Goal: Task Accomplishment & Management: Manage account settings

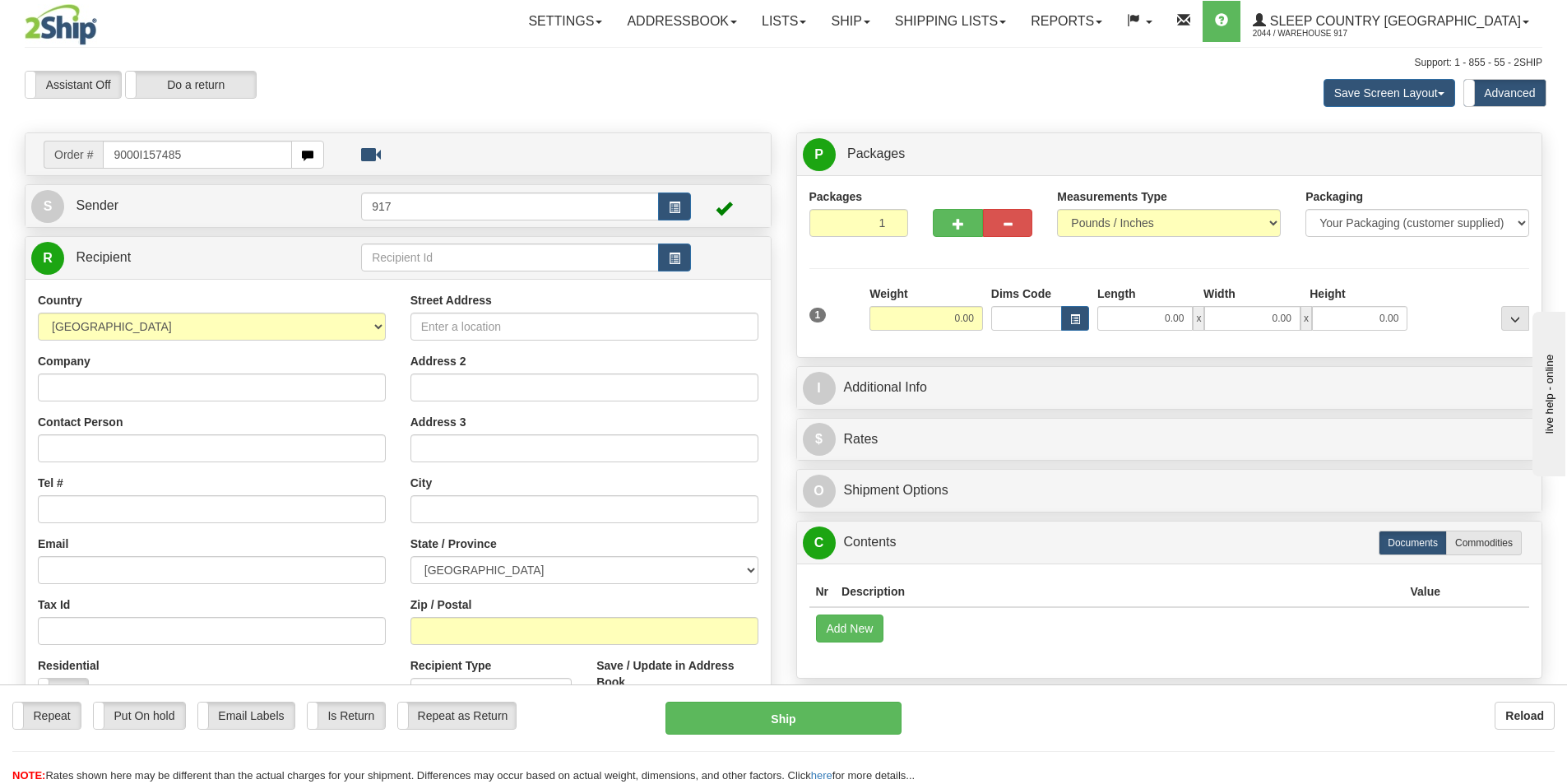
type input "9000I157485"
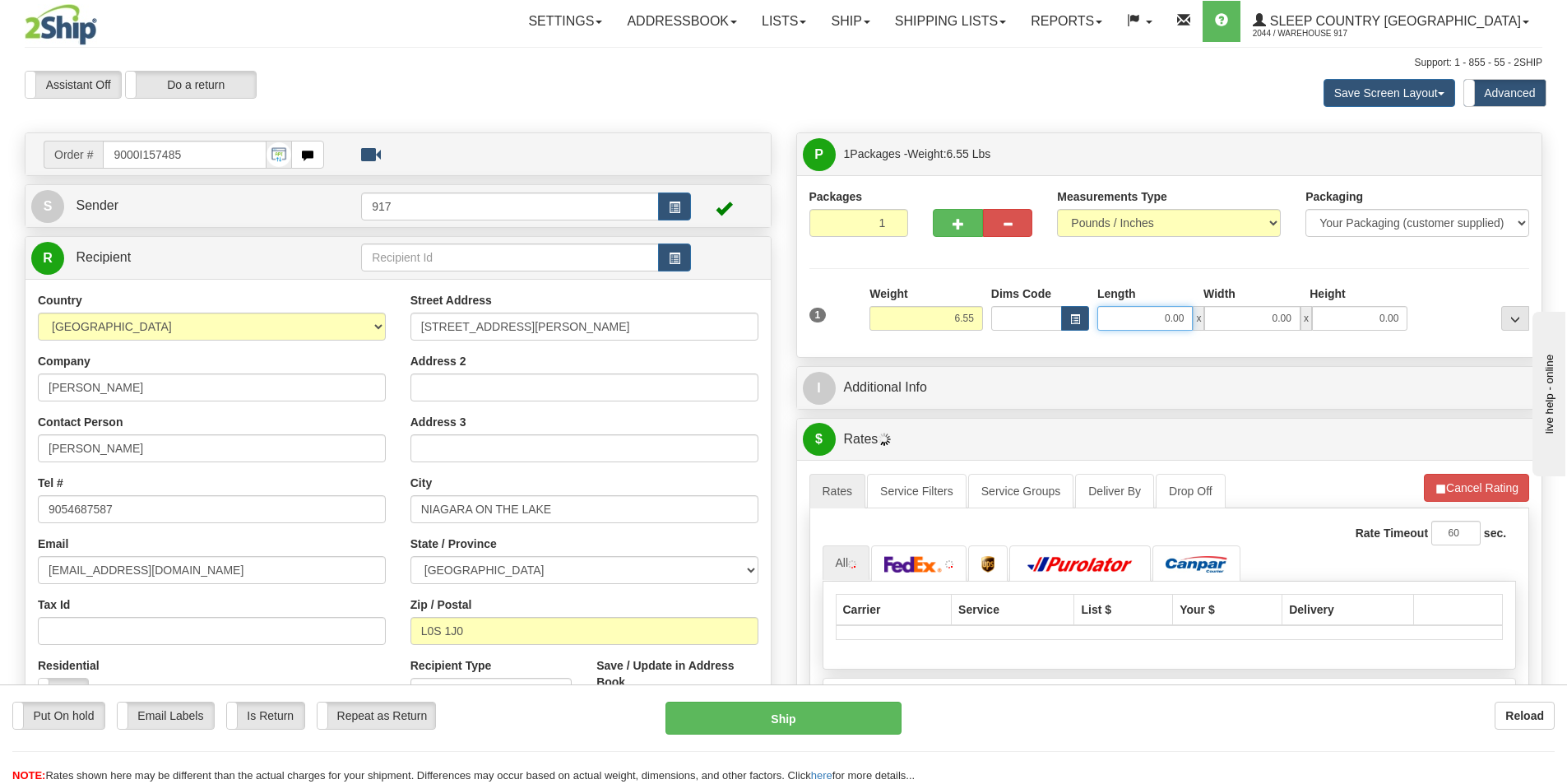
click at [1139, 317] on input "0.00" at bounding box center [1145, 317] width 96 height 25
type input "11.00"
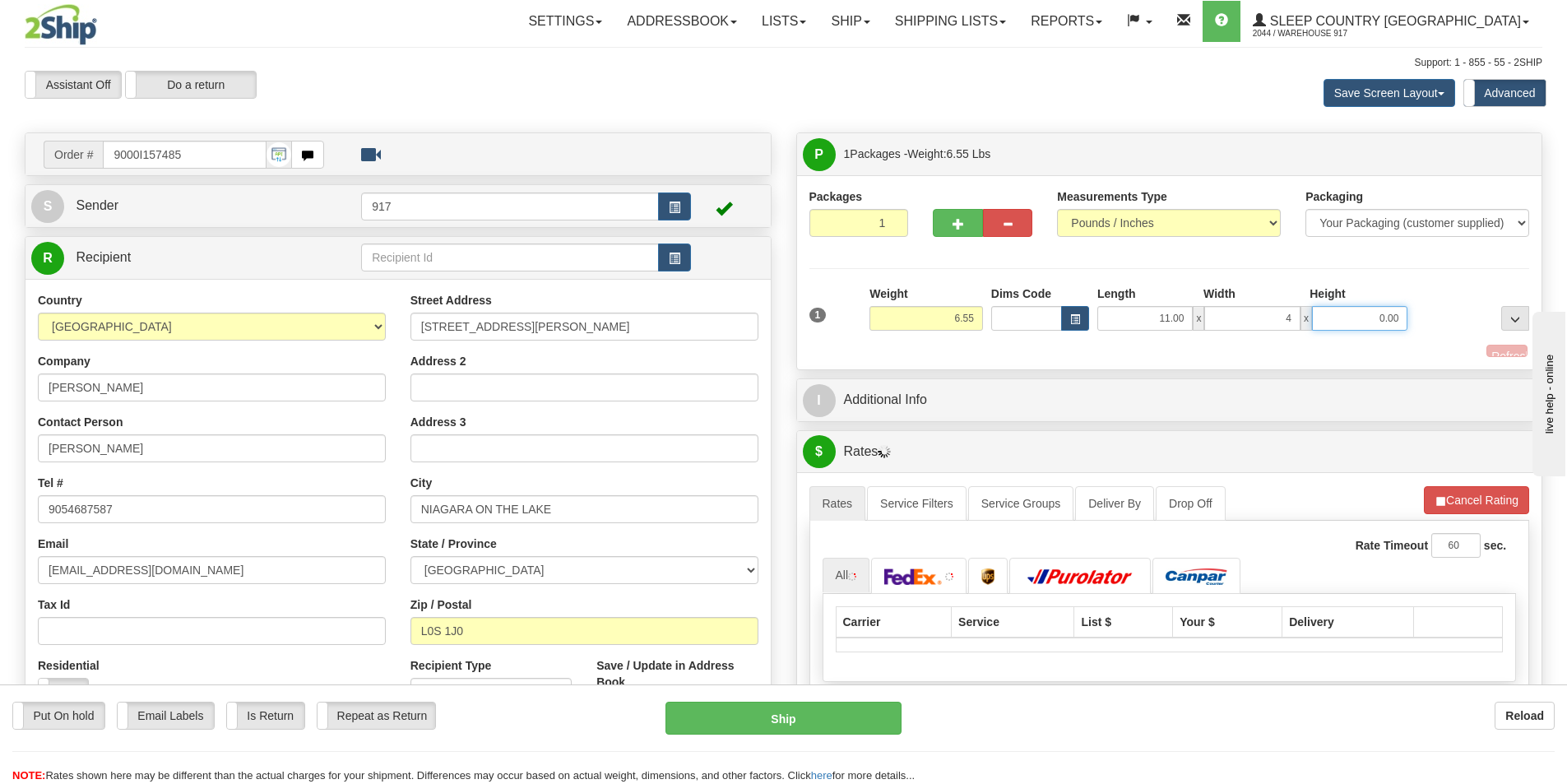
type input "4.00"
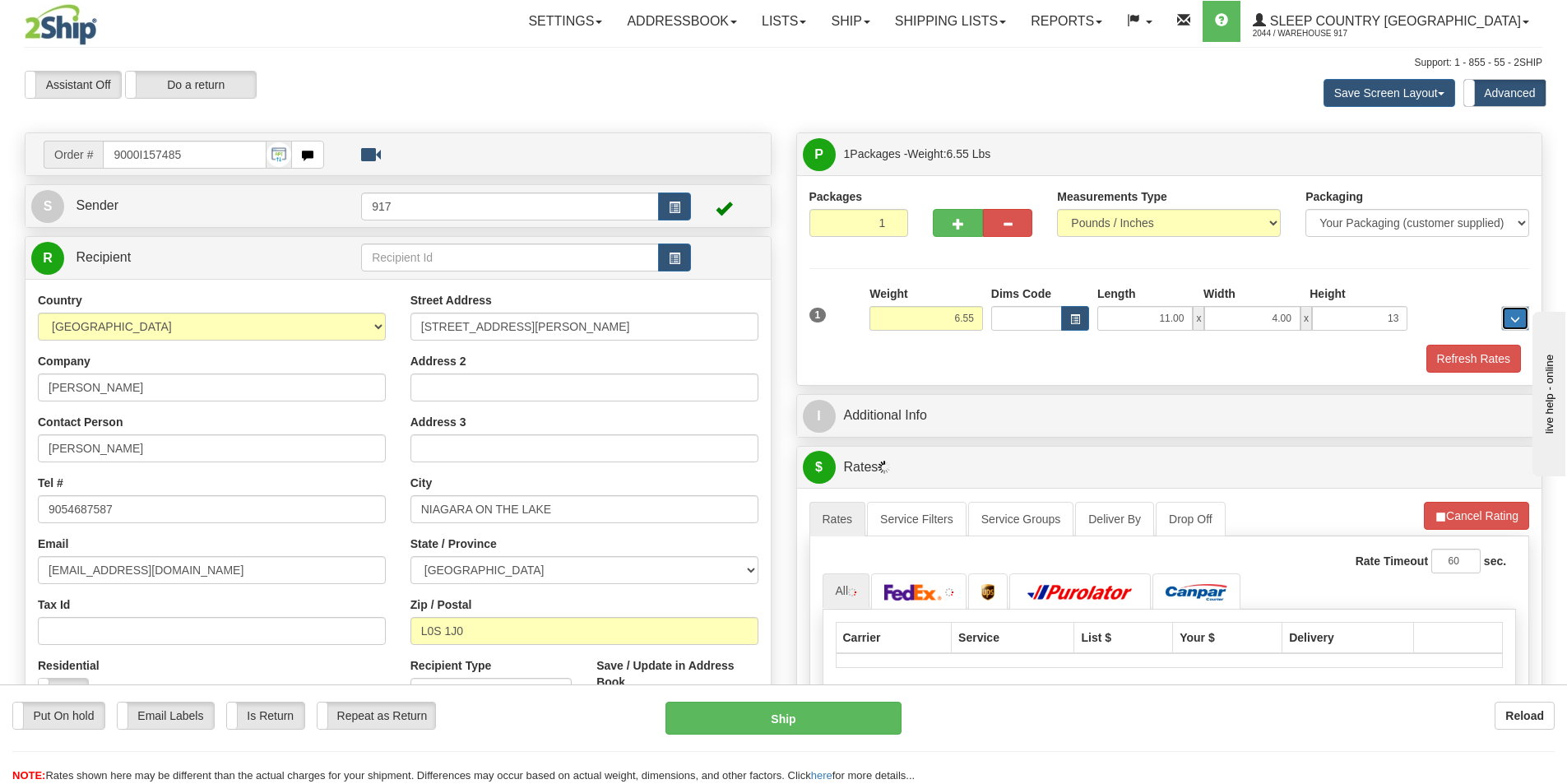
type input "13.00"
click at [1476, 364] on button "Refresh Rates" at bounding box center [1474, 358] width 95 height 28
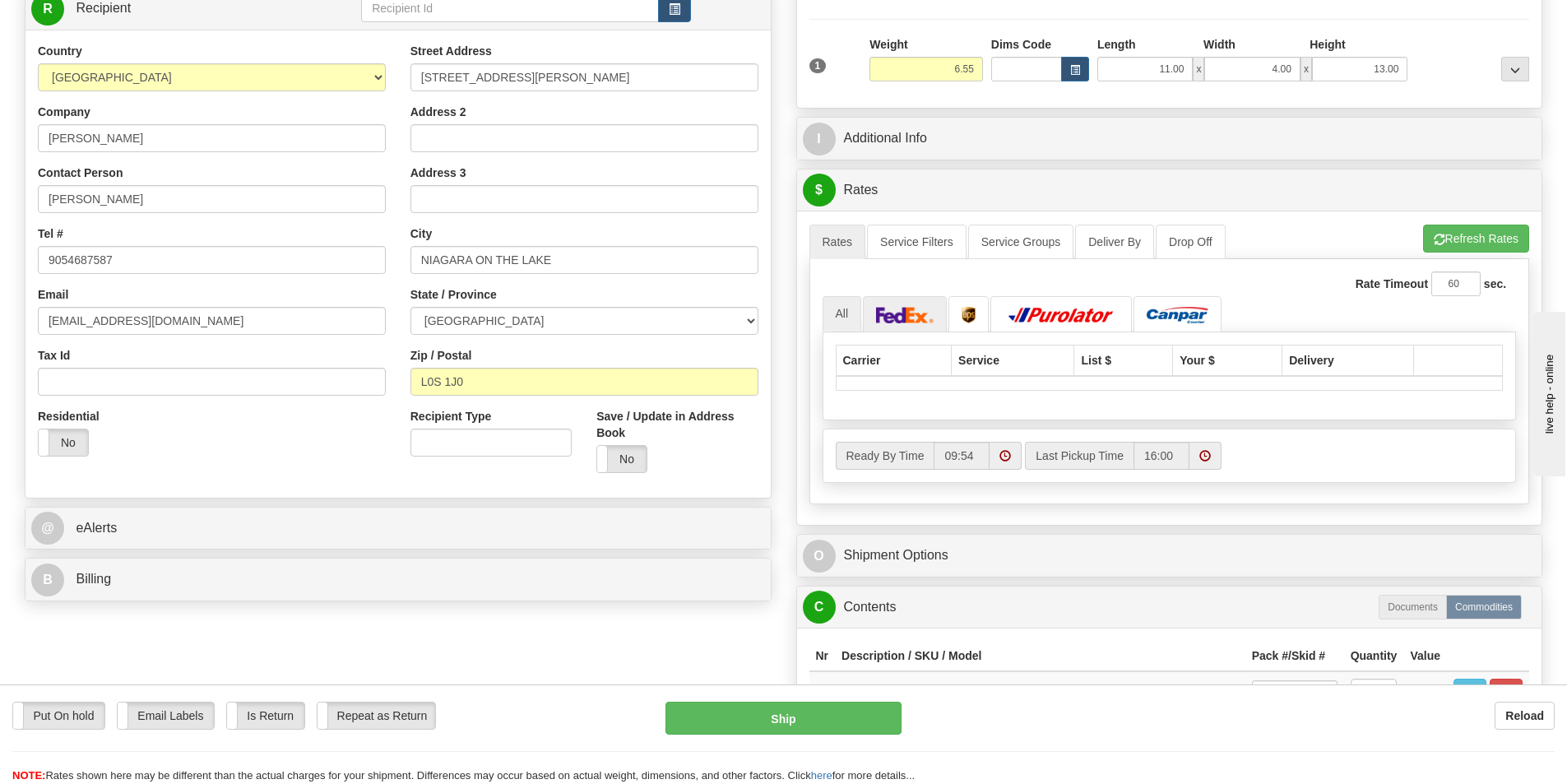
scroll to position [246, 0]
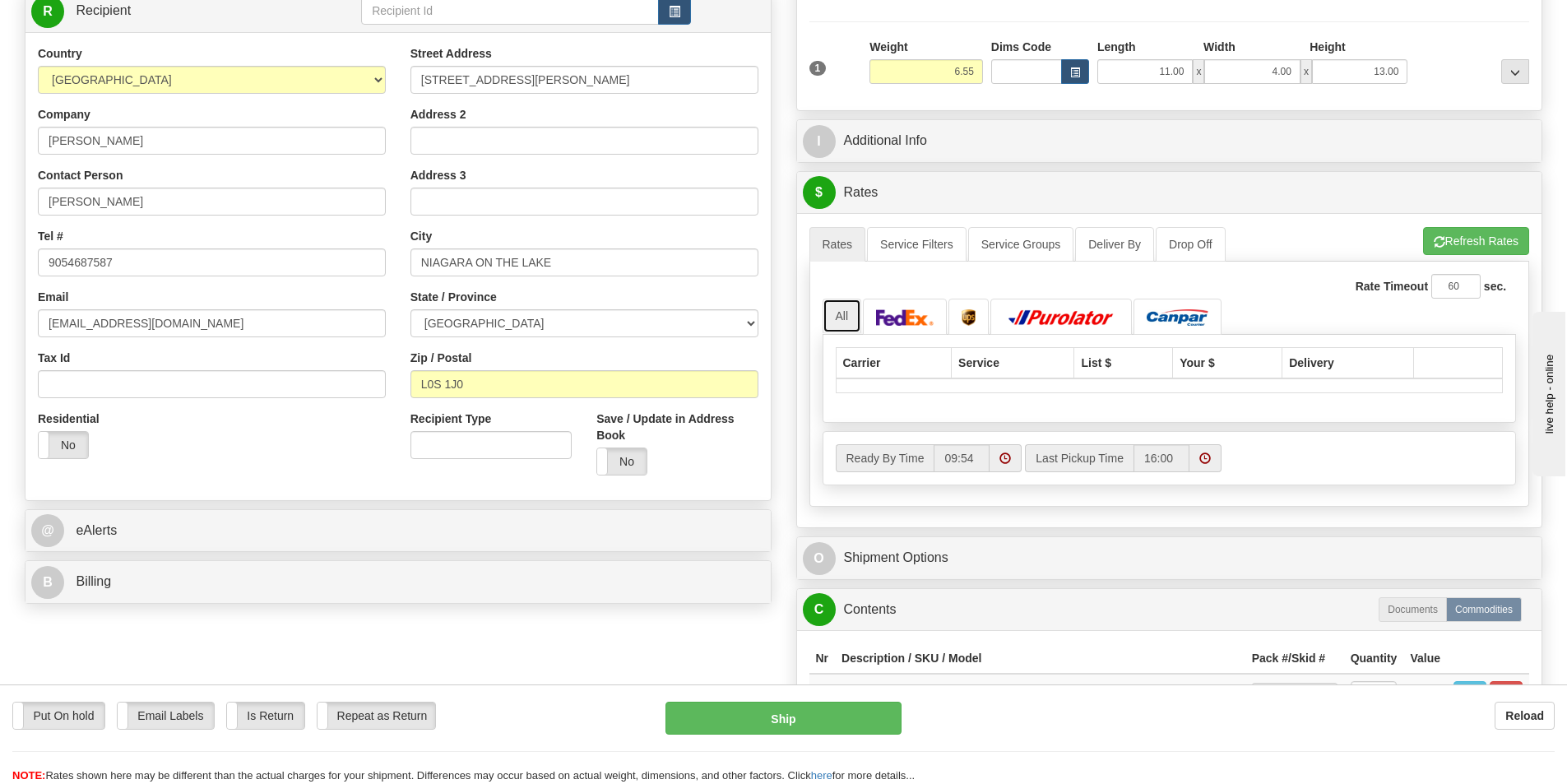
click at [846, 301] on link "All" at bounding box center [842, 316] width 40 height 35
click at [850, 325] on link "All" at bounding box center [842, 316] width 40 height 35
click at [1496, 239] on button "Refresh Rates" at bounding box center [1476, 240] width 106 height 28
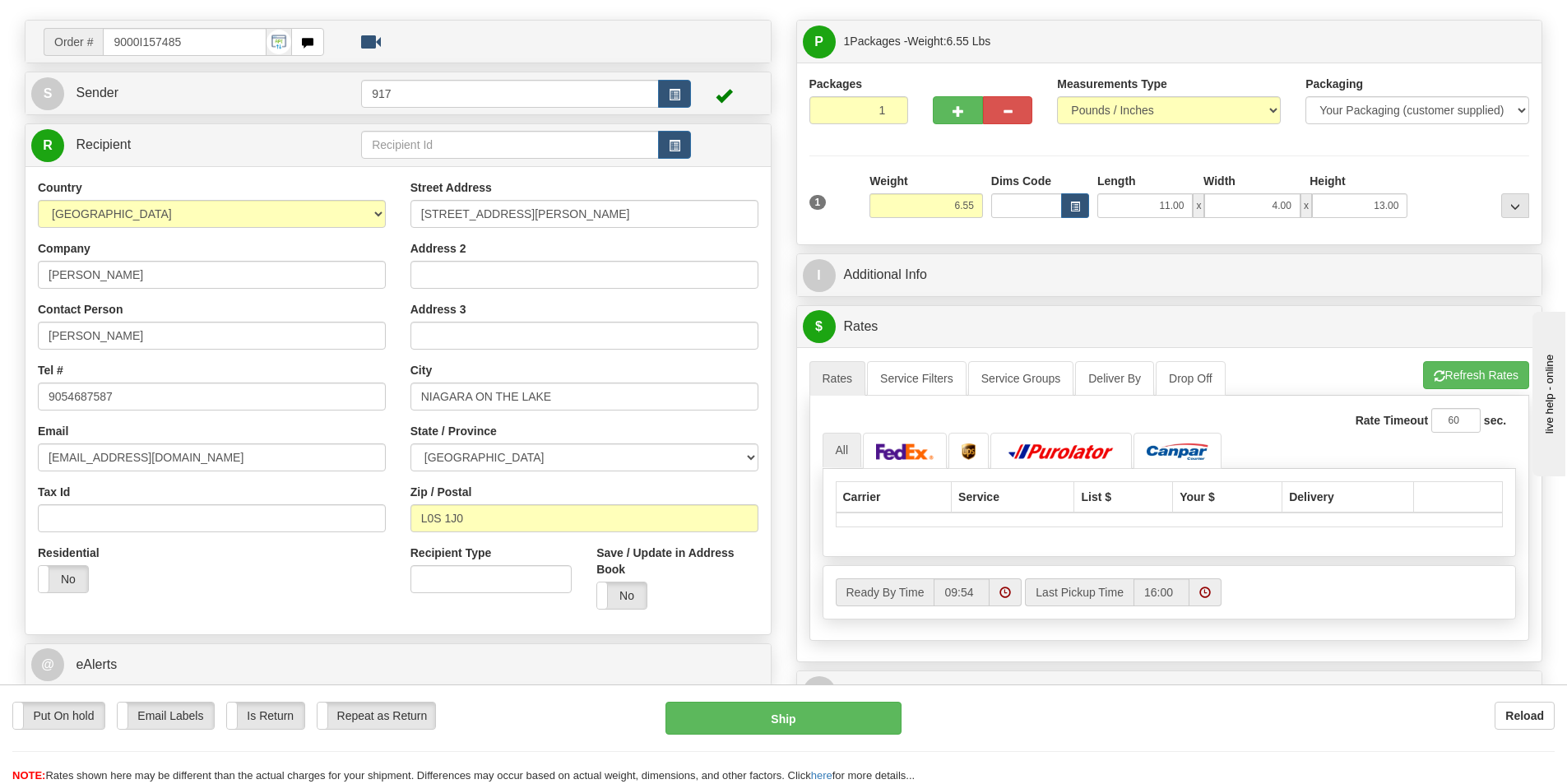
scroll to position [0, 0]
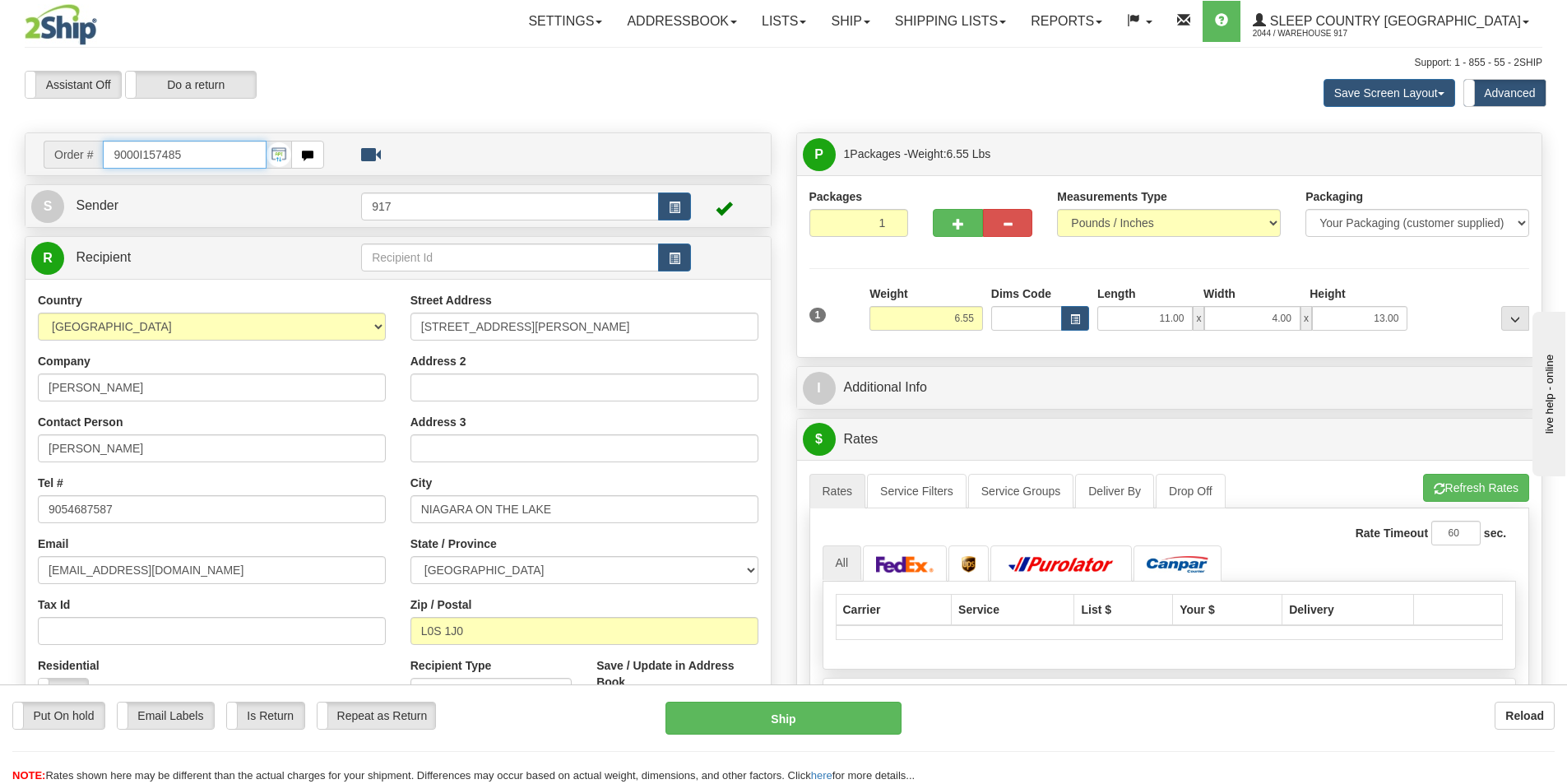
drag, startPoint x: 204, startPoint y: 158, endPoint x: -56, endPoint y: 138, distance: 260.8
click at [0, 138] on html "Training Course Close Toggle navigation Settings Shipping Preferences New Sende…" at bounding box center [784, 392] width 1567 height 784
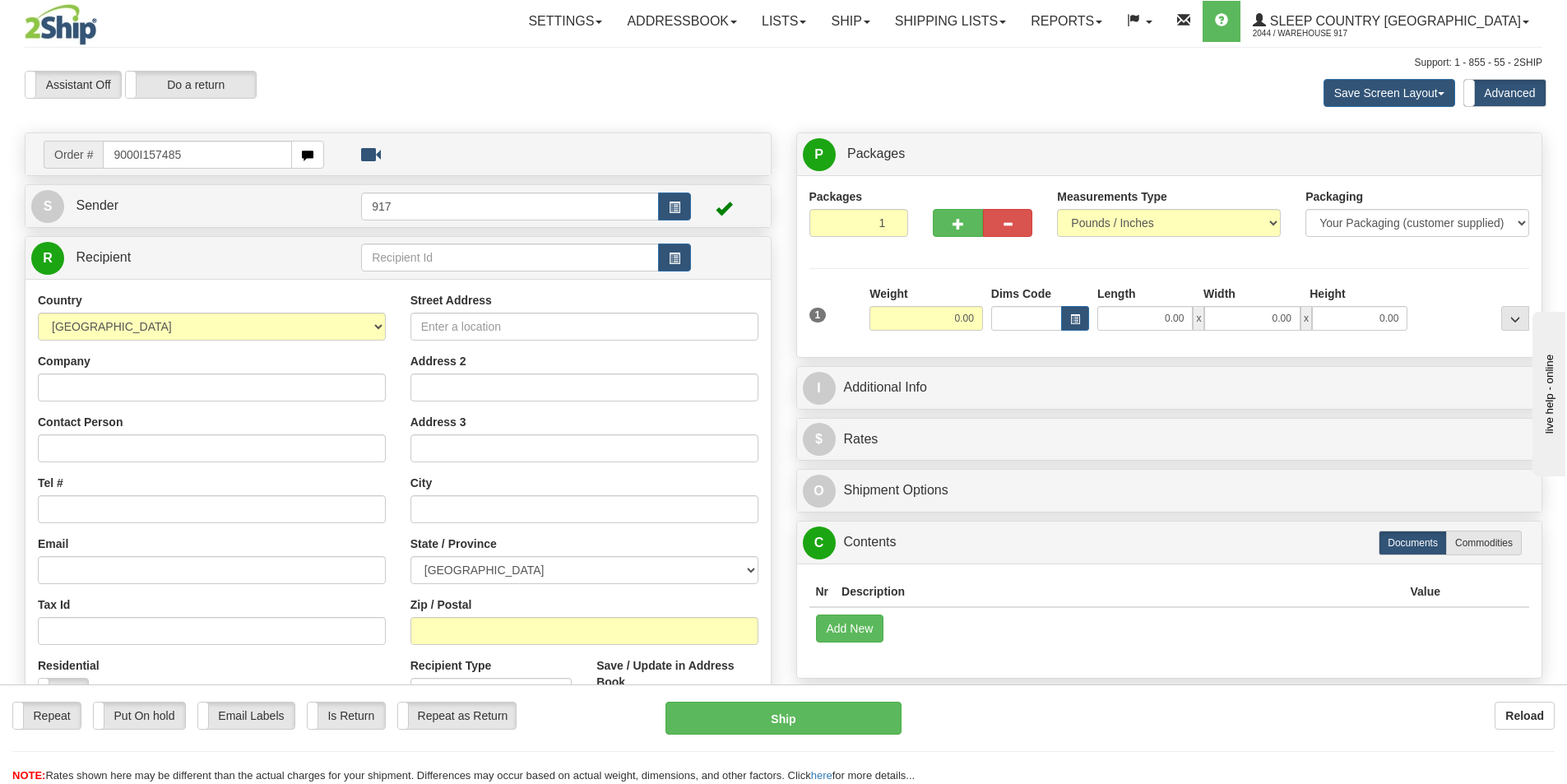
type input "9000I157485"
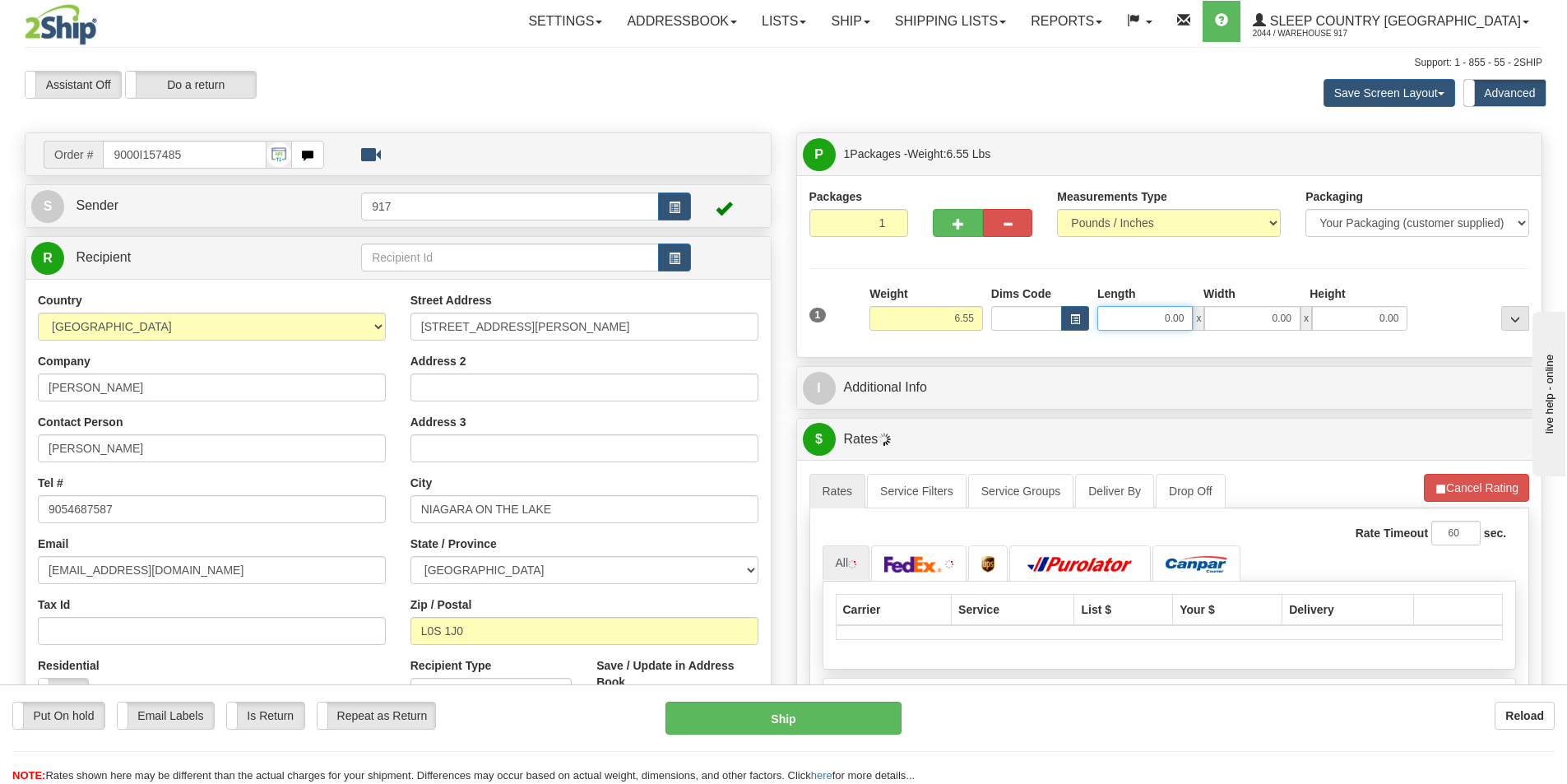
click at [1128, 317] on input "0.00" at bounding box center [1145, 317] width 96 height 25
type input "11.00"
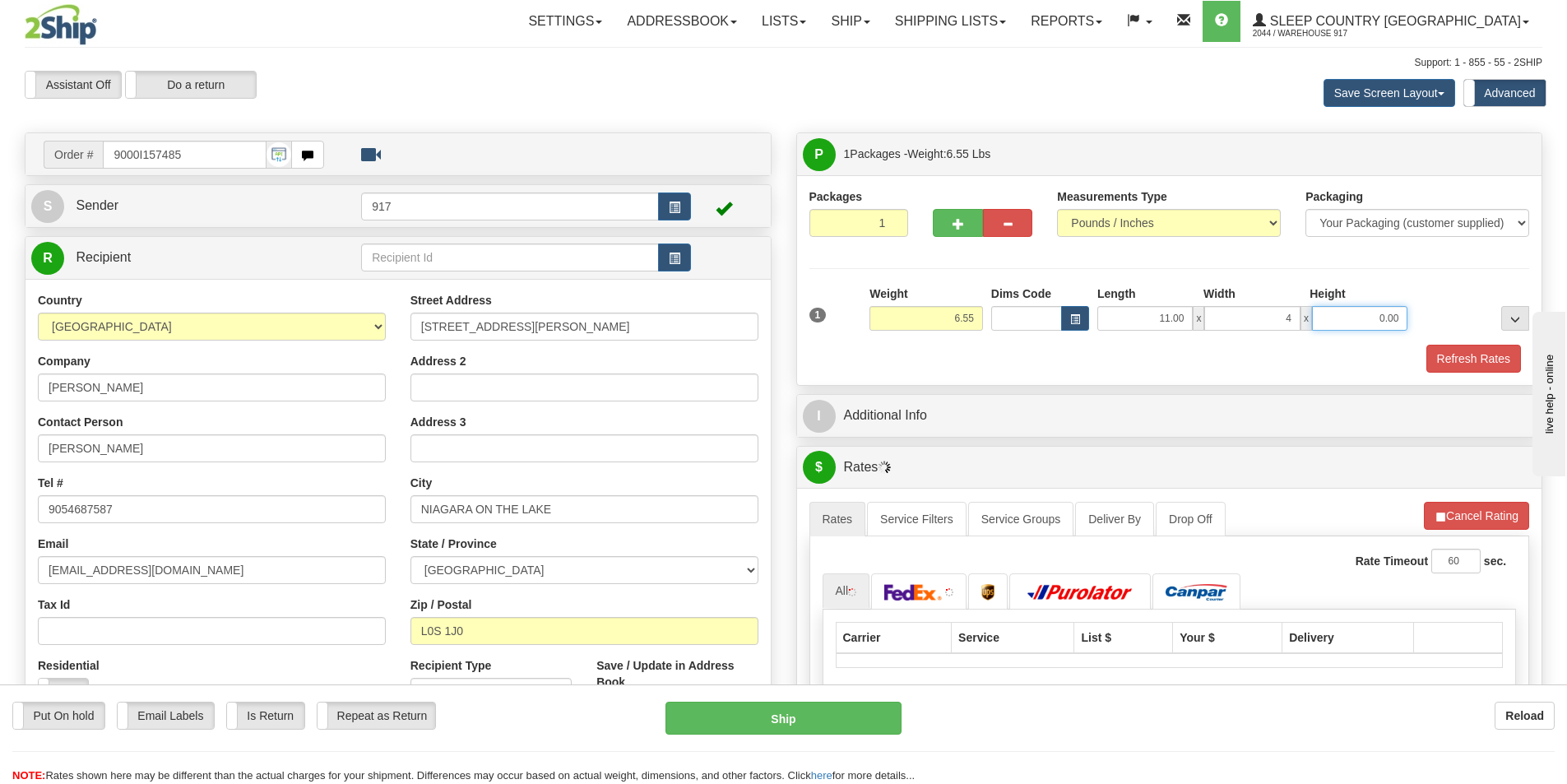
type input "4.00"
type input "13.00"
click at [1465, 375] on div "Packages 1 1 Measurements Type" at bounding box center [1170, 280] width 745 height 210
click at [1461, 356] on button "Refresh Rates" at bounding box center [1474, 358] width 95 height 28
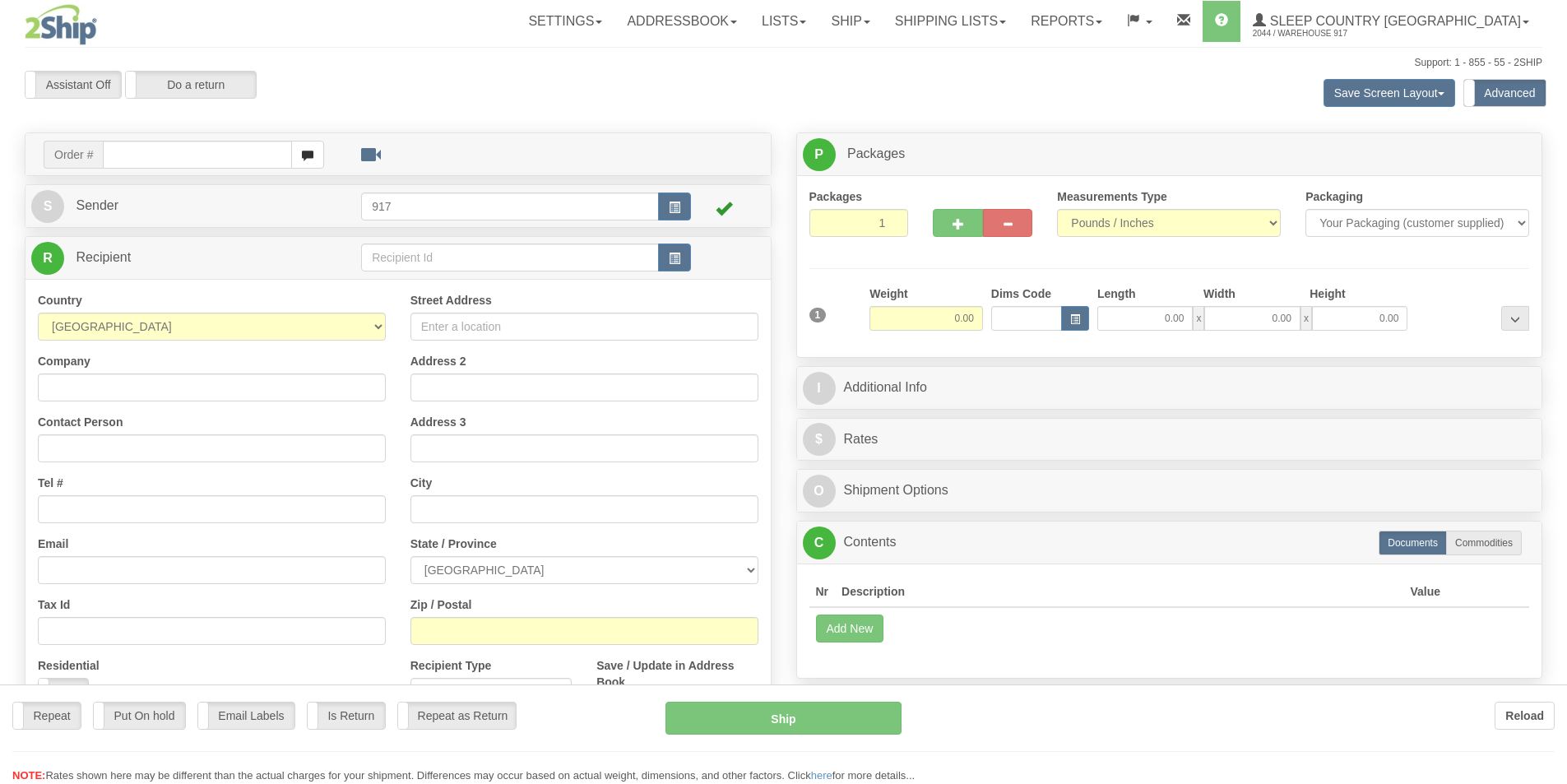
click at [227, 147] on div at bounding box center [784, 392] width 1567 height 784
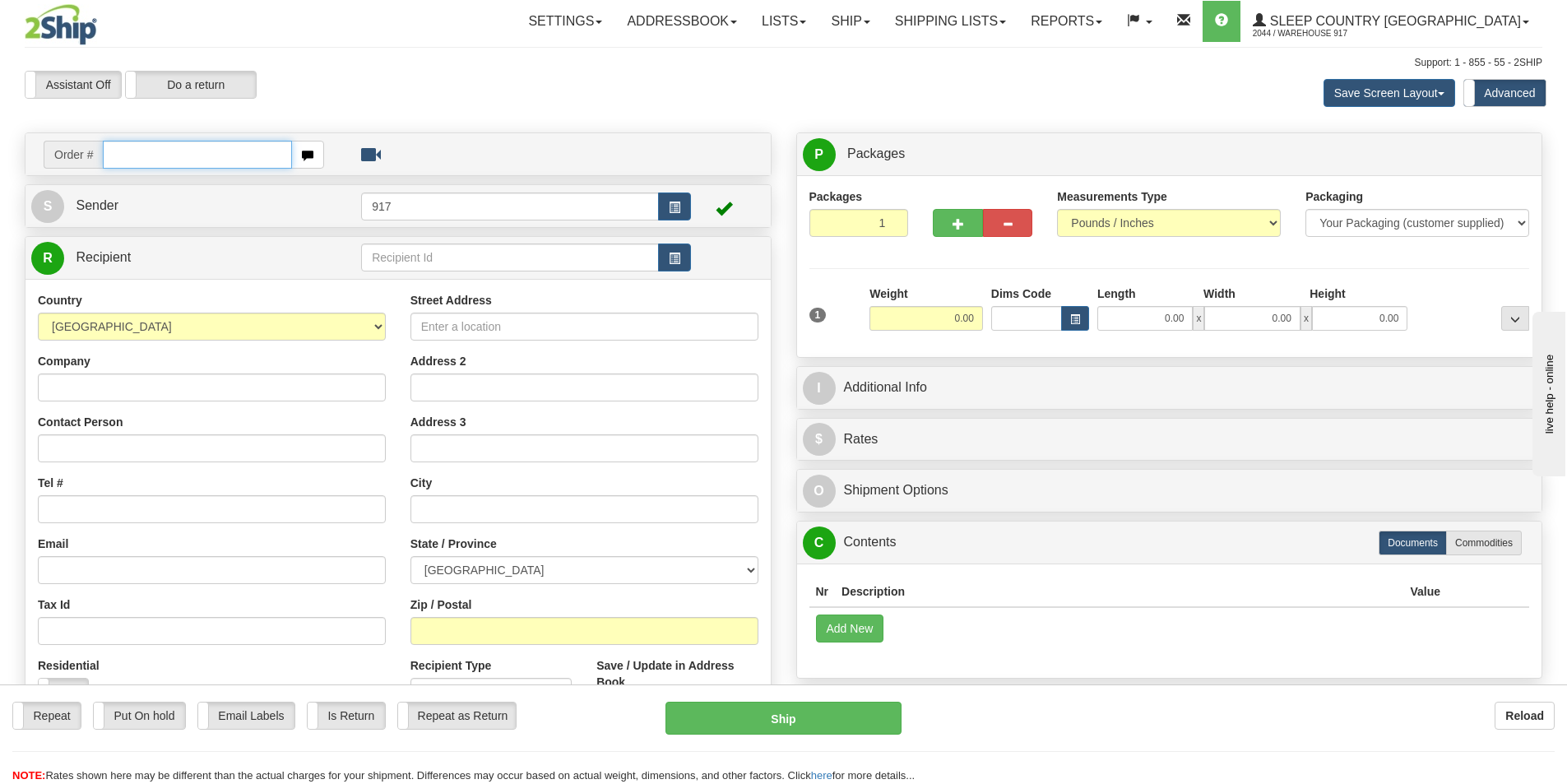
click at [232, 154] on input "text" at bounding box center [197, 154] width 189 height 28
paste input "9000I157485"
type input "9000I157485"
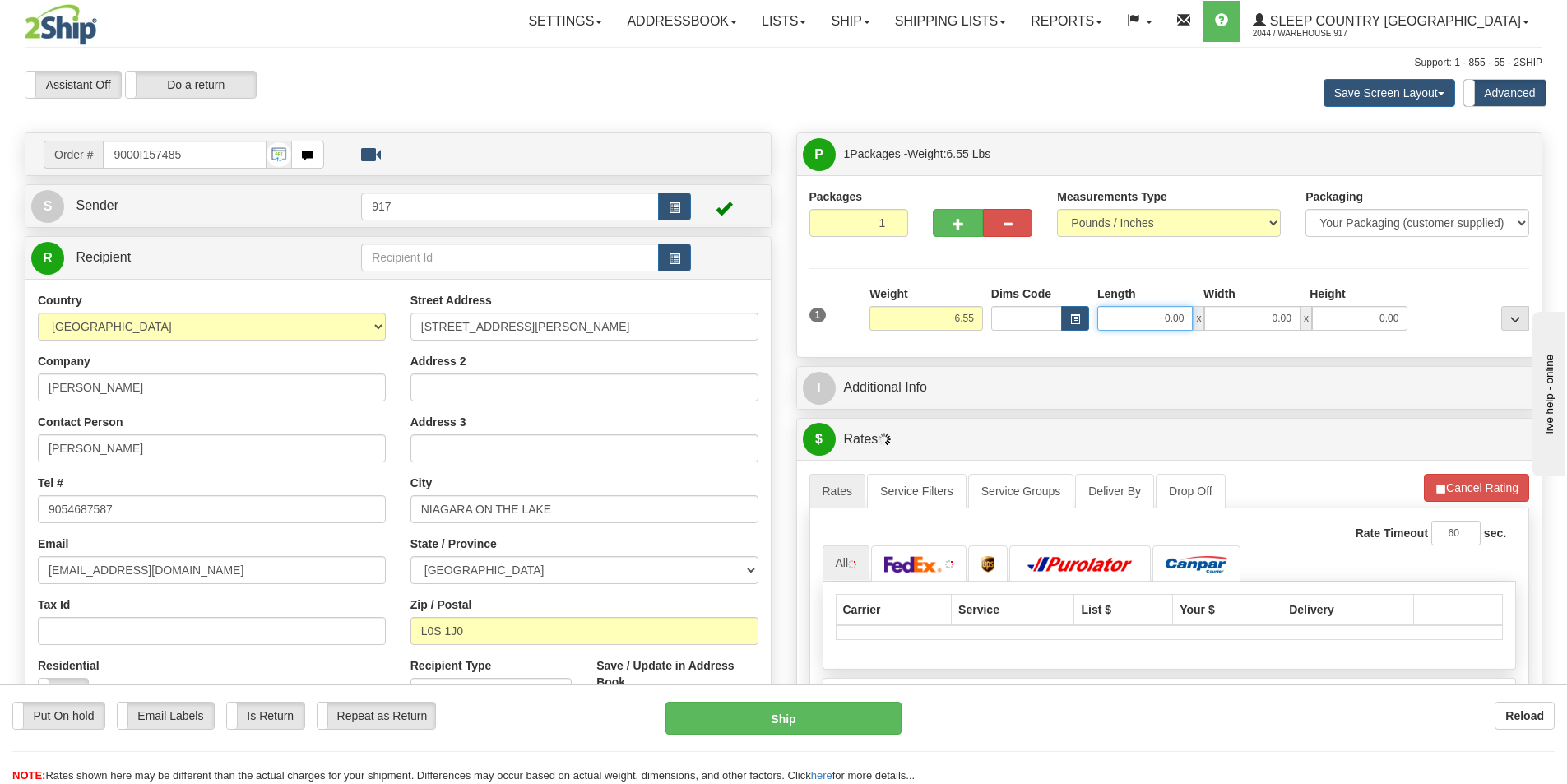
click at [1148, 323] on input "0.00" at bounding box center [1145, 317] width 96 height 25
type input "11.00"
type input "4.00"
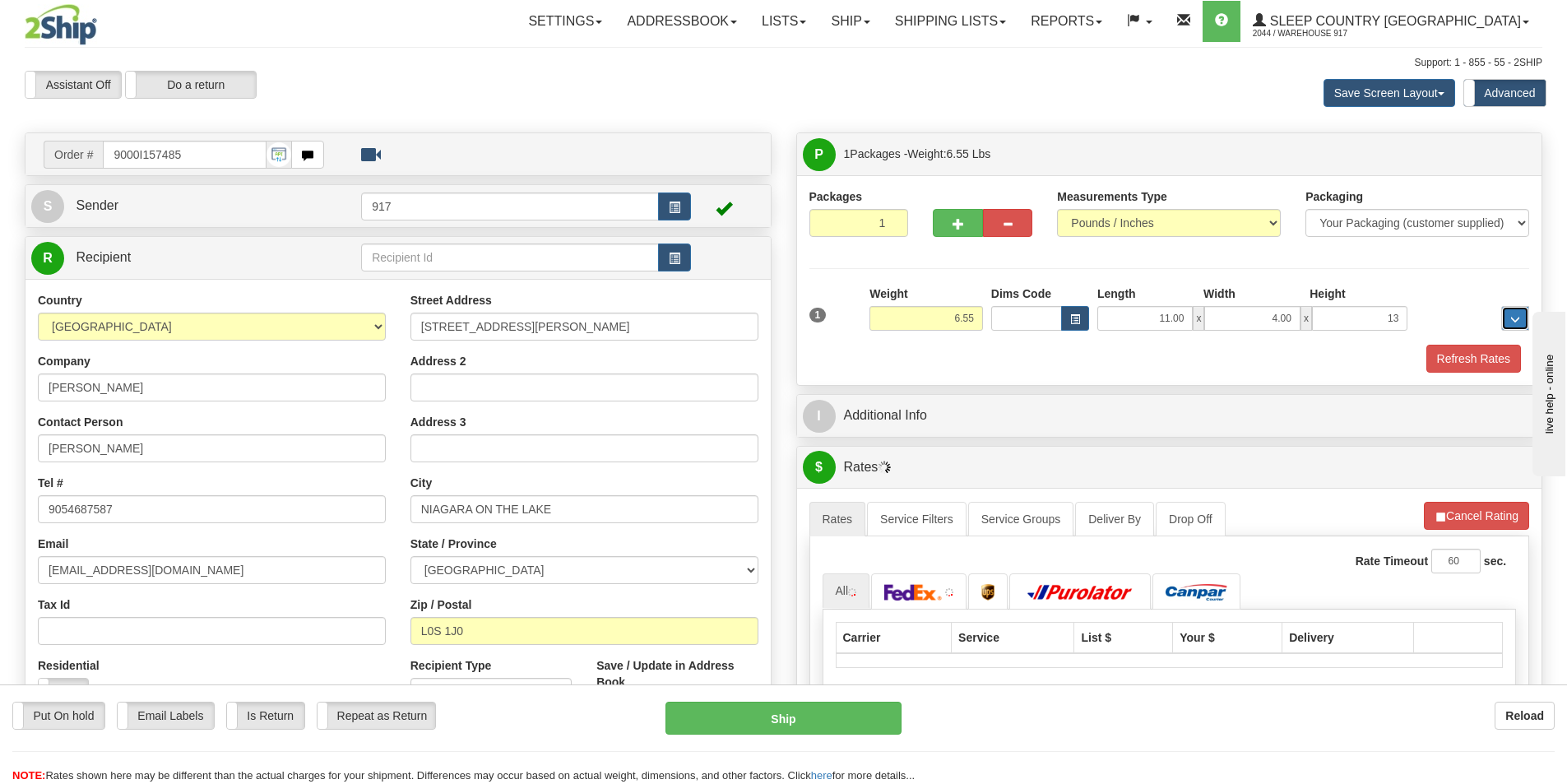
type input "13.00"
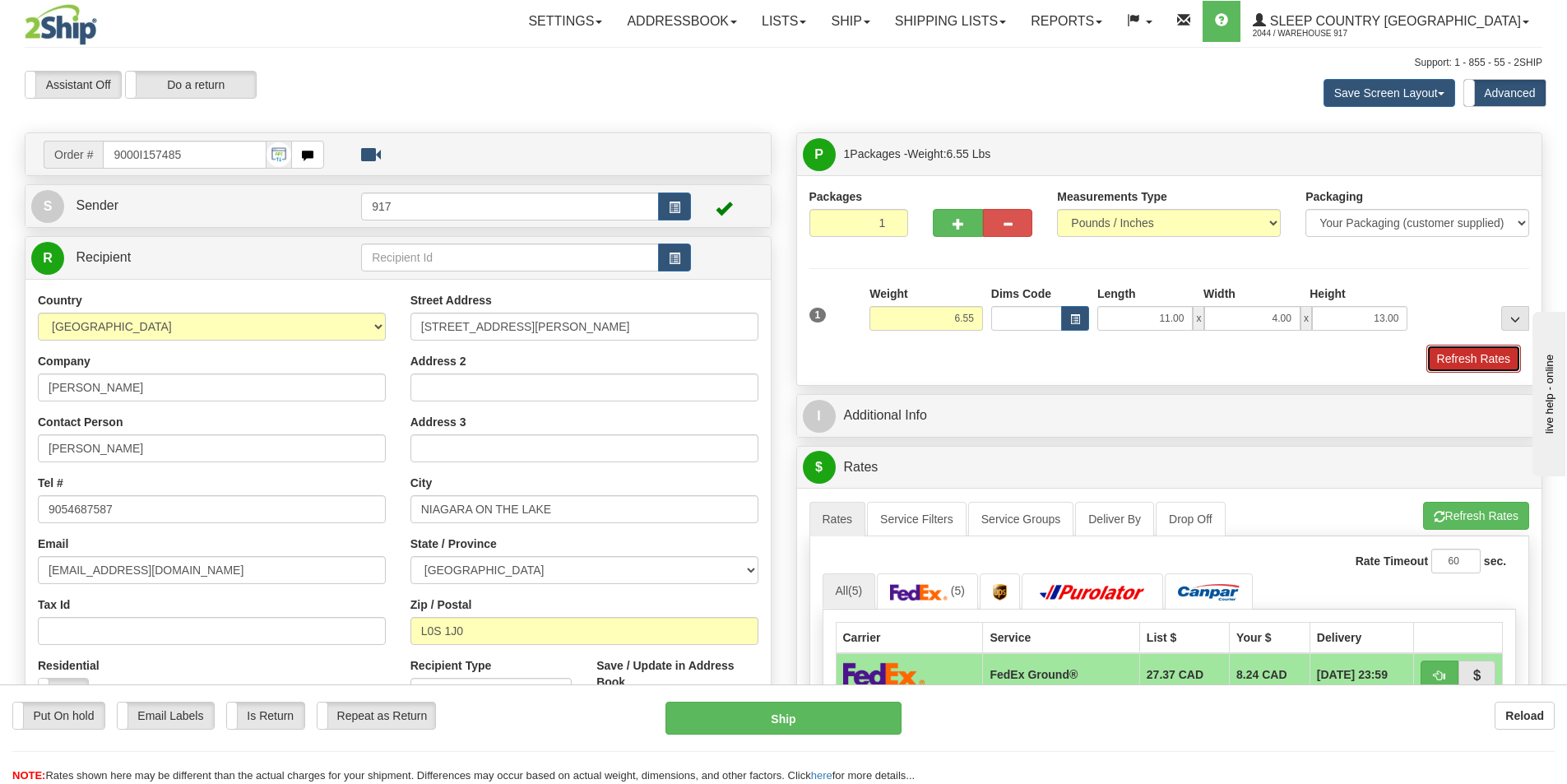
click at [1487, 359] on button "Refresh Rates" at bounding box center [1474, 358] width 95 height 28
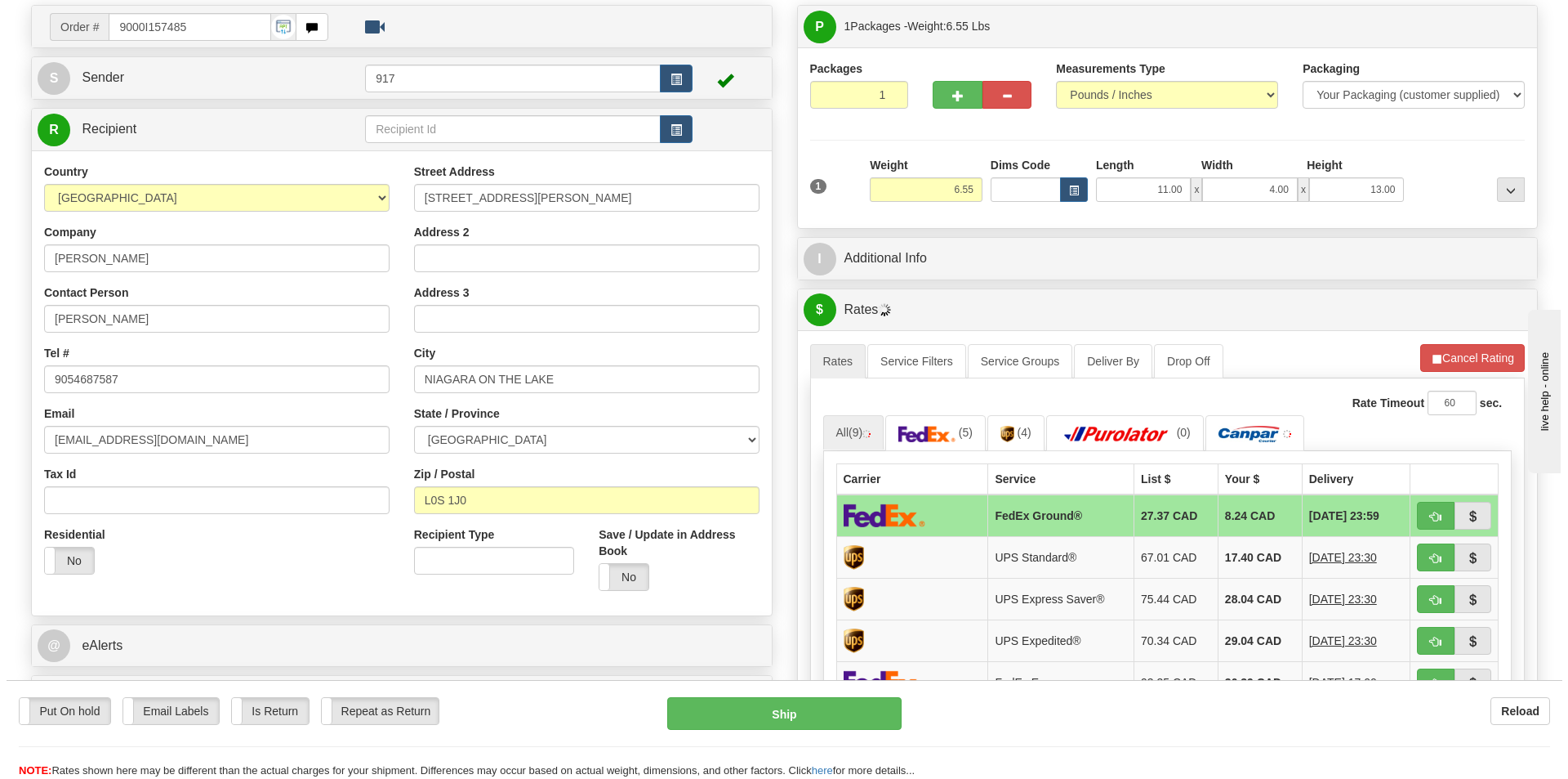
scroll to position [326, 0]
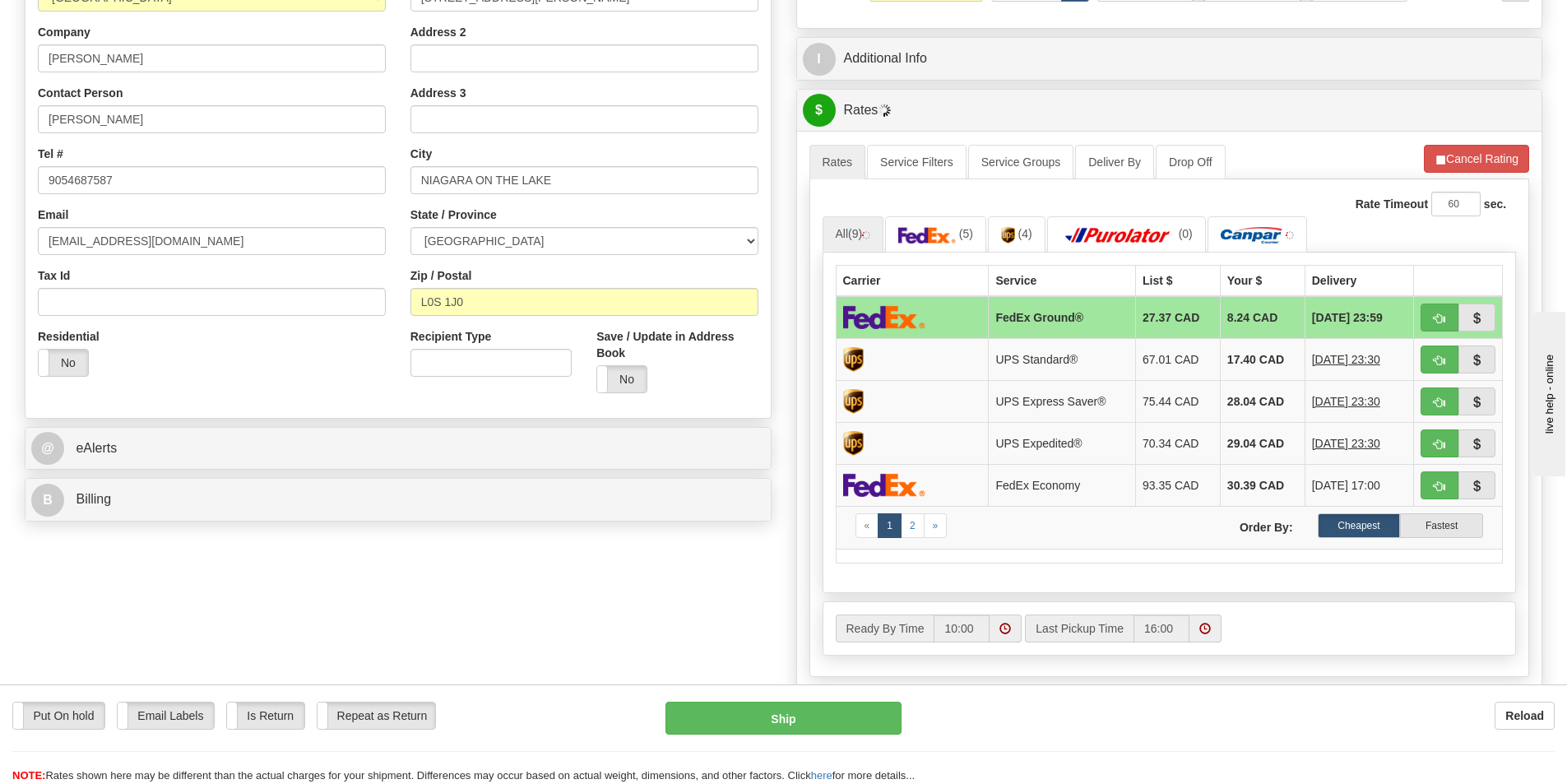
click at [974, 312] on td at bounding box center [912, 317] width 153 height 43
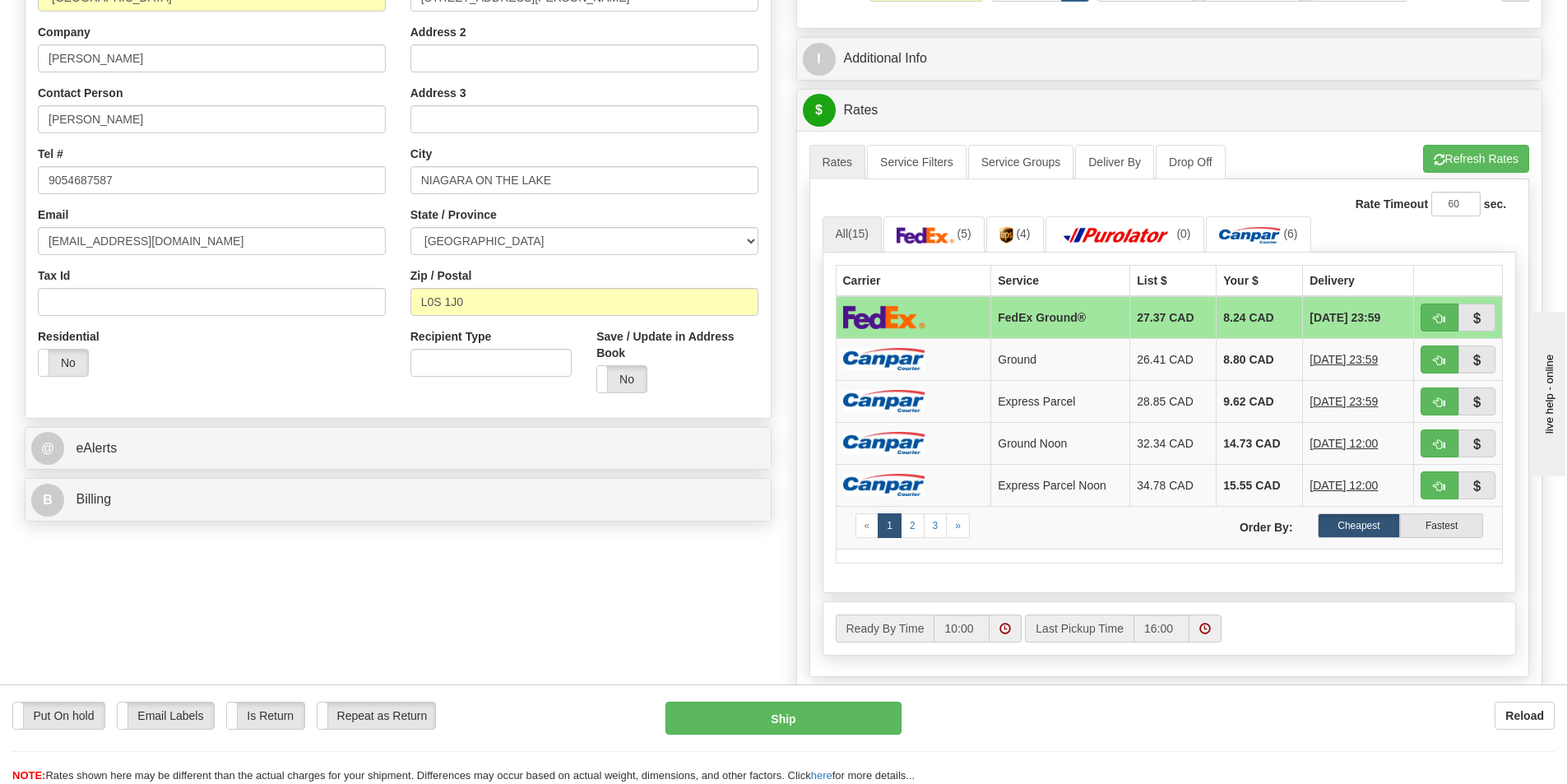
click at [974, 312] on td at bounding box center [914, 317] width 156 height 43
click at [795, 720] on button "Ship" at bounding box center [784, 717] width 236 height 33
type input "92"
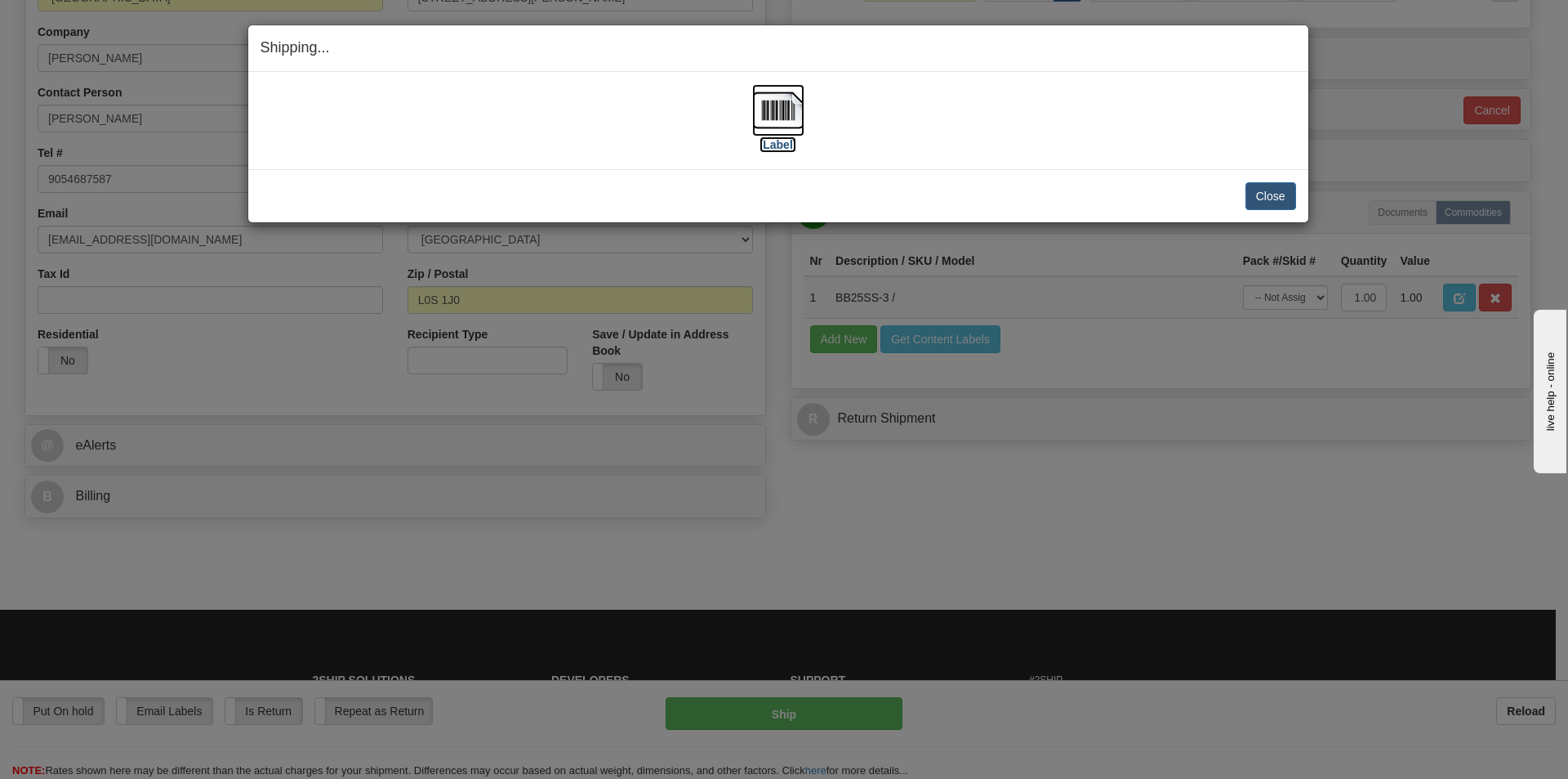
click at [777, 110] on img at bounding box center [778, 110] width 52 height 52
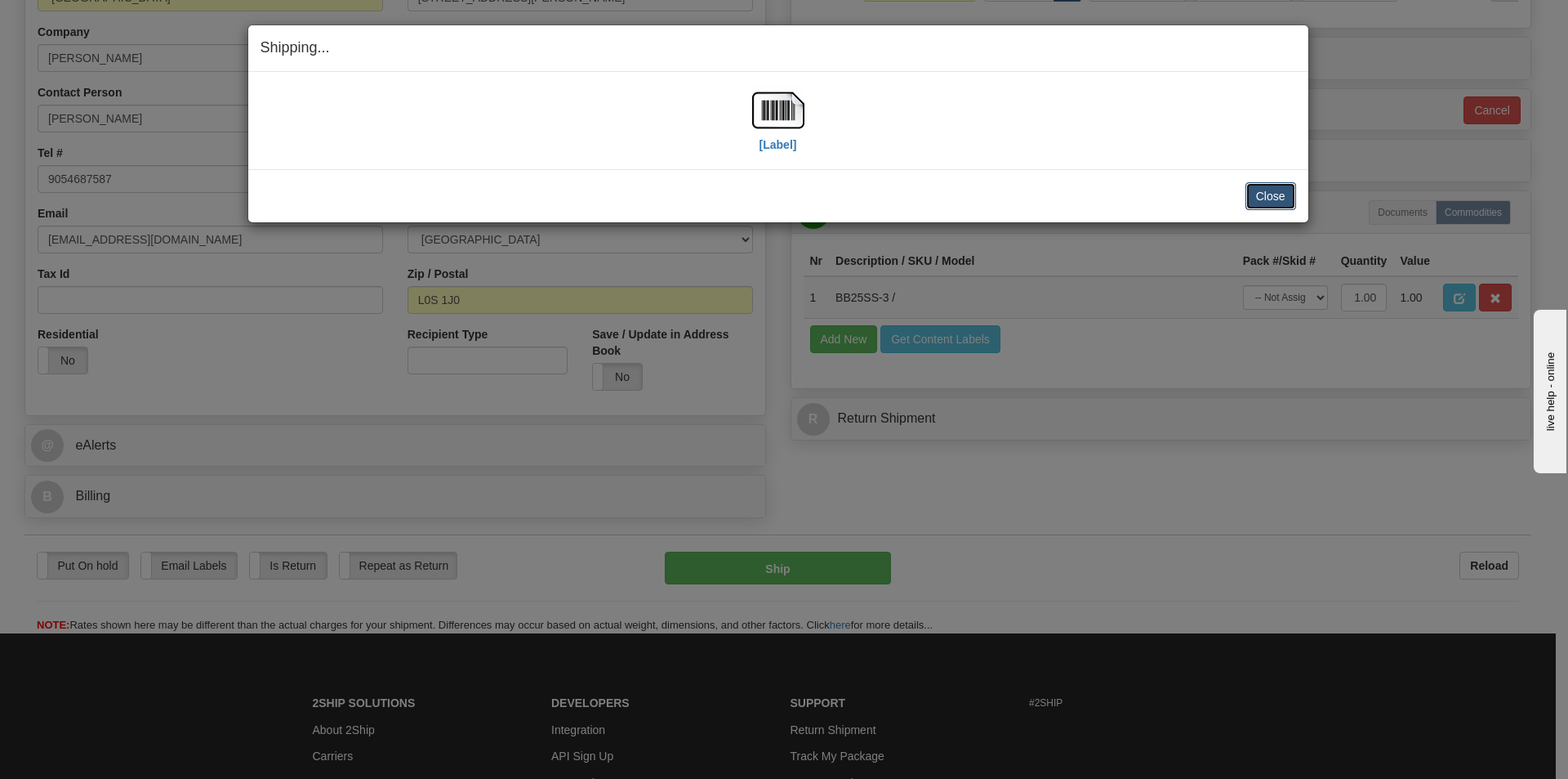
drag, startPoint x: 1277, startPoint y: 199, endPoint x: 1270, endPoint y: 190, distance: 11.4
click at [1277, 199] on button "Close" at bounding box center [1270, 196] width 50 height 28
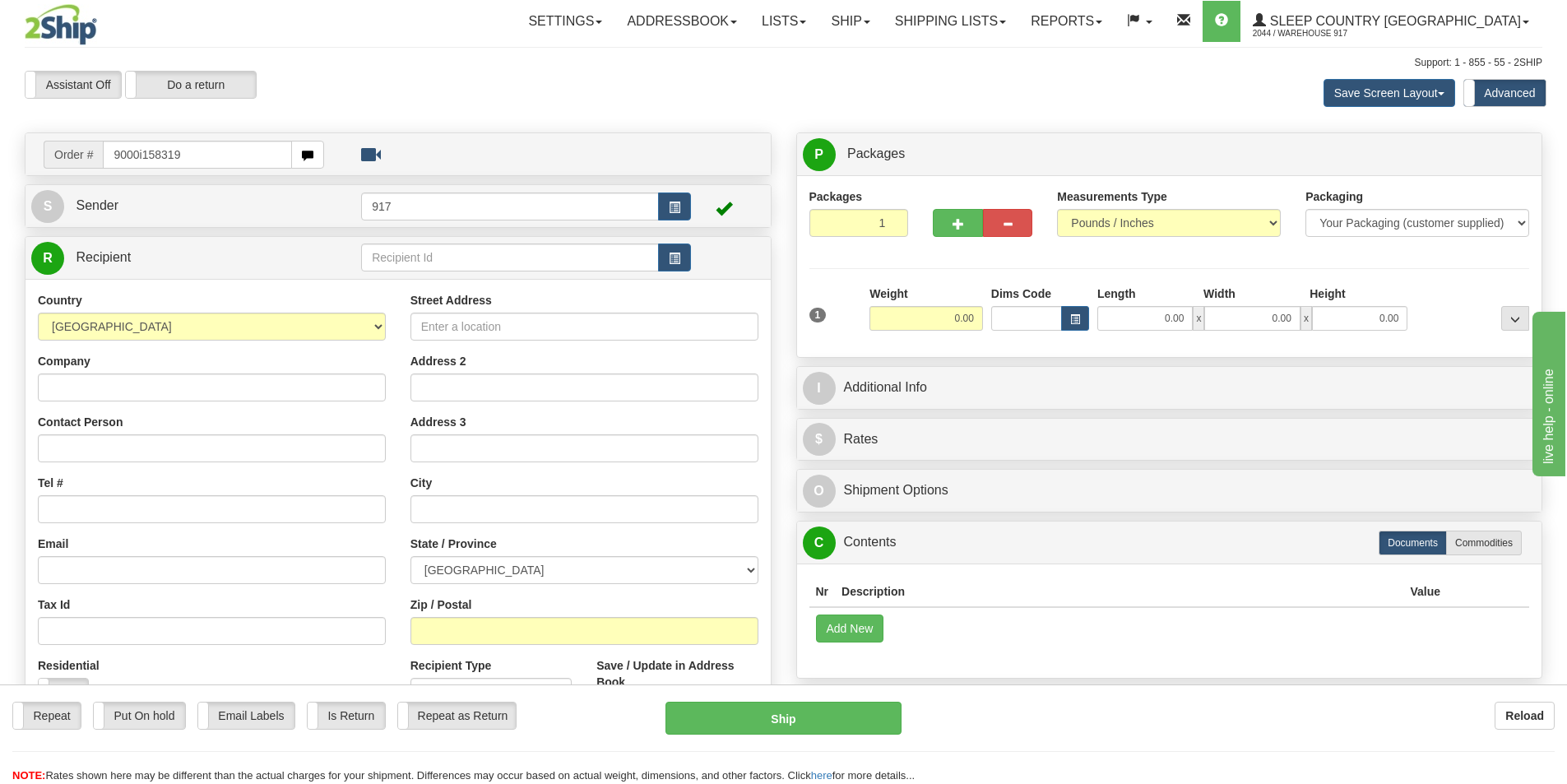
type input "9000i158319"
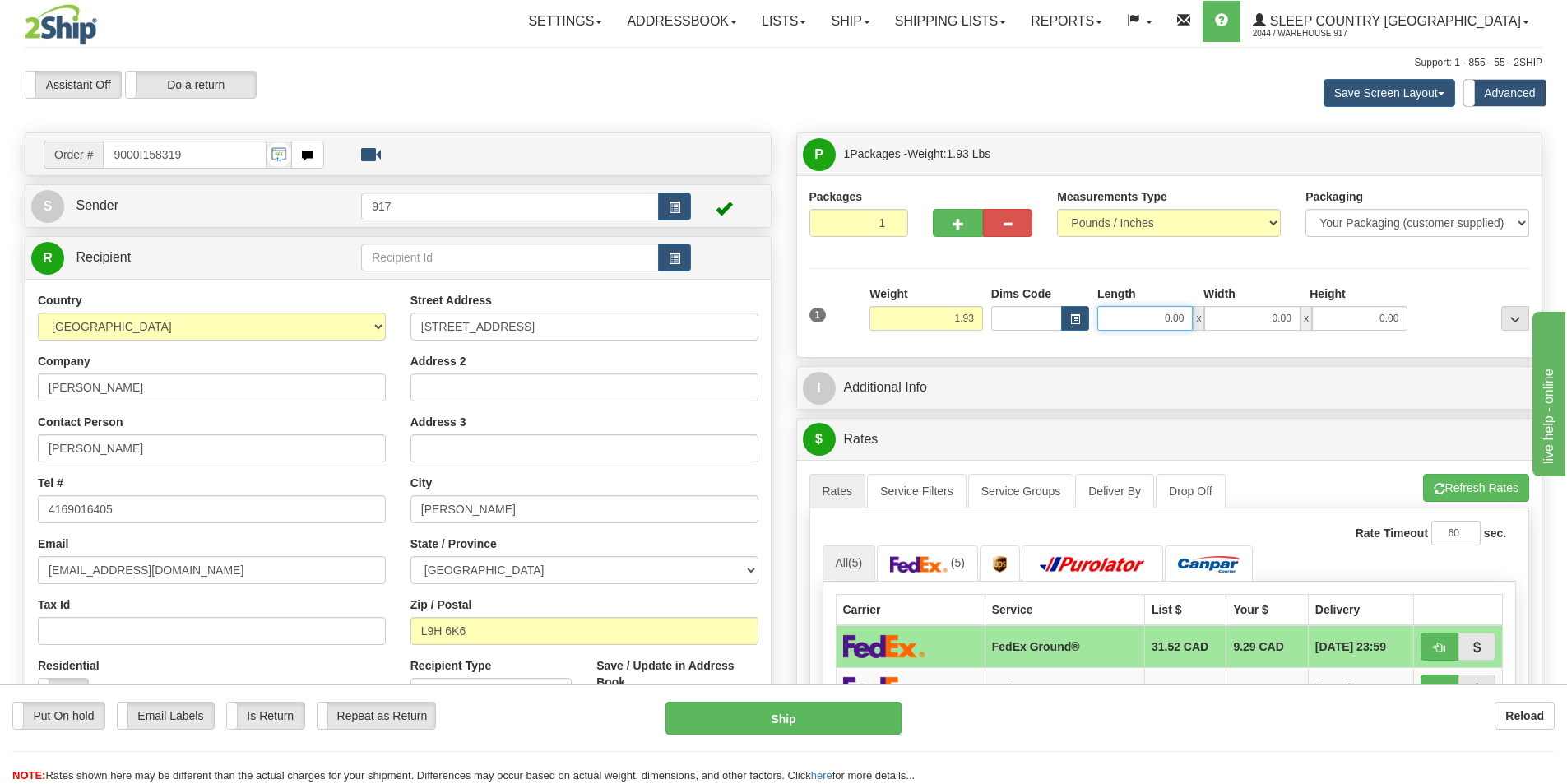
click at [1132, 314] on input "0.00" at bounding box center [1145, 317] width 96 height 25
type input "8.00"
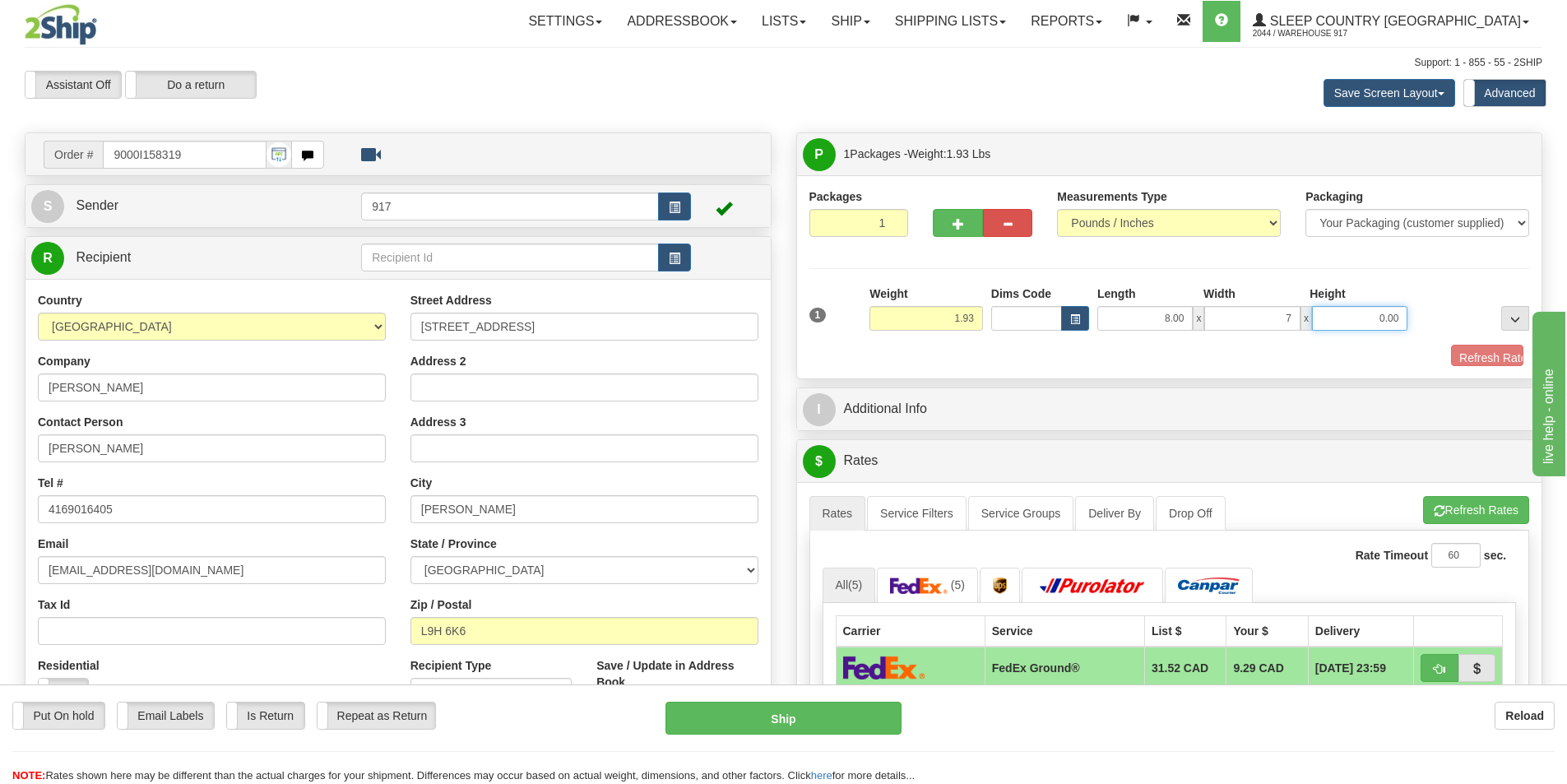
type input "7.00"
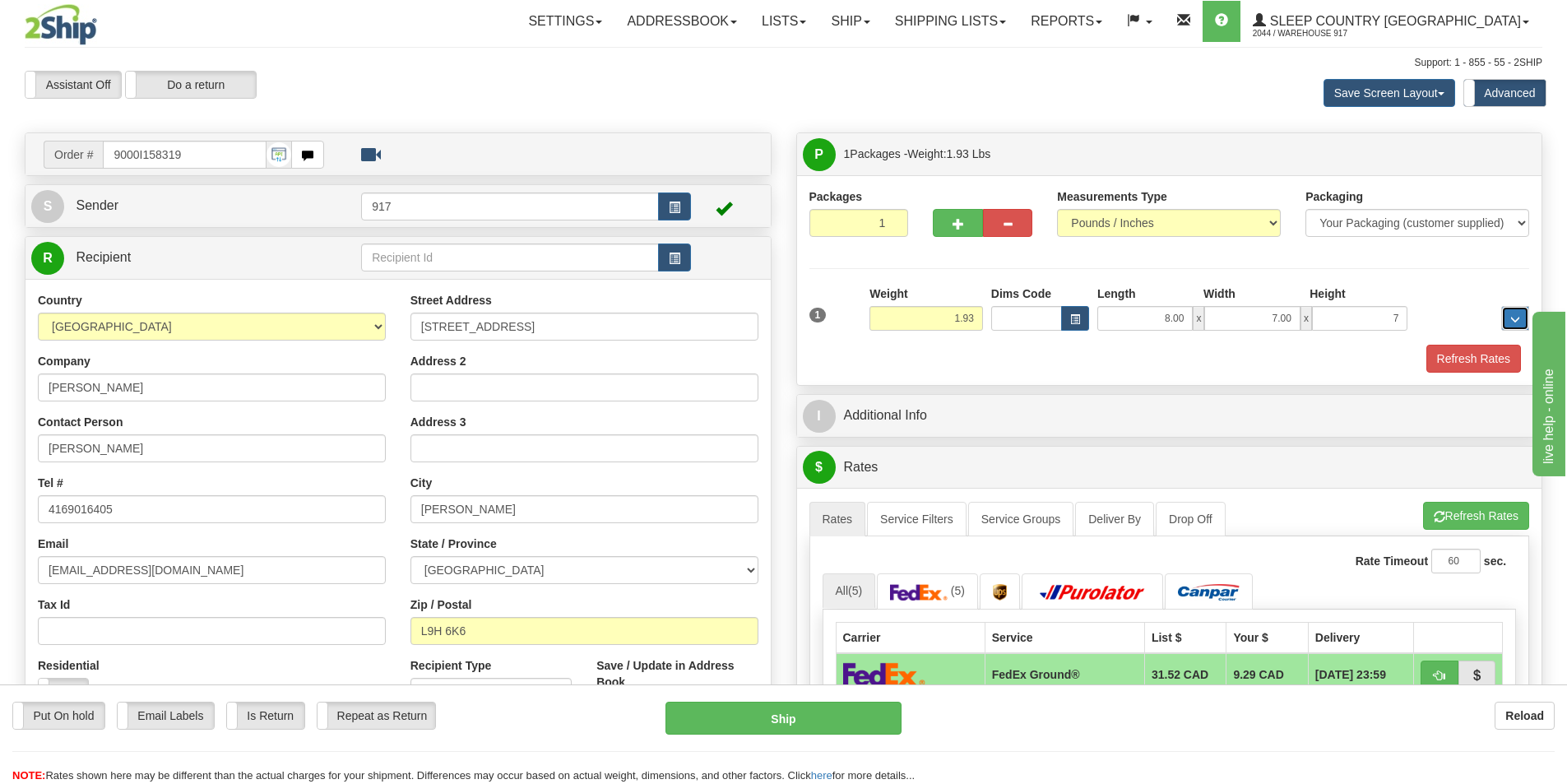
type input "7.00"
click at [1458, 351] on button "Refresh Rates" at bounding box center [1474, 358] width 95 height 28
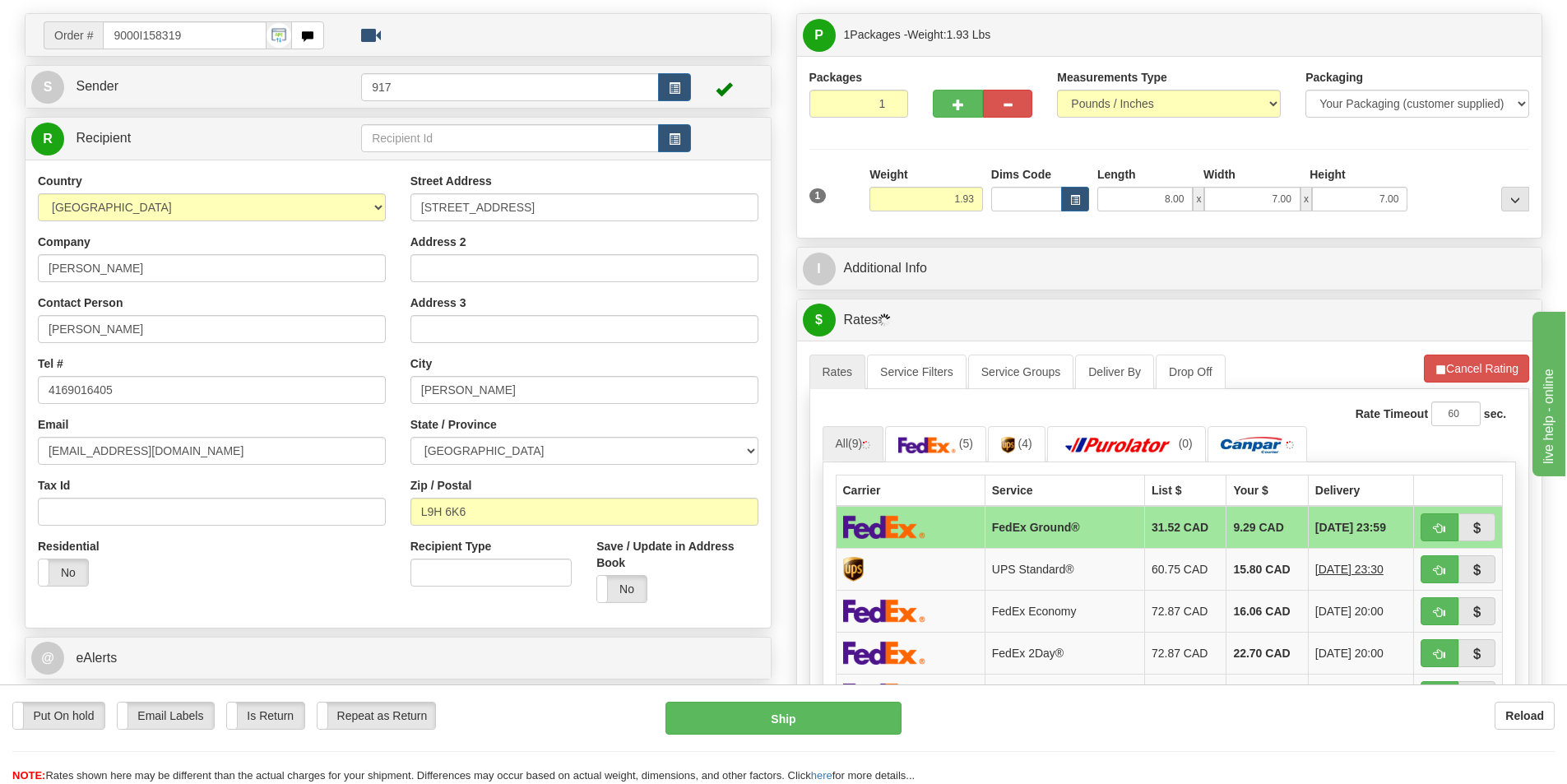
scroll to position [246, 0]
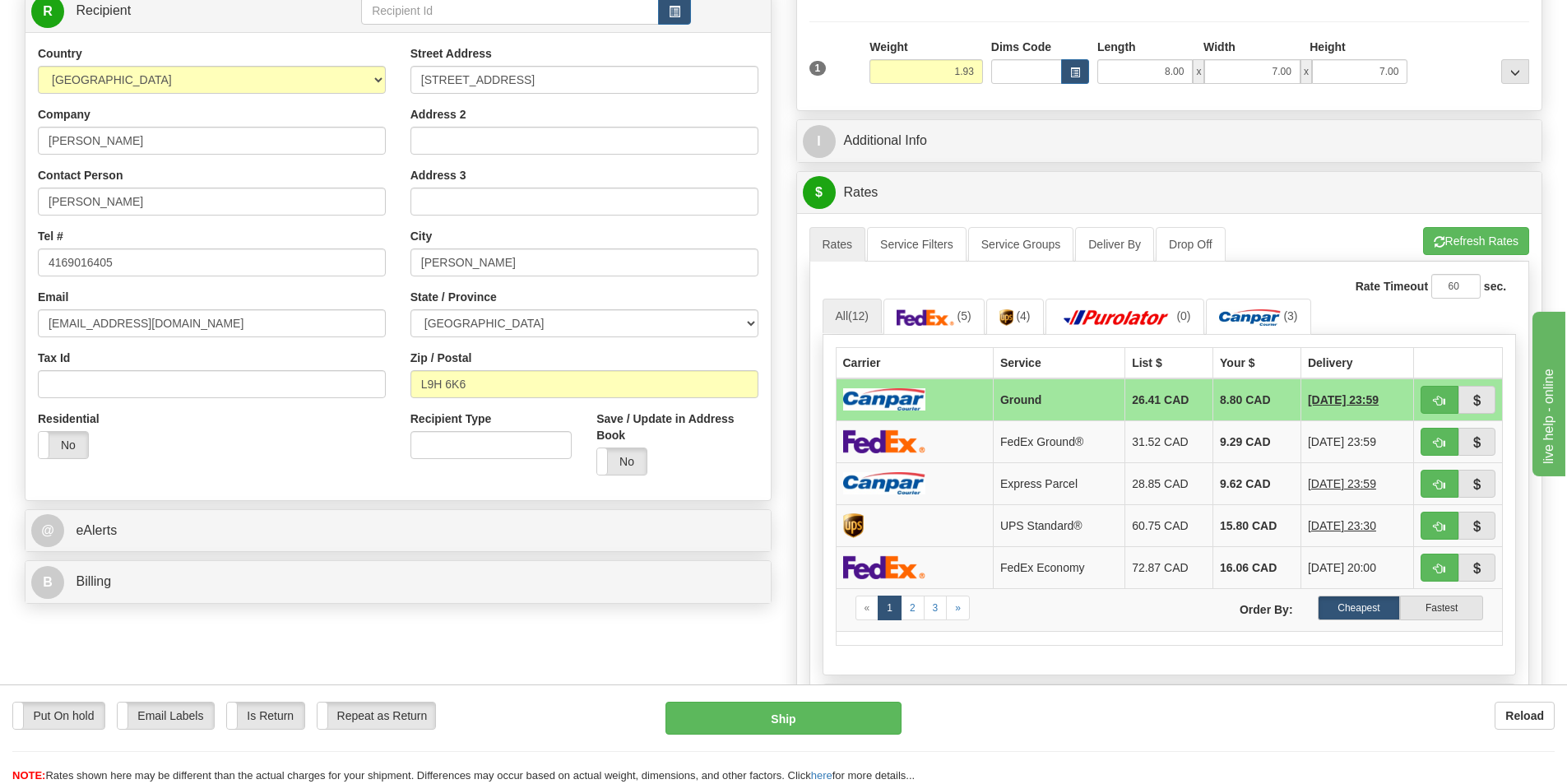
click at [937, 394] on td at bounding box center [914, 400] width 157 height 43
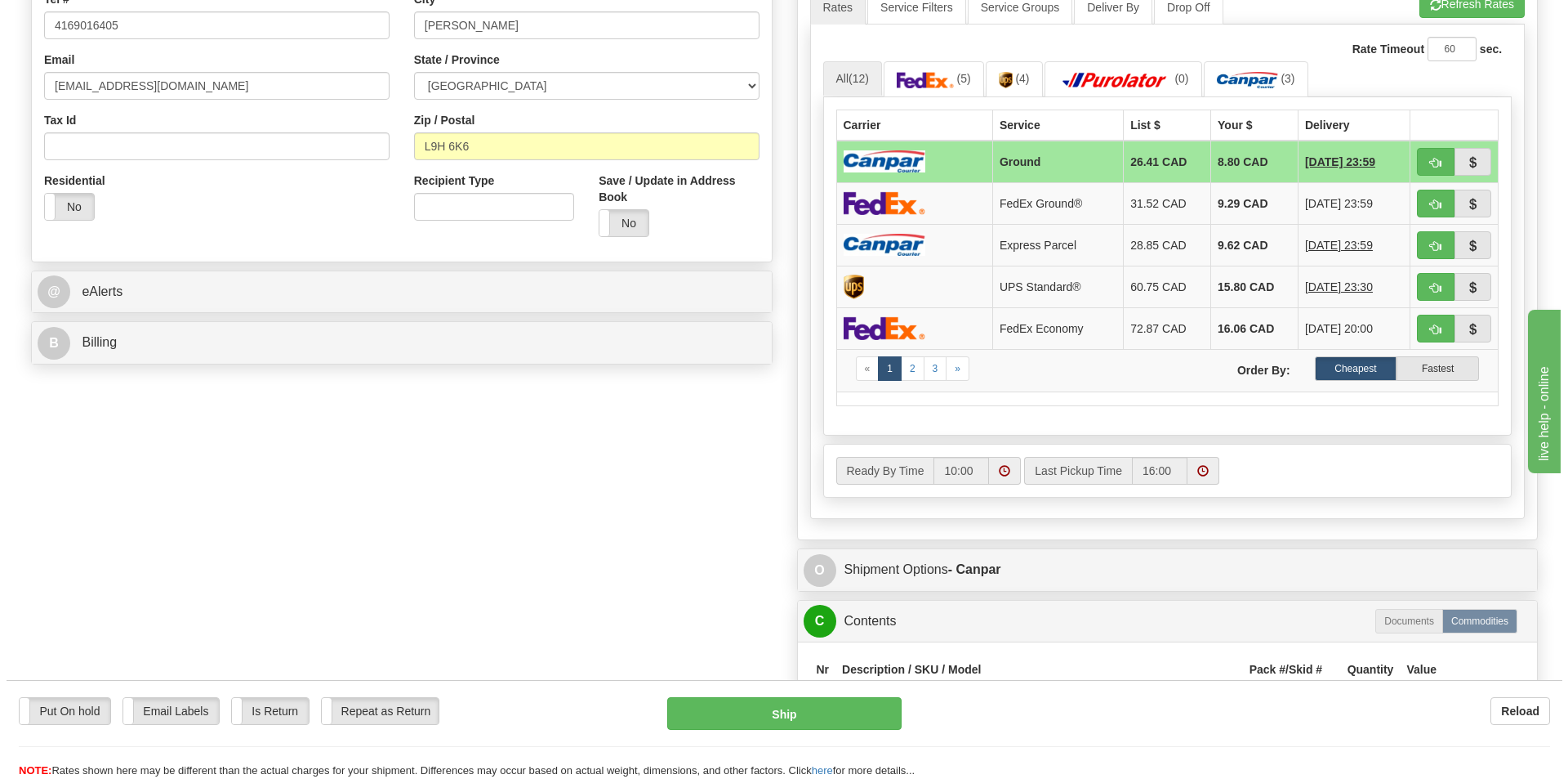
scroll to position [572, 0]
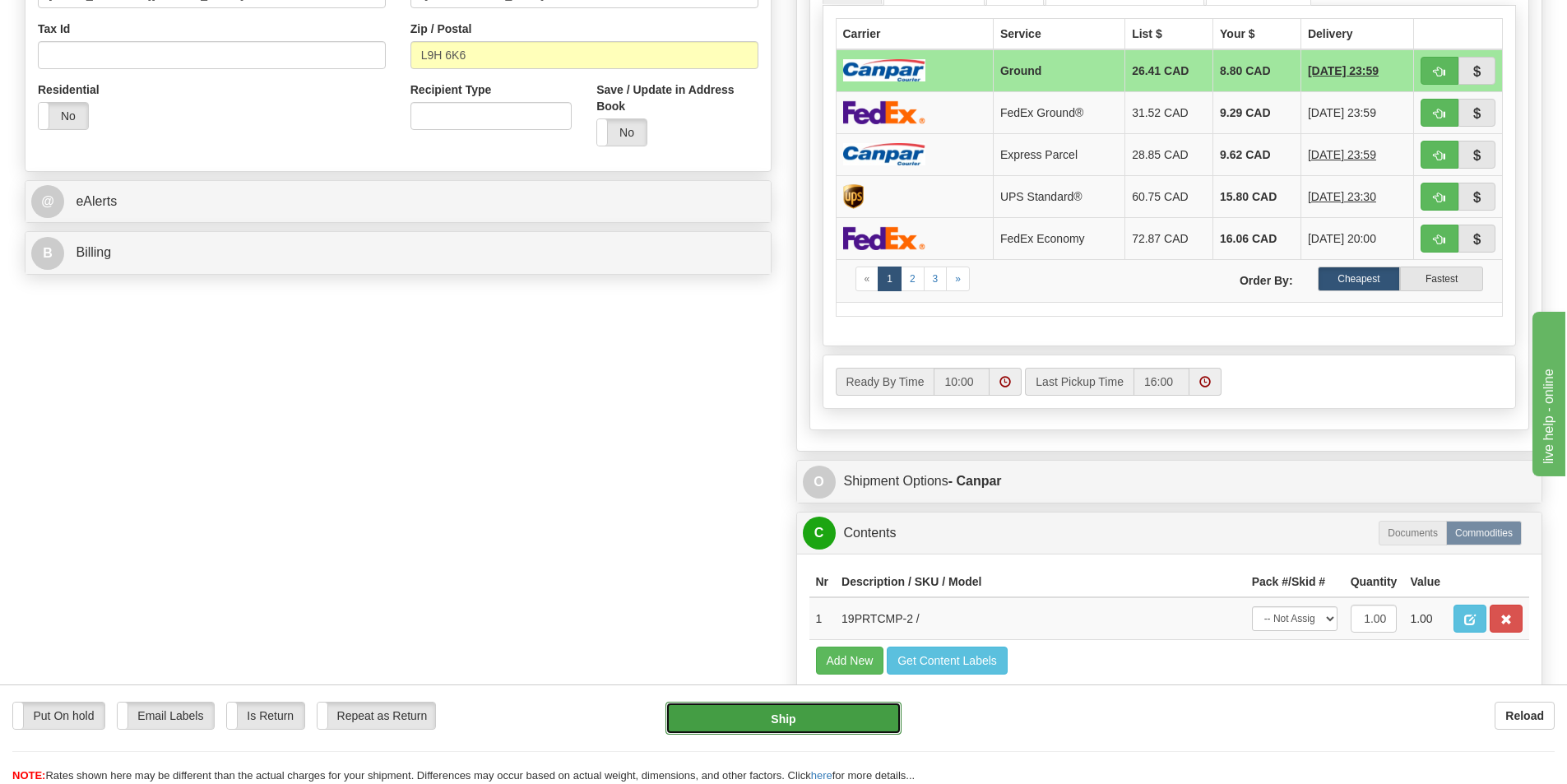
click at [764, 709] on button "Ship" at bounding box center [784, 717] width 236 height 33
type input "1"
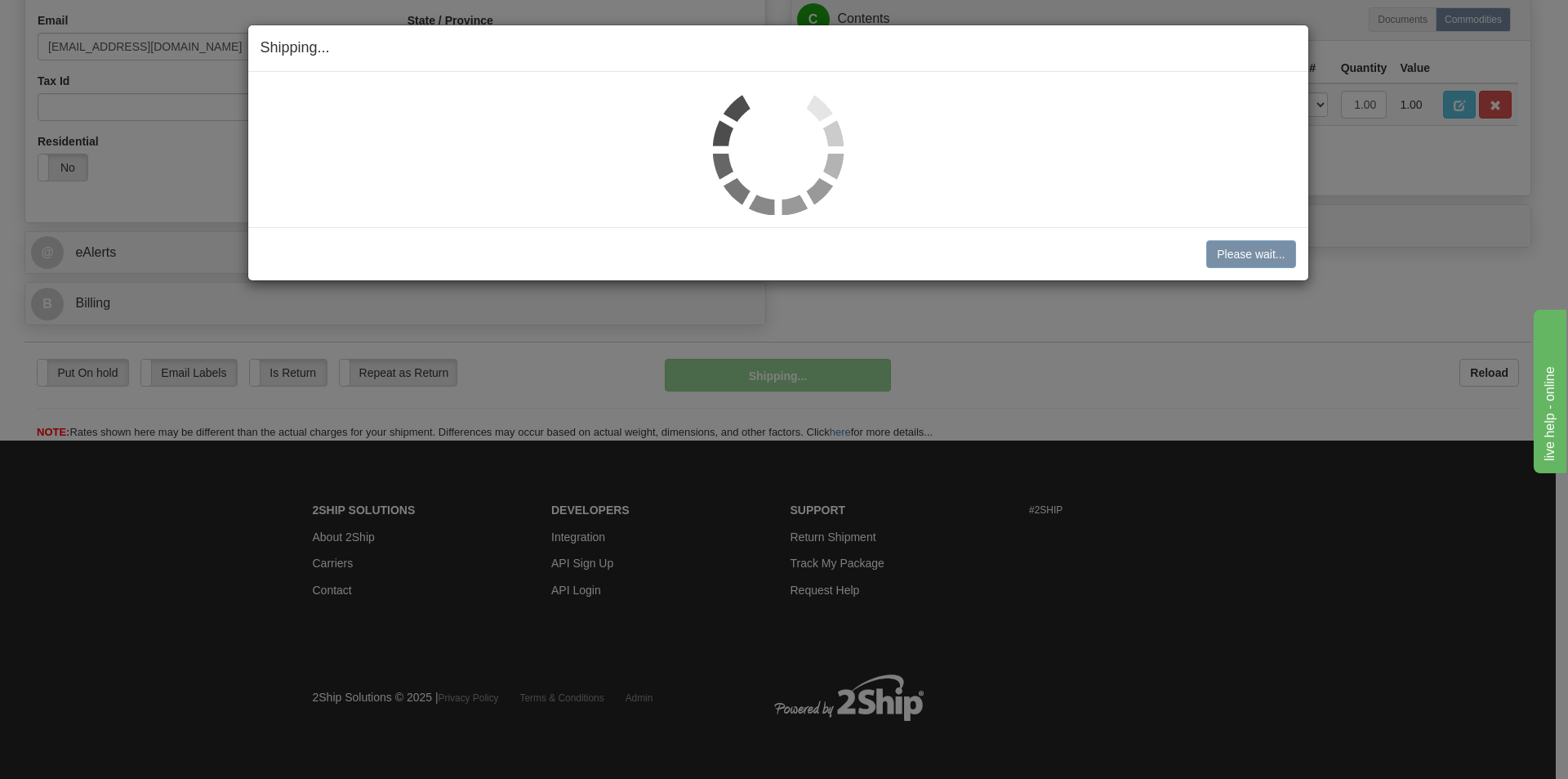
scroll to position [521, 0]
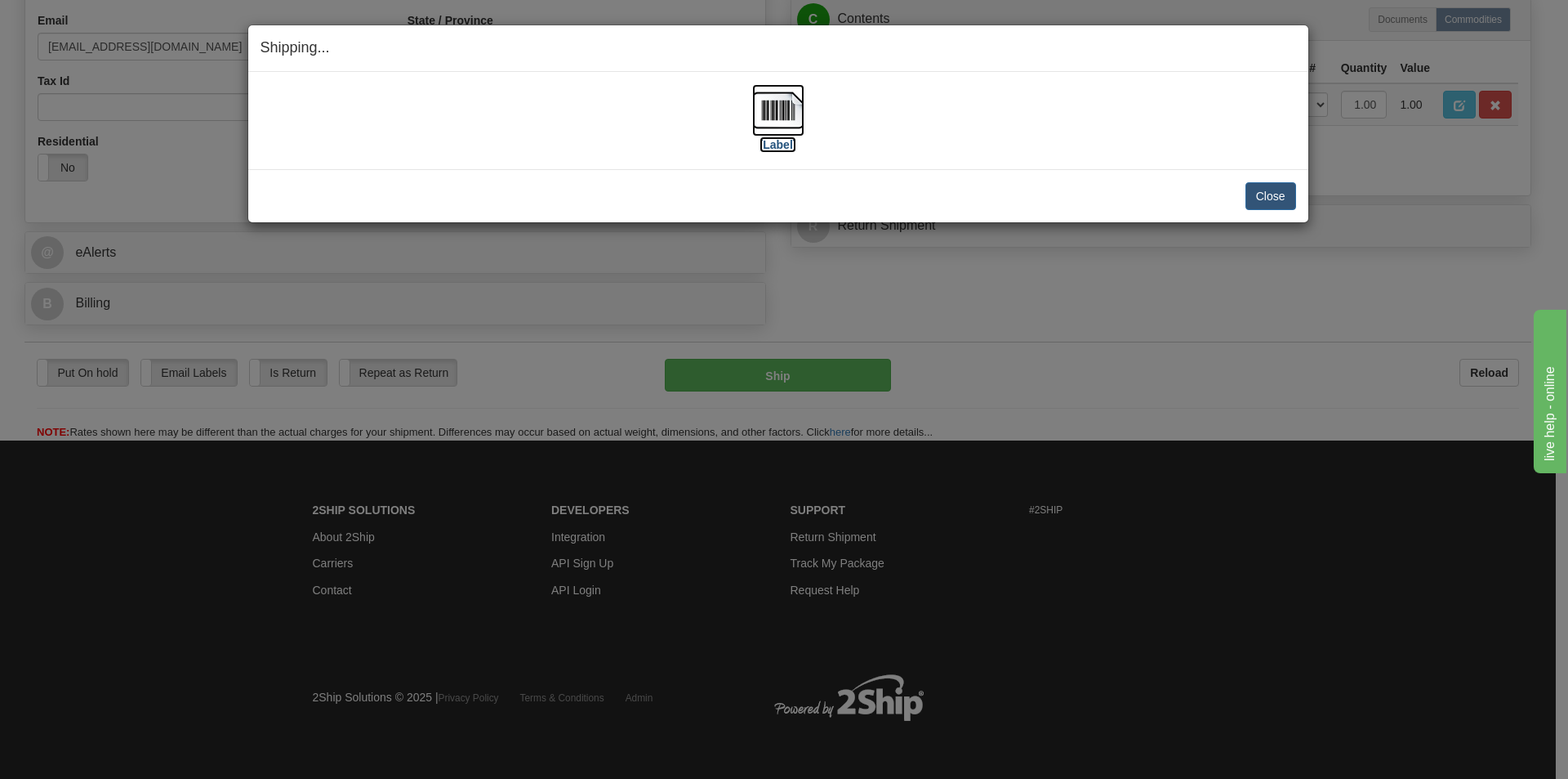
click at [785, 105] on img at bounding box center [778, 110] width 52 height 52
click at [1262, 193] on button "Close" at bounding box center [1270, 196] width 50 height 28
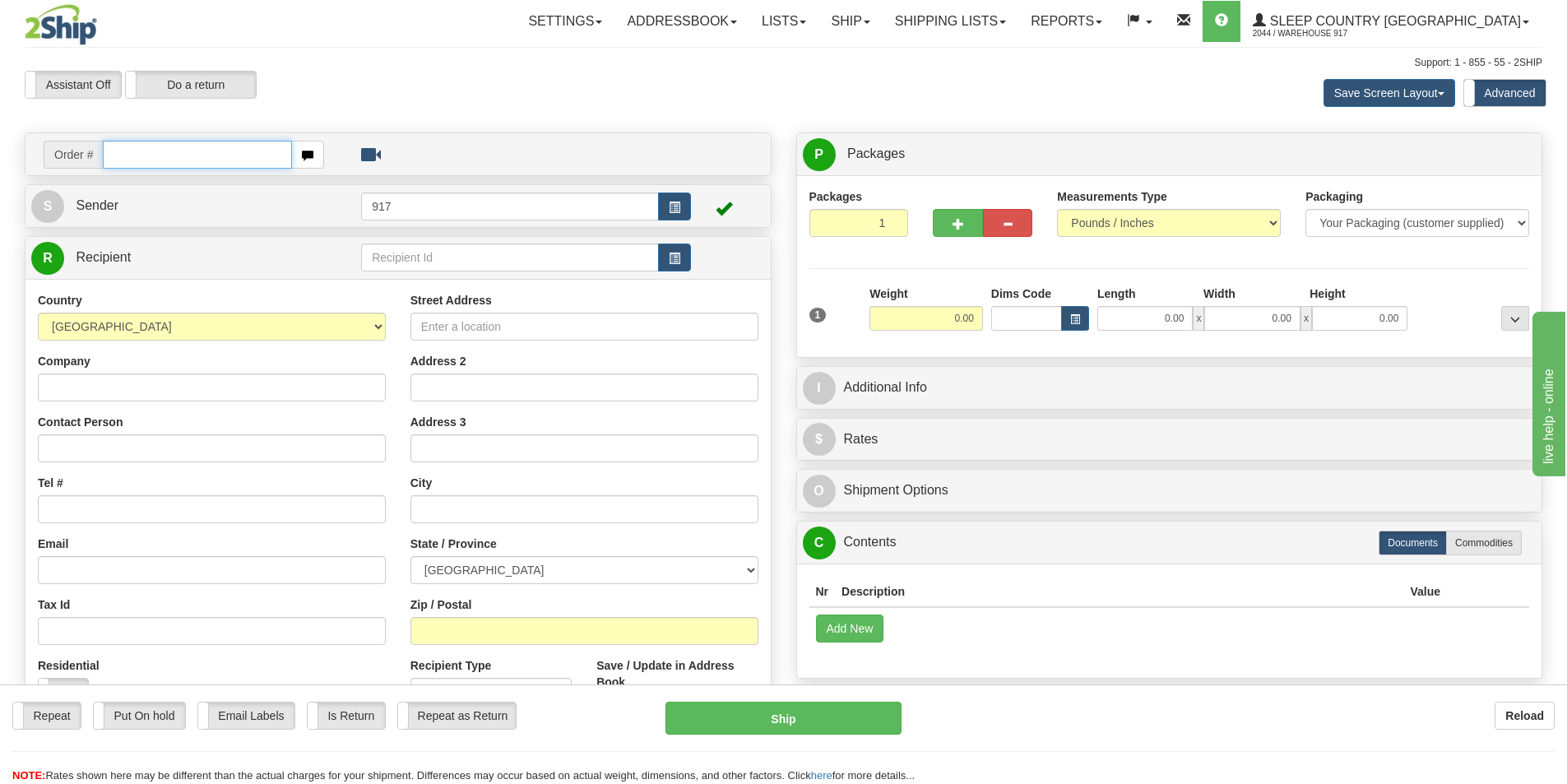
click at [183, 151] on input "text" at bounding box center [197, 154] width 189 height 28
type input "9000I158370"
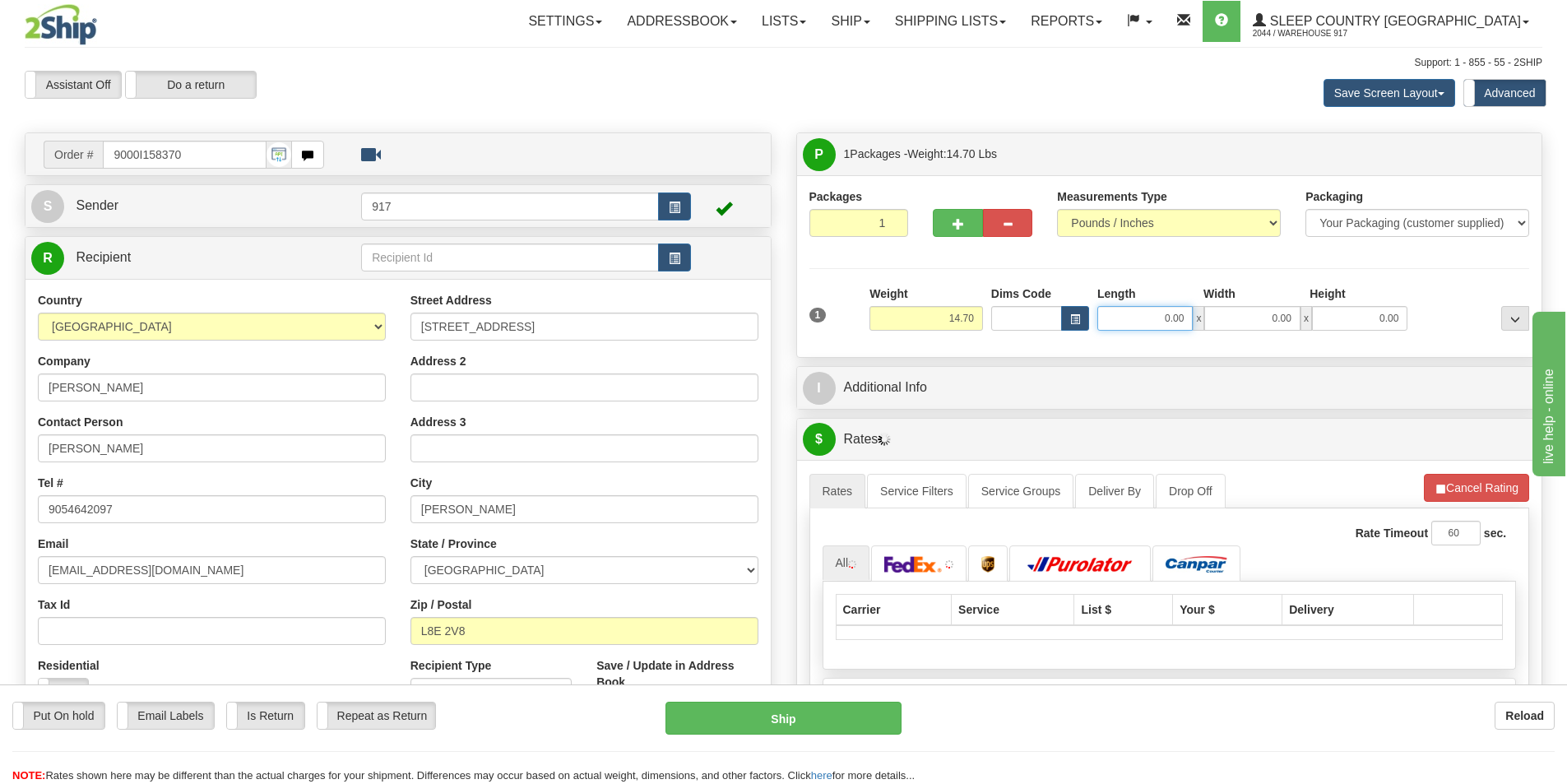
click at [1128, 319] on input "0.00" at bounding box center [1145, 317] width 96 height 25
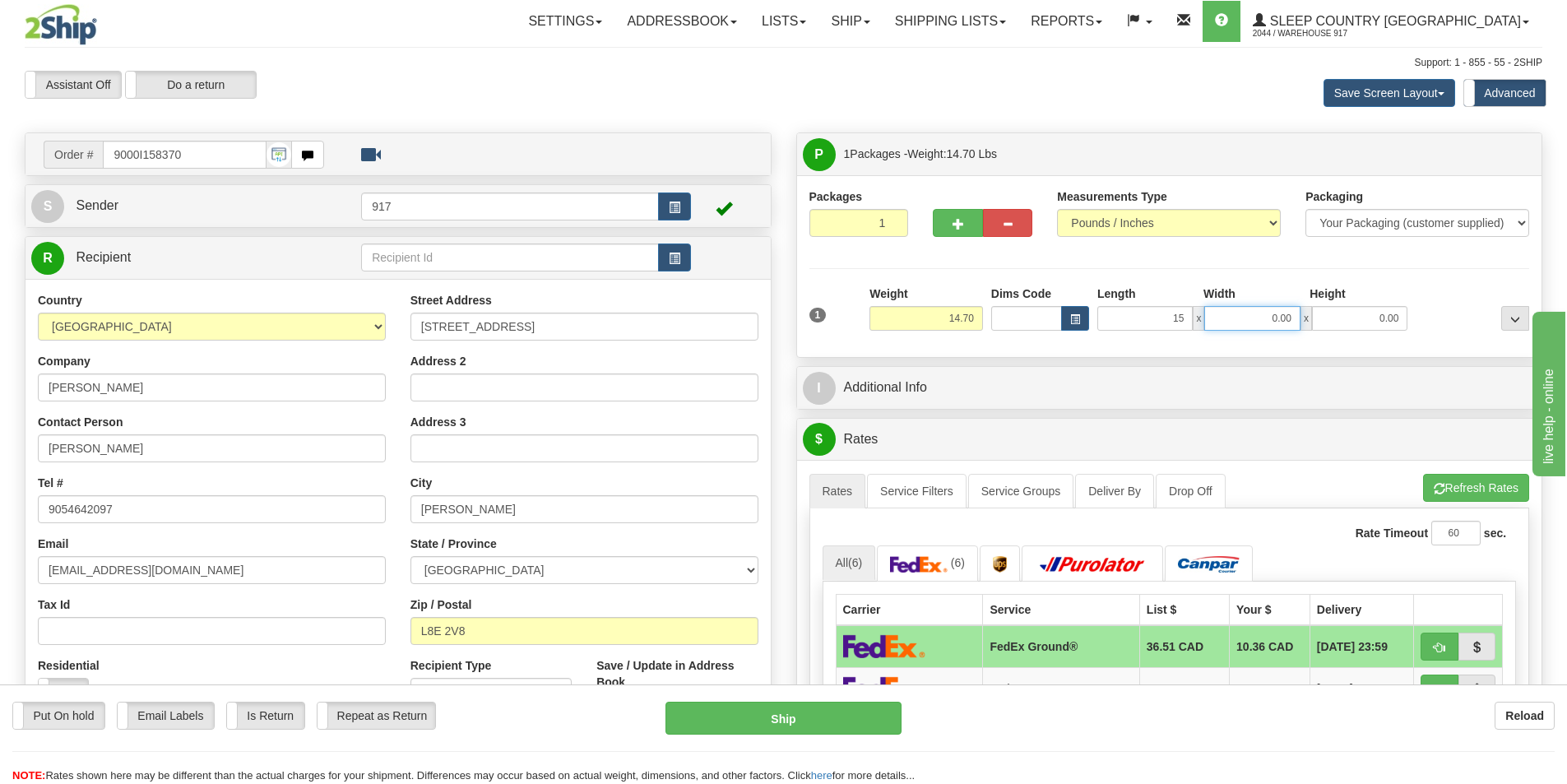
type input "15.00"
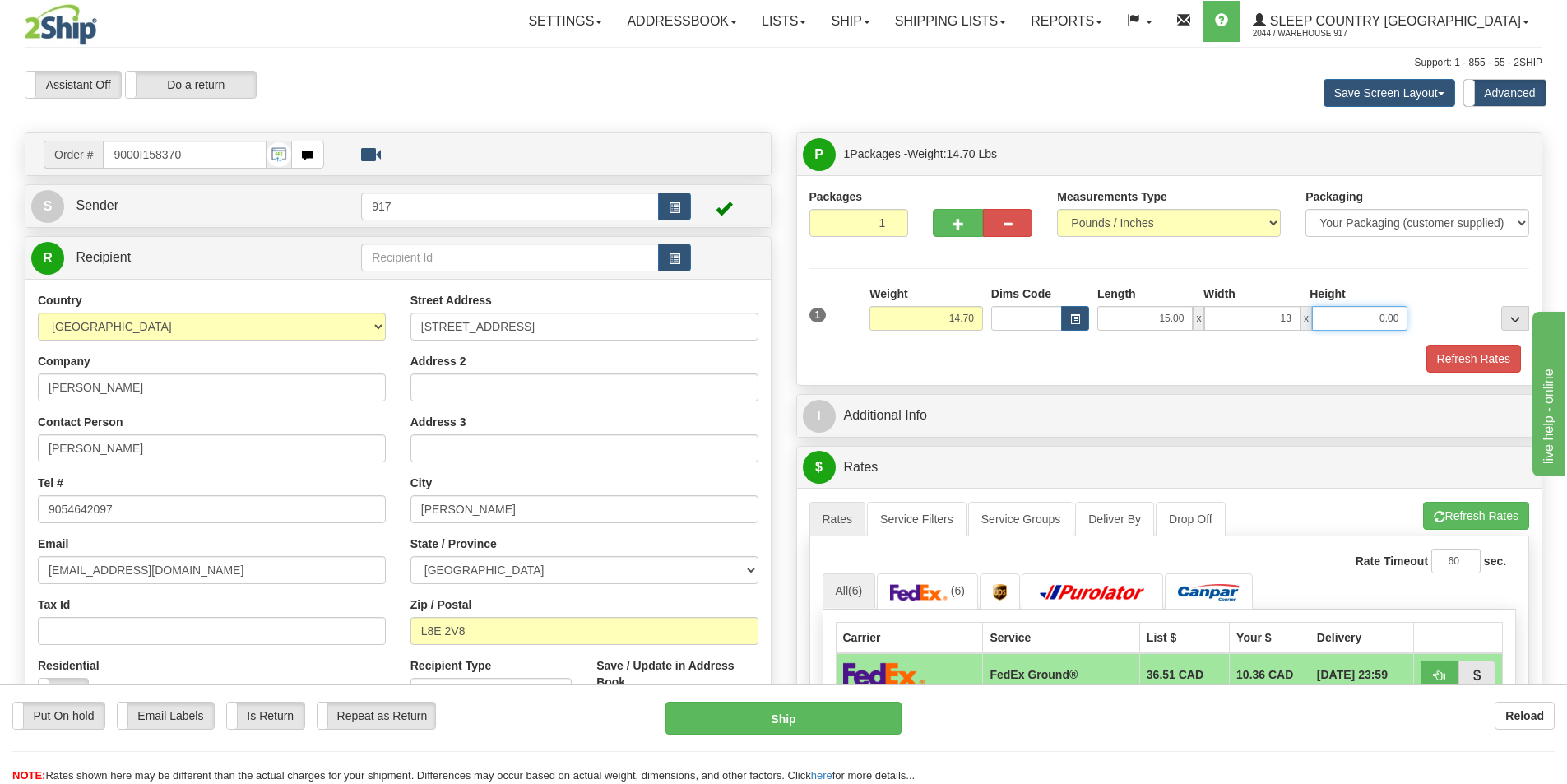
type input "13.00"
type input "19.00"
click at [1436, 367] on button "Refresh Rates" at bounding box center [1474, 358] width 95 height 28
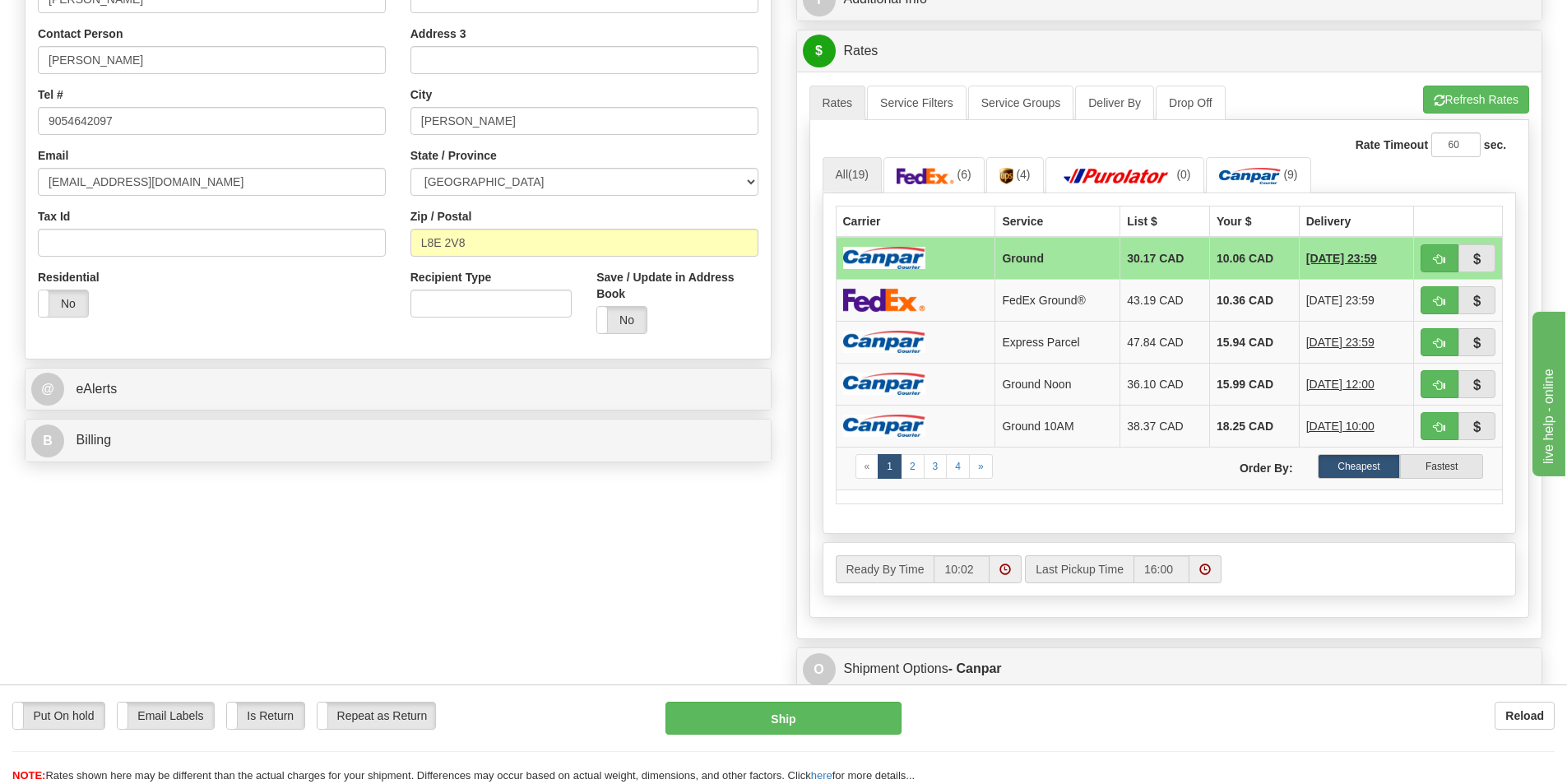
scroll to position [411, 0]
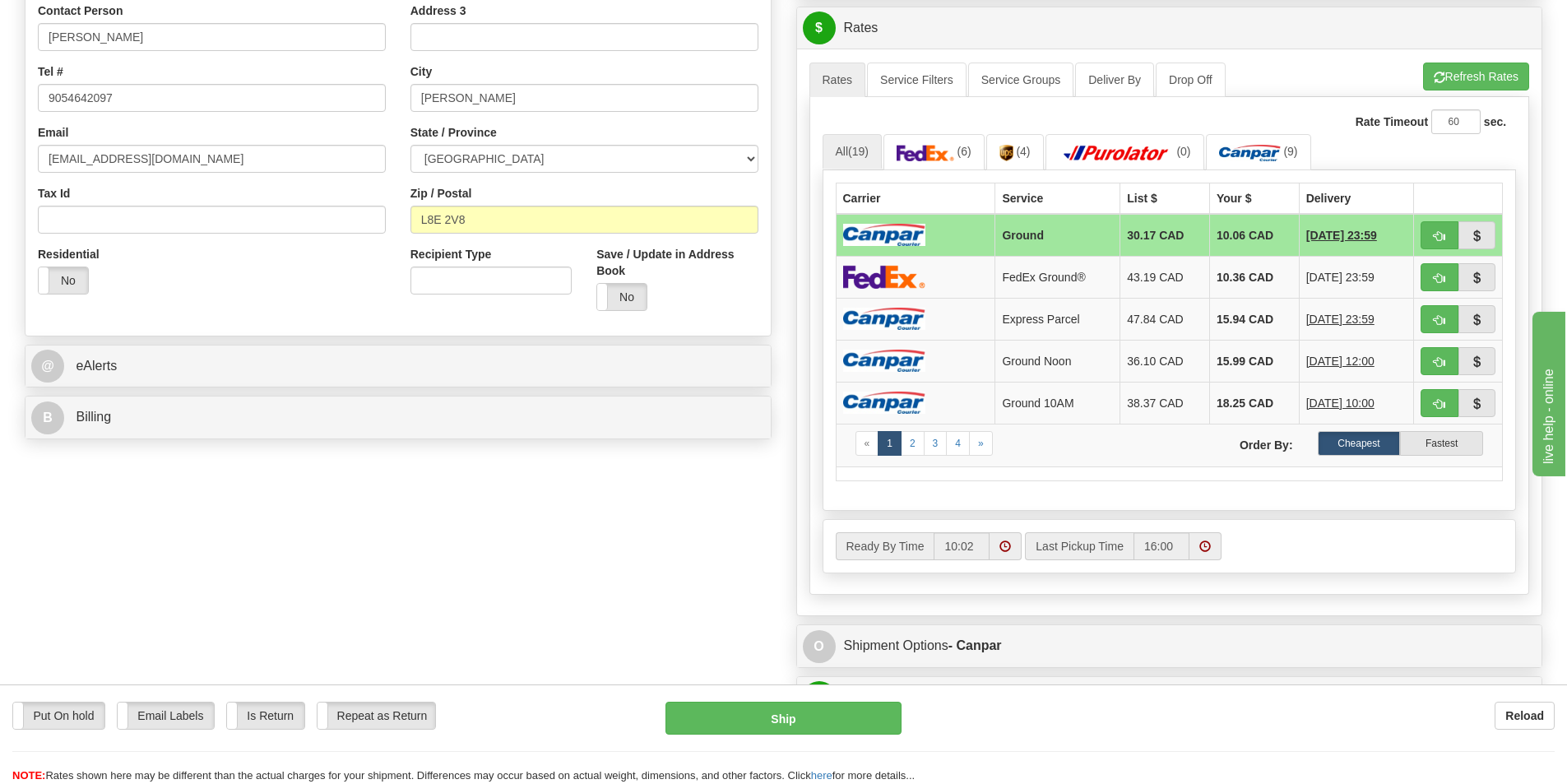
click at [944, 232] on td at bounding box center [916, 235] width 159 height 43
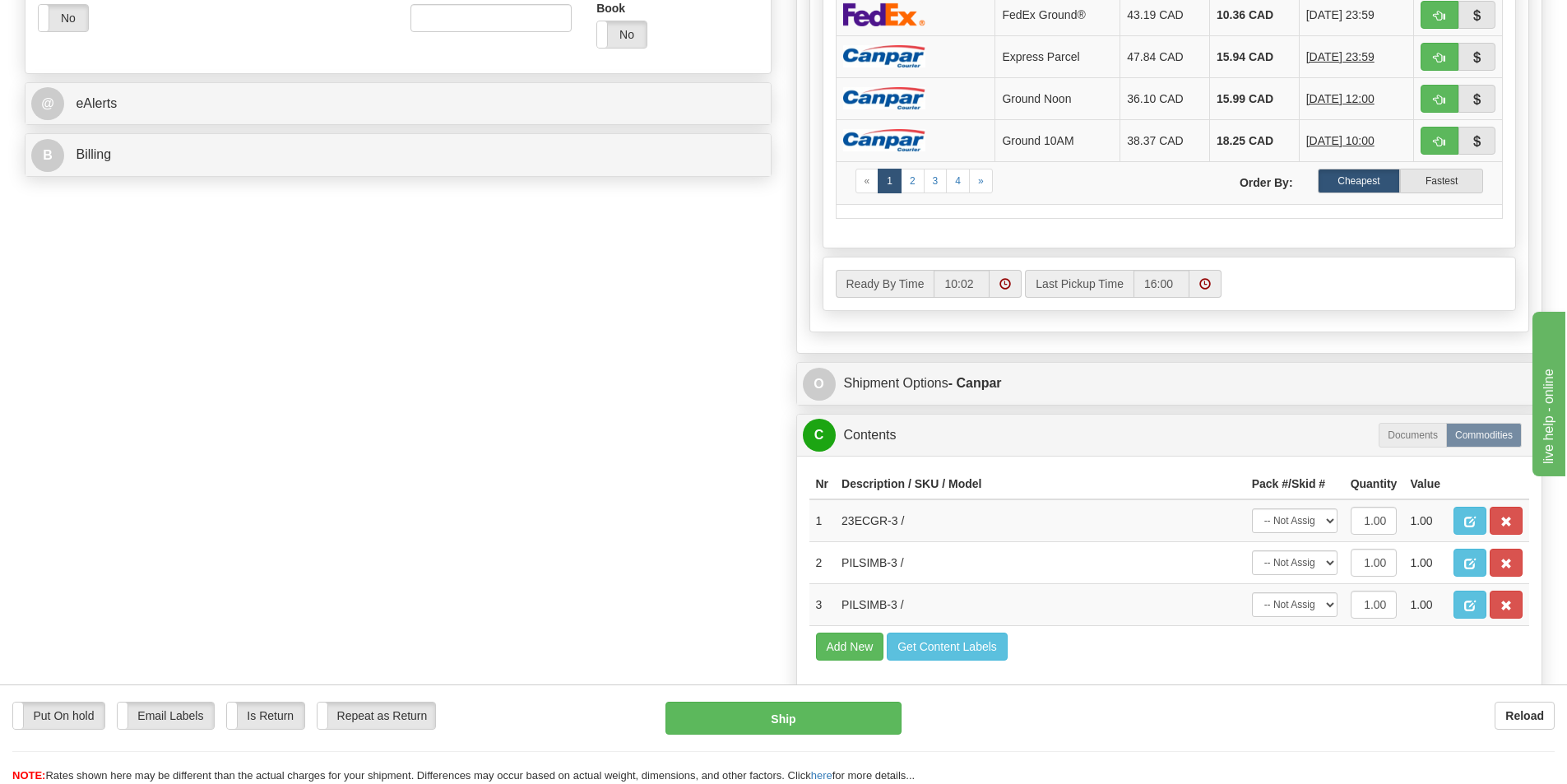
scroll to position [904, 0]
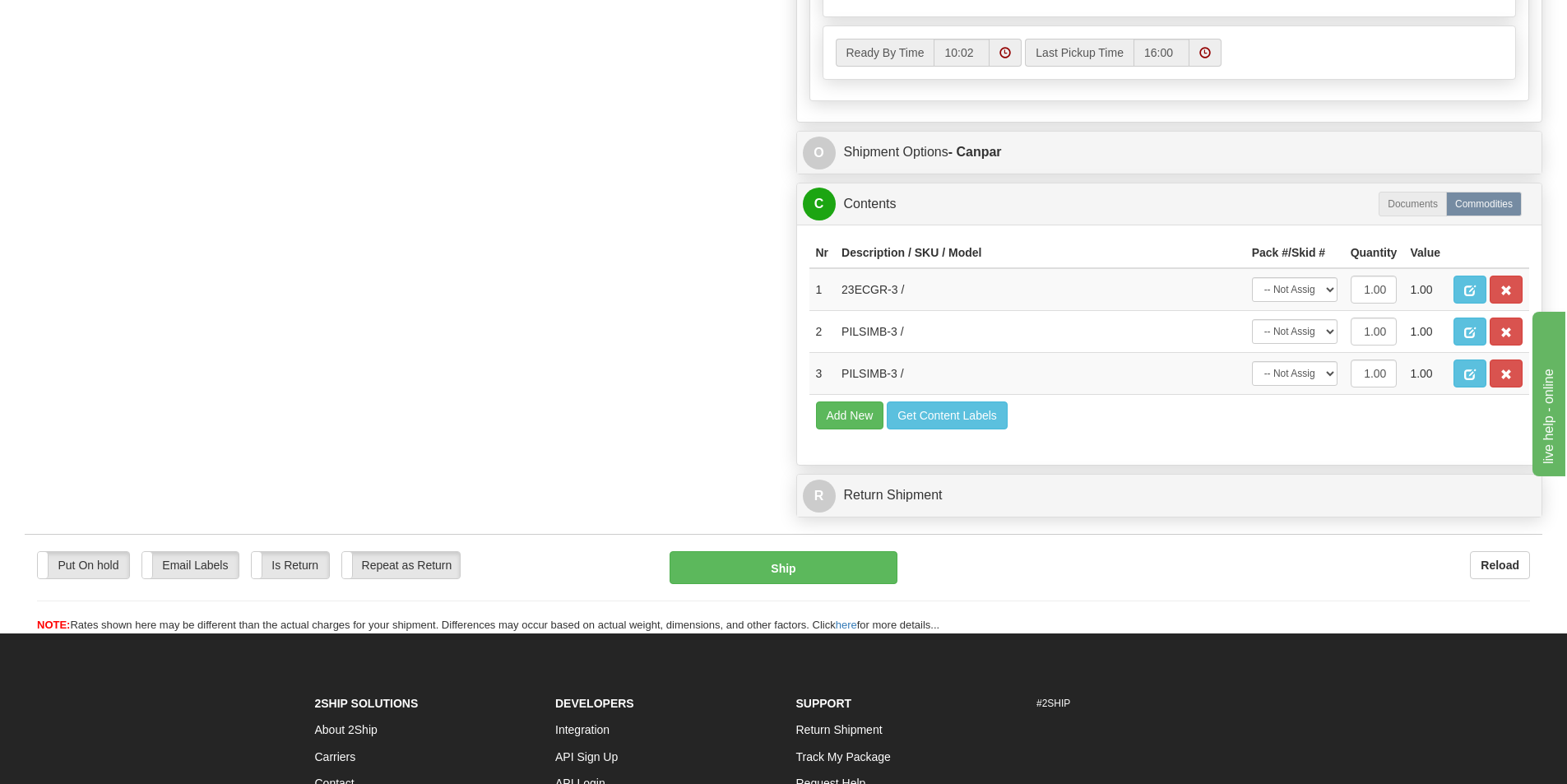
click at [887, 170] on div "O Shipment Options - Canpar" at bounding box center [1170, 152] width 745 height 42
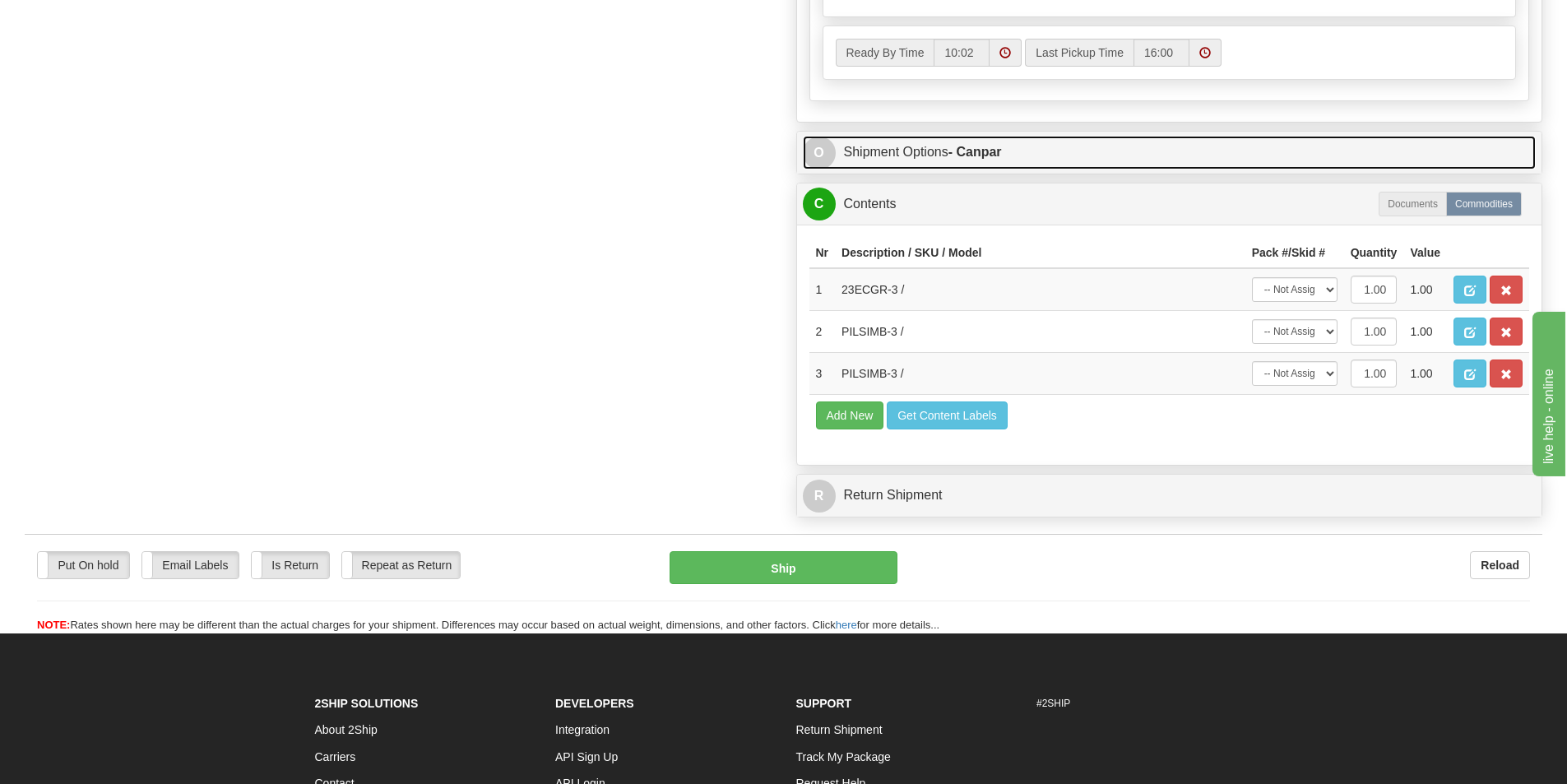
click at [902, 159] on link "O Shipment Options - Canpar" at bounding box center [1170, 152] width 734 height 34
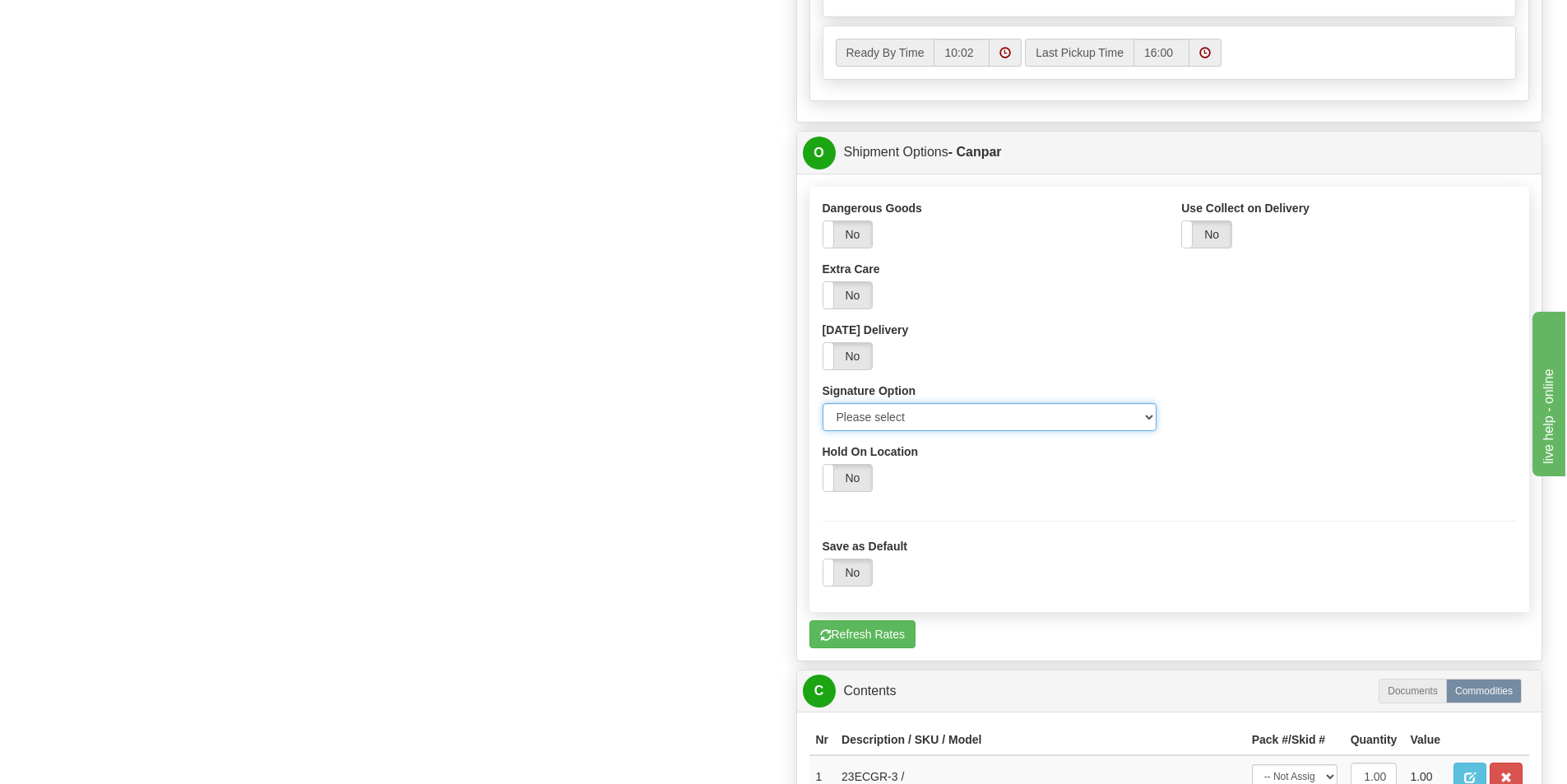
click at [954, 426] on select "Please select No Signature Required Signature Required Adult Signature" at bounding box center [989, 417] width 335 height 28
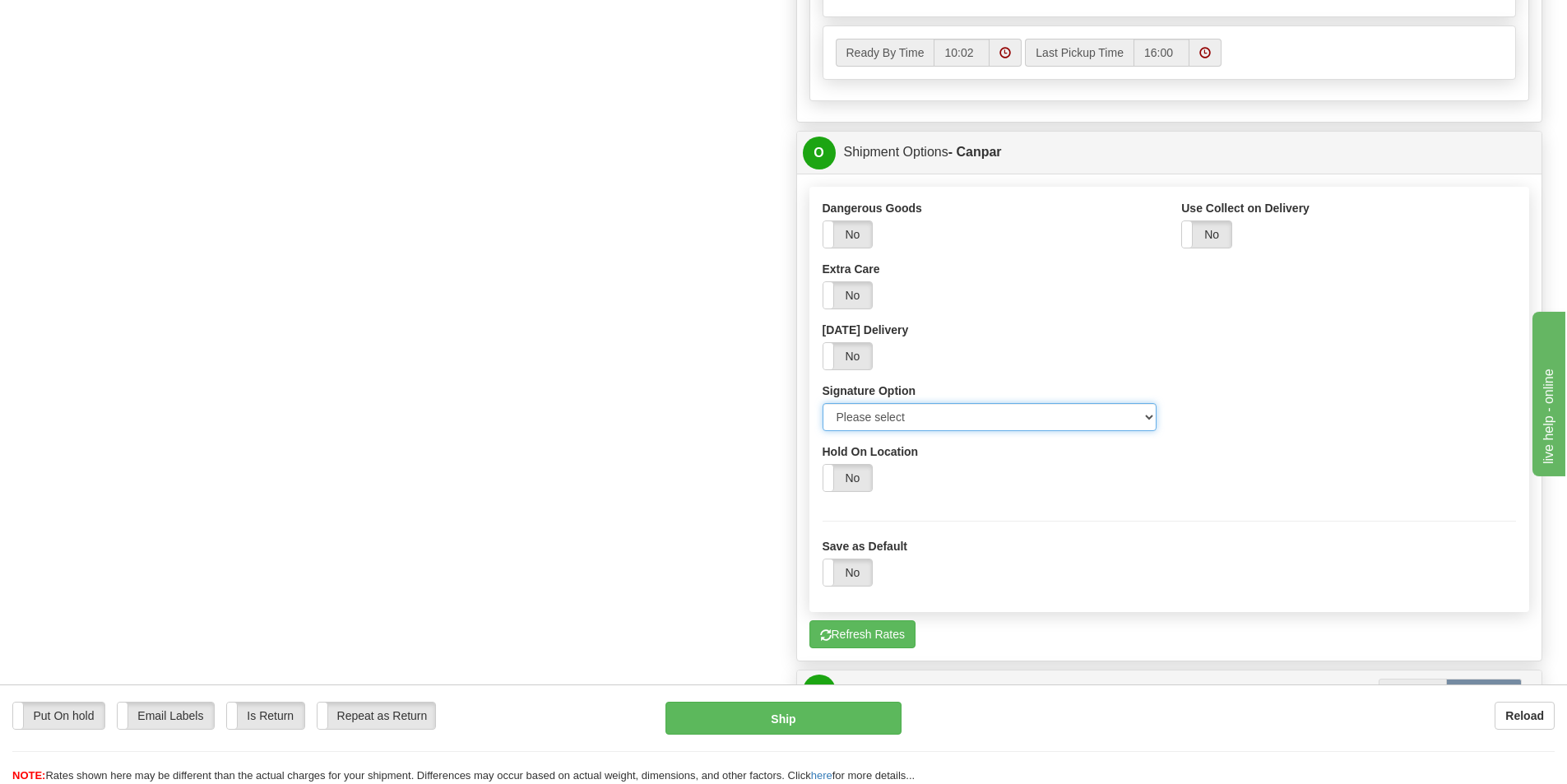
select select "2"
click at [822, 403] on select "Please select No Signature Required Signature Required Adult Signature" at bounding box center [989, 417] width 335 height 28
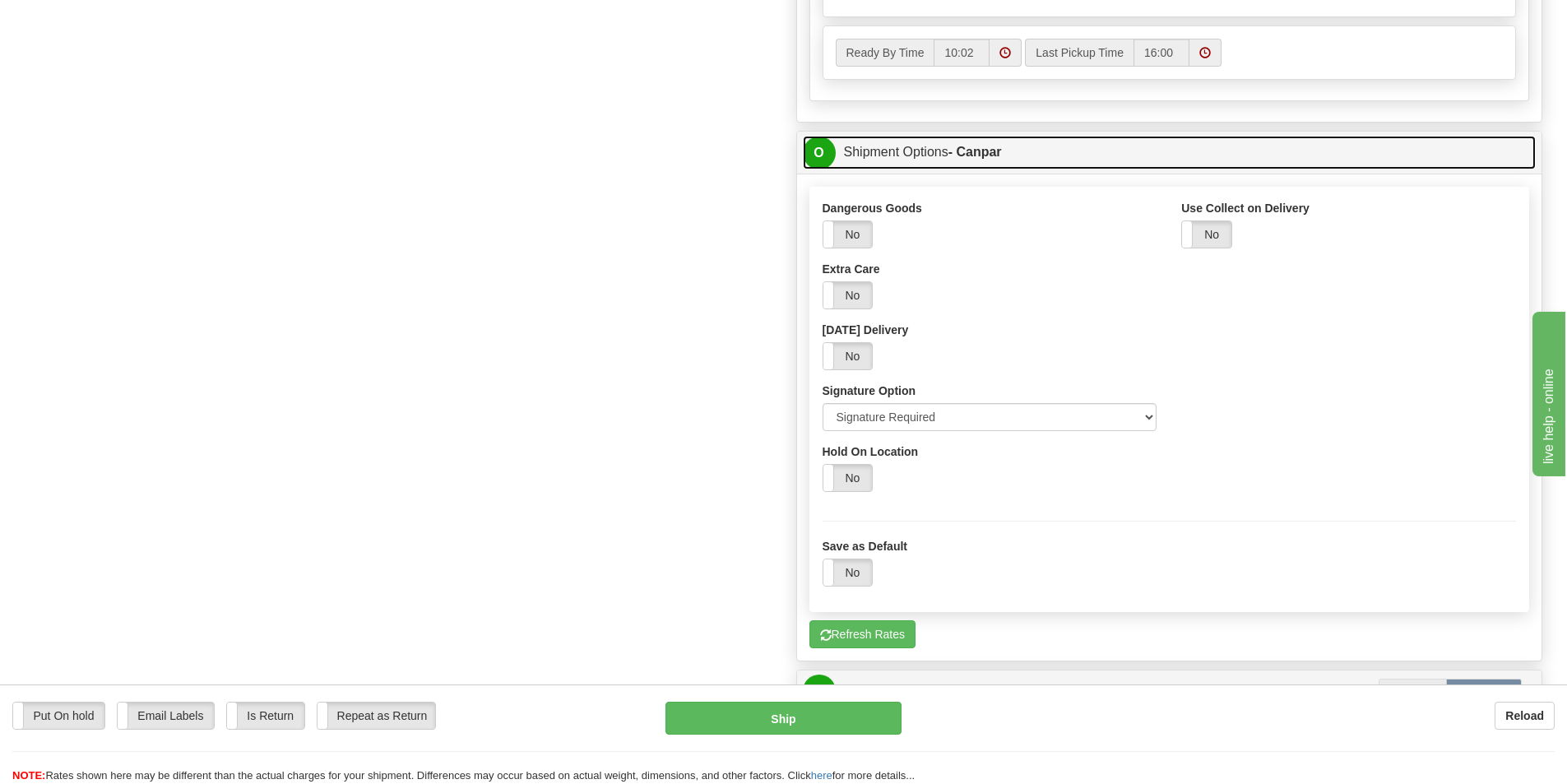
click at [932, 168] on link "O Shipment Options - Canpar" at bounding box center [1170, 152] width 734 height 34
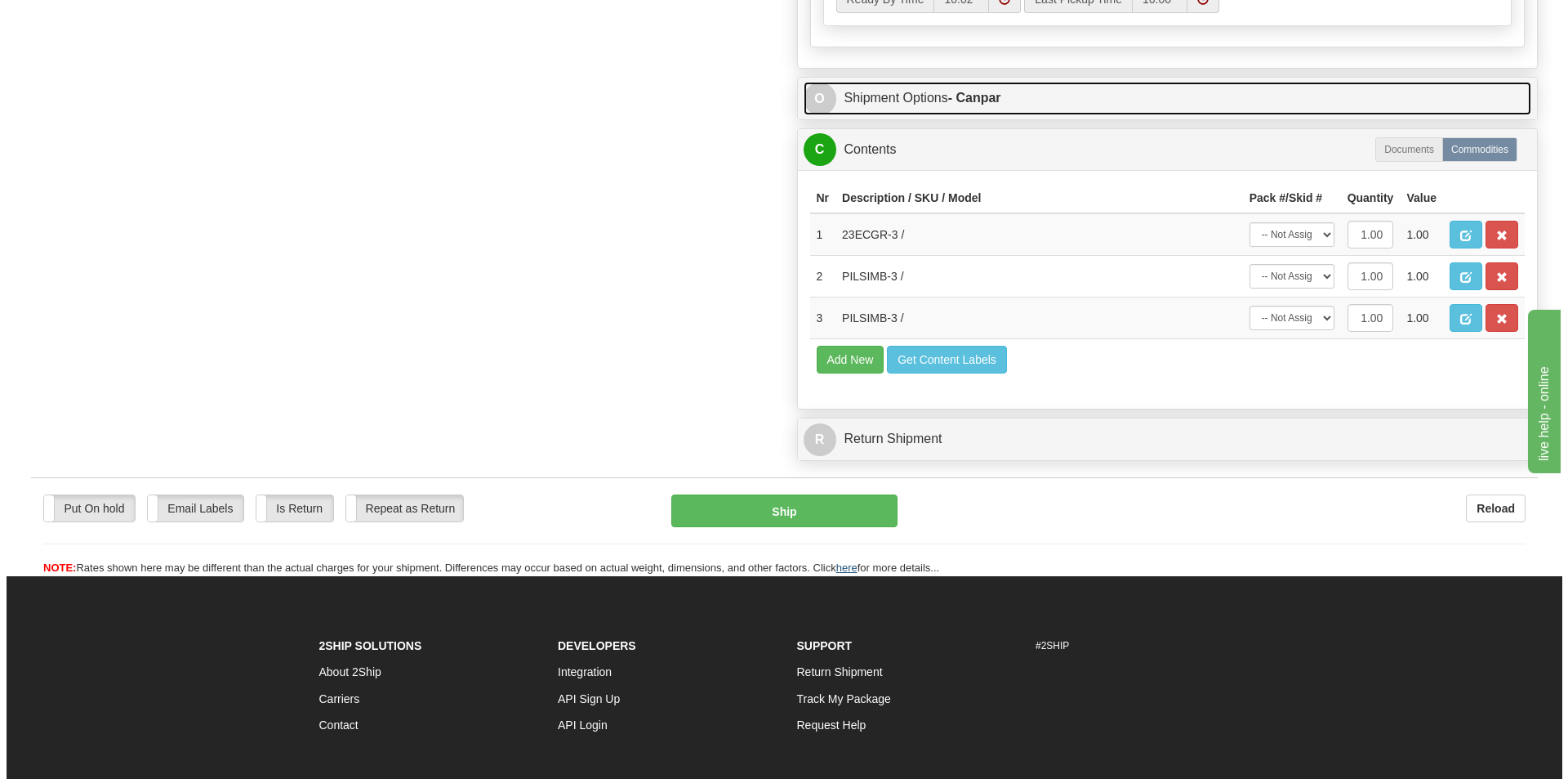
scroll to position [980, 0]
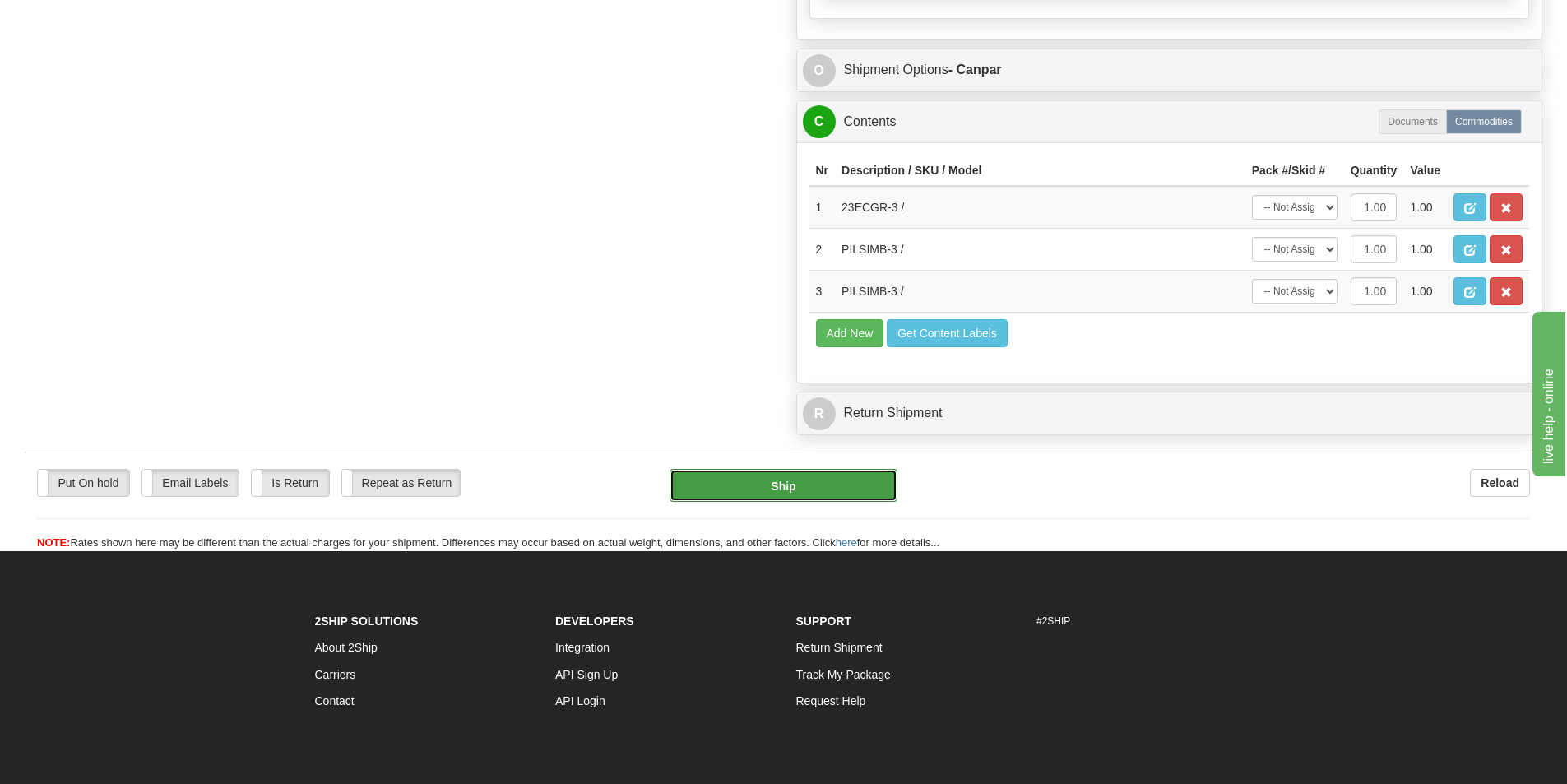
click at [808, 482] on button "Ship" at bounding box center [784, 485] width 228 height 33
type input "1"
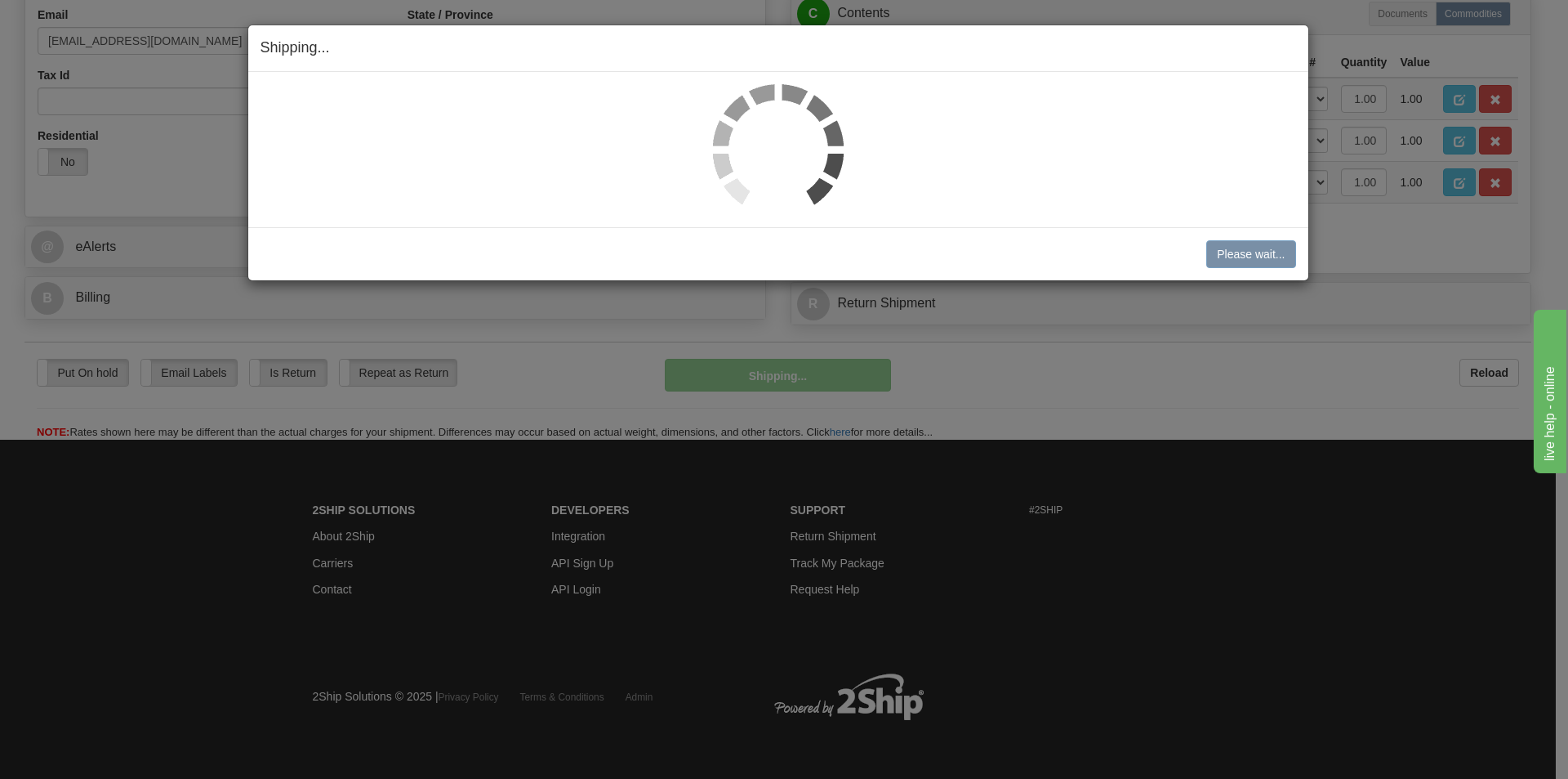
scroll to position [525, 0]
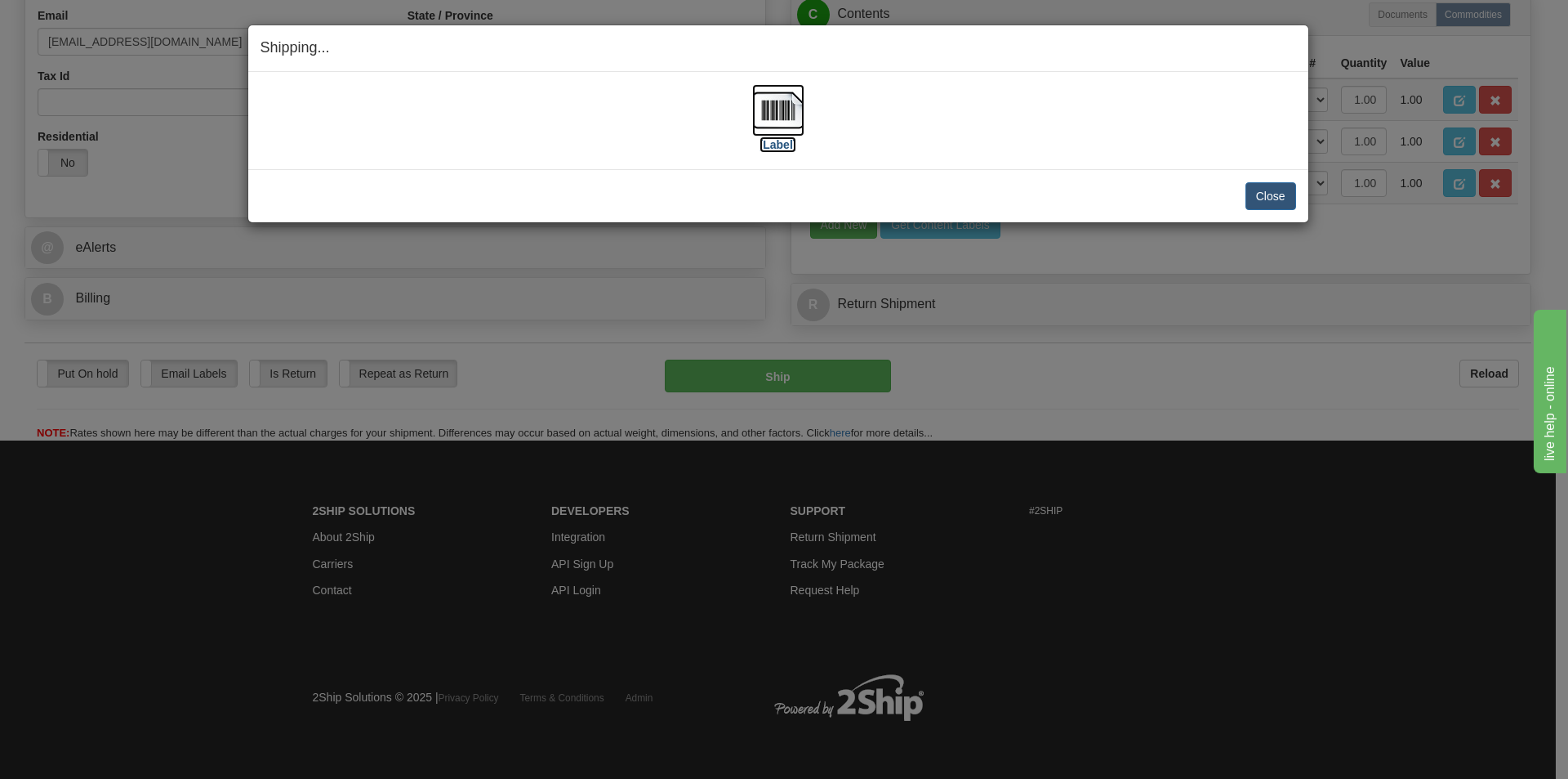
click at [759, 135] on img at bounding box center [778, 110] width 52 height 52
click at [1274, 188] on button "Close" at bounding box center [1270, 196] width 50 height 28
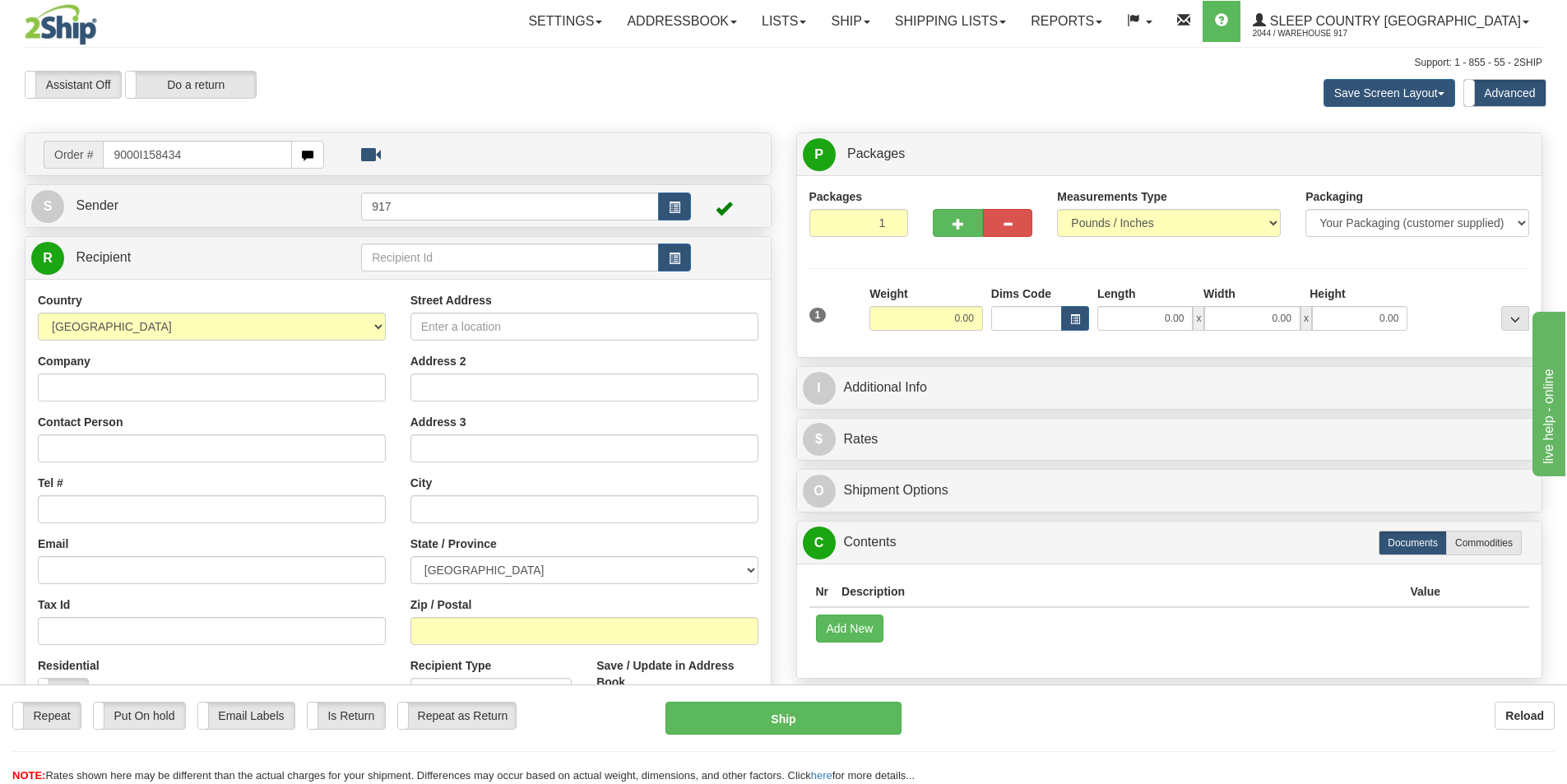
type input "9000I158434"
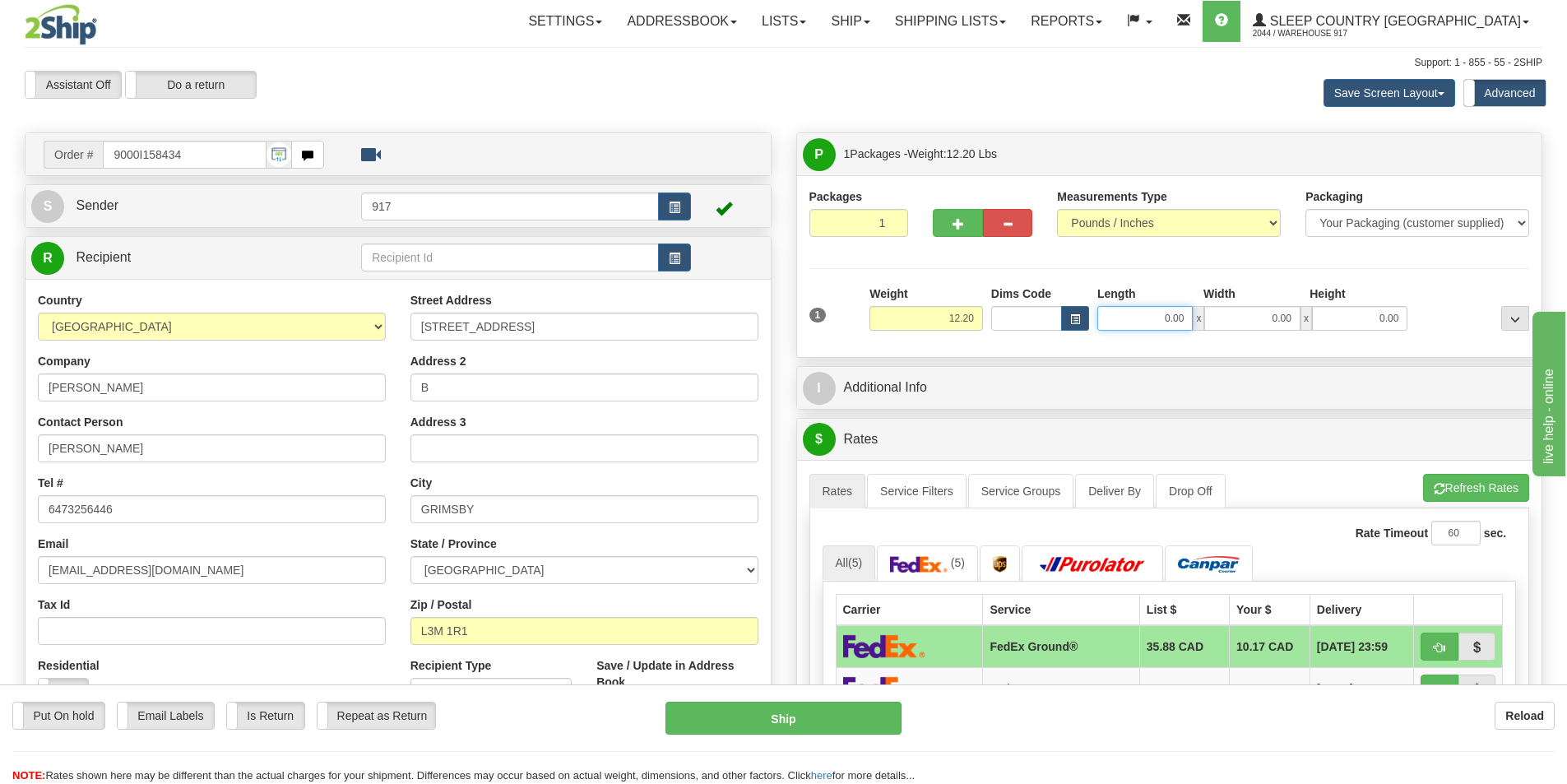
click at [1102, 322] on input "0.00" at bounding box center [1145, 317] width 96 height 25
type input "17.00"
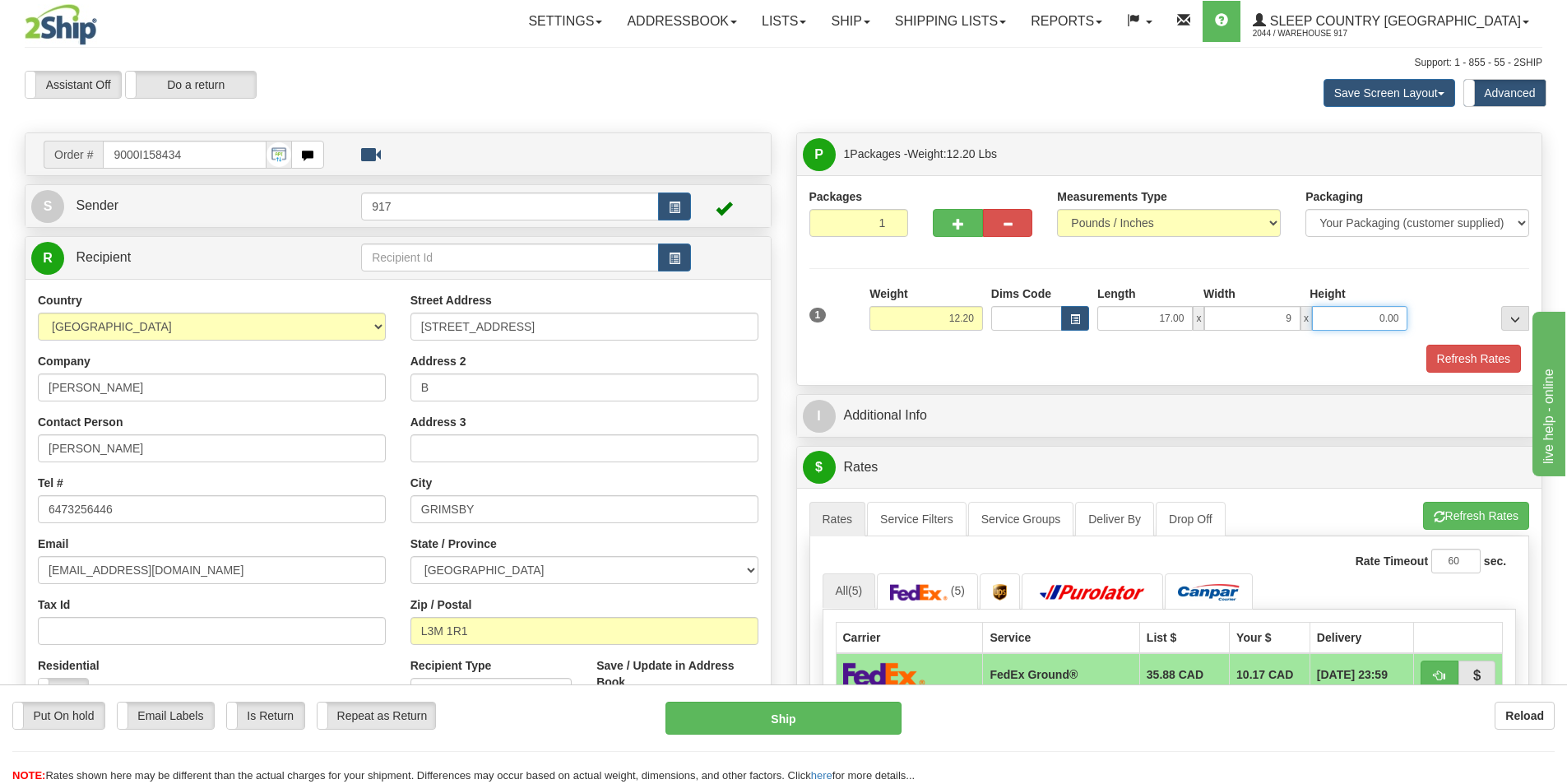
type input "9.00"
type input "2.00"
drag, startPoint x: 2917, startPoint y: 787, endPoint x: 1694, endPoint y: 491, distance: 1258.3
type input "25.00"
click at [1450, 360] on button "Refresh Rates" at bounding box center [1474, 358] width 95 height 28
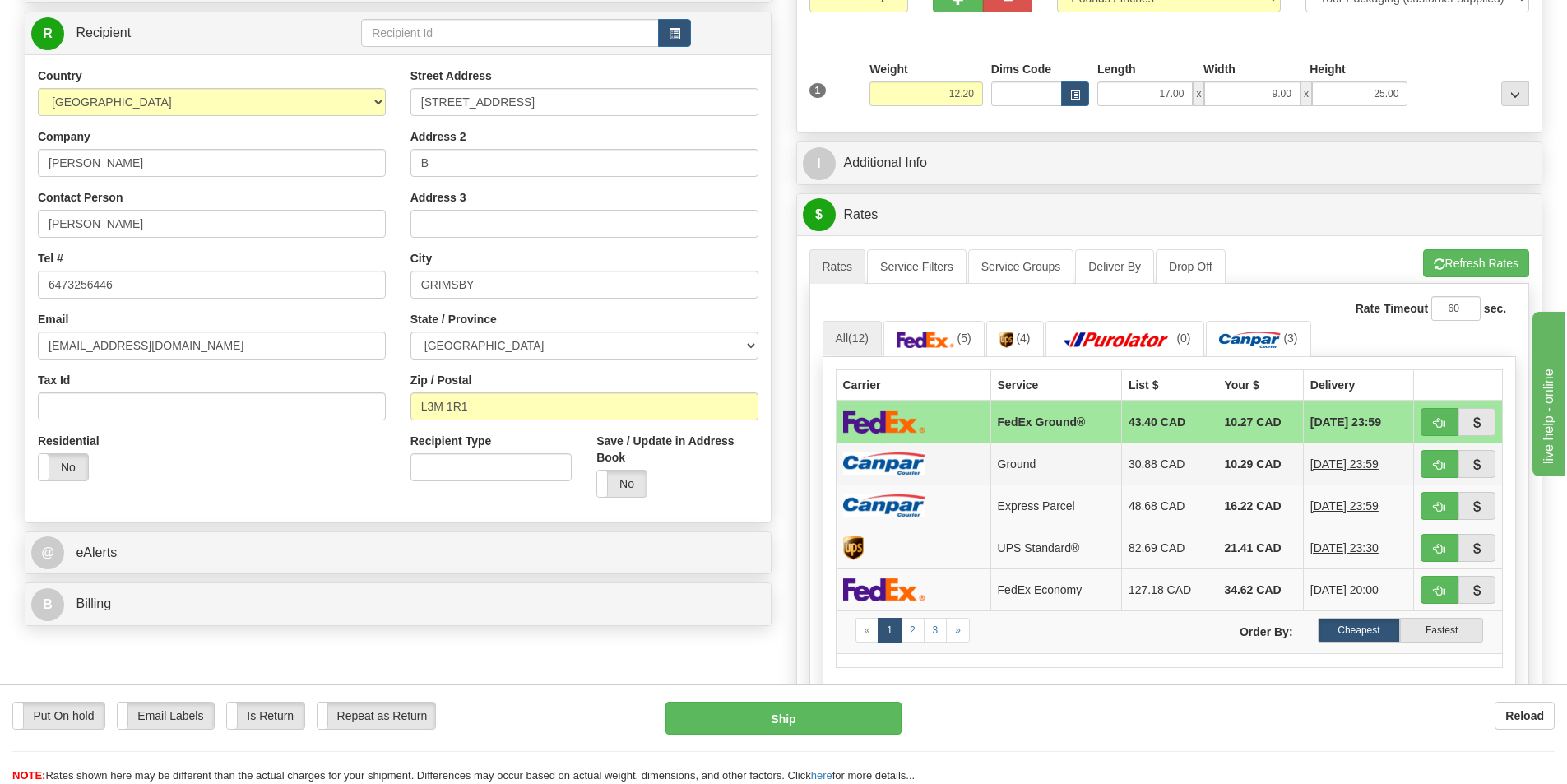
scroll to position [246, 0]
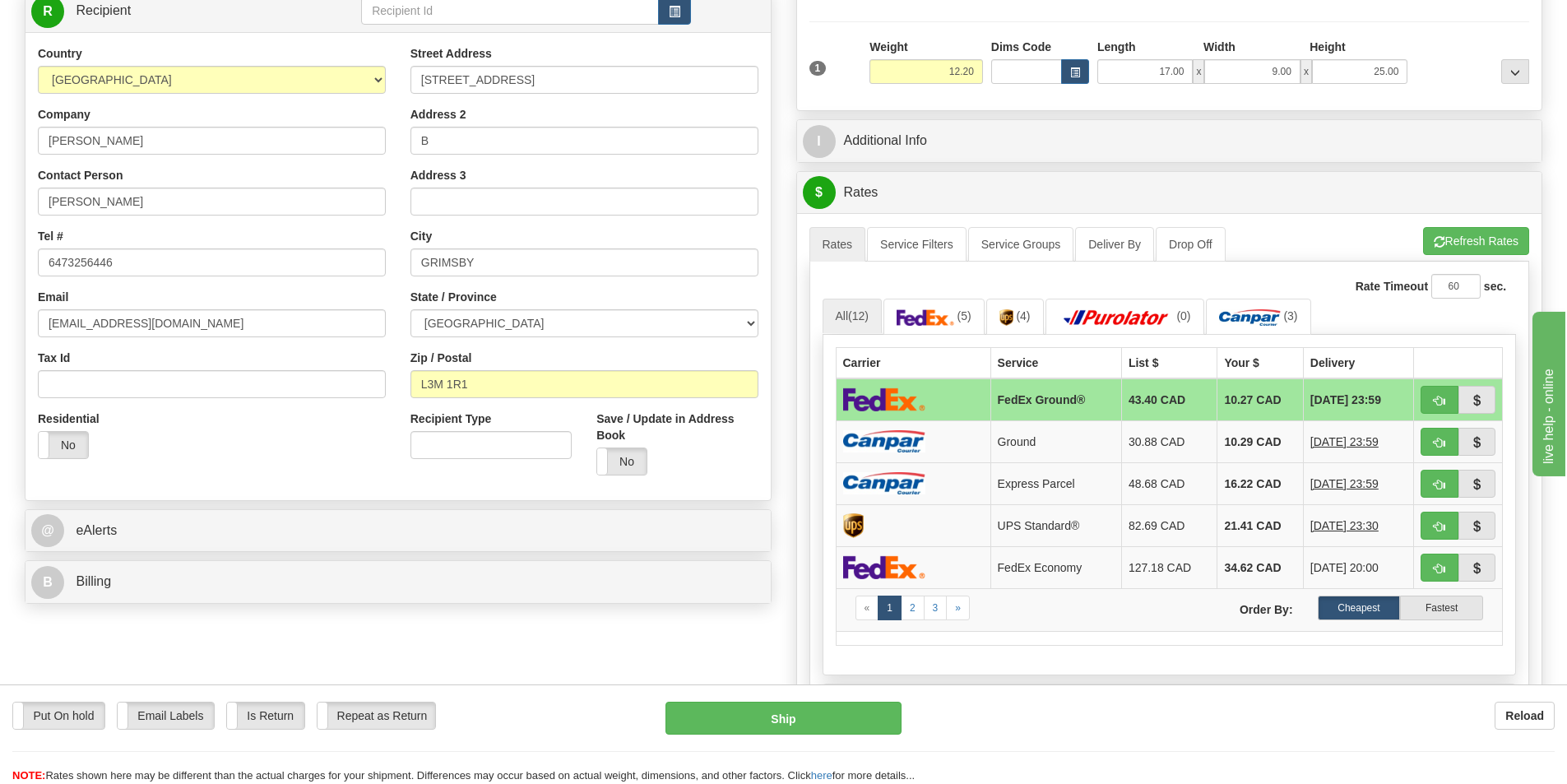
click at [1028, 383] on td "FedEx Ground®" at bounding box center [1055, 400] width 130 height 43
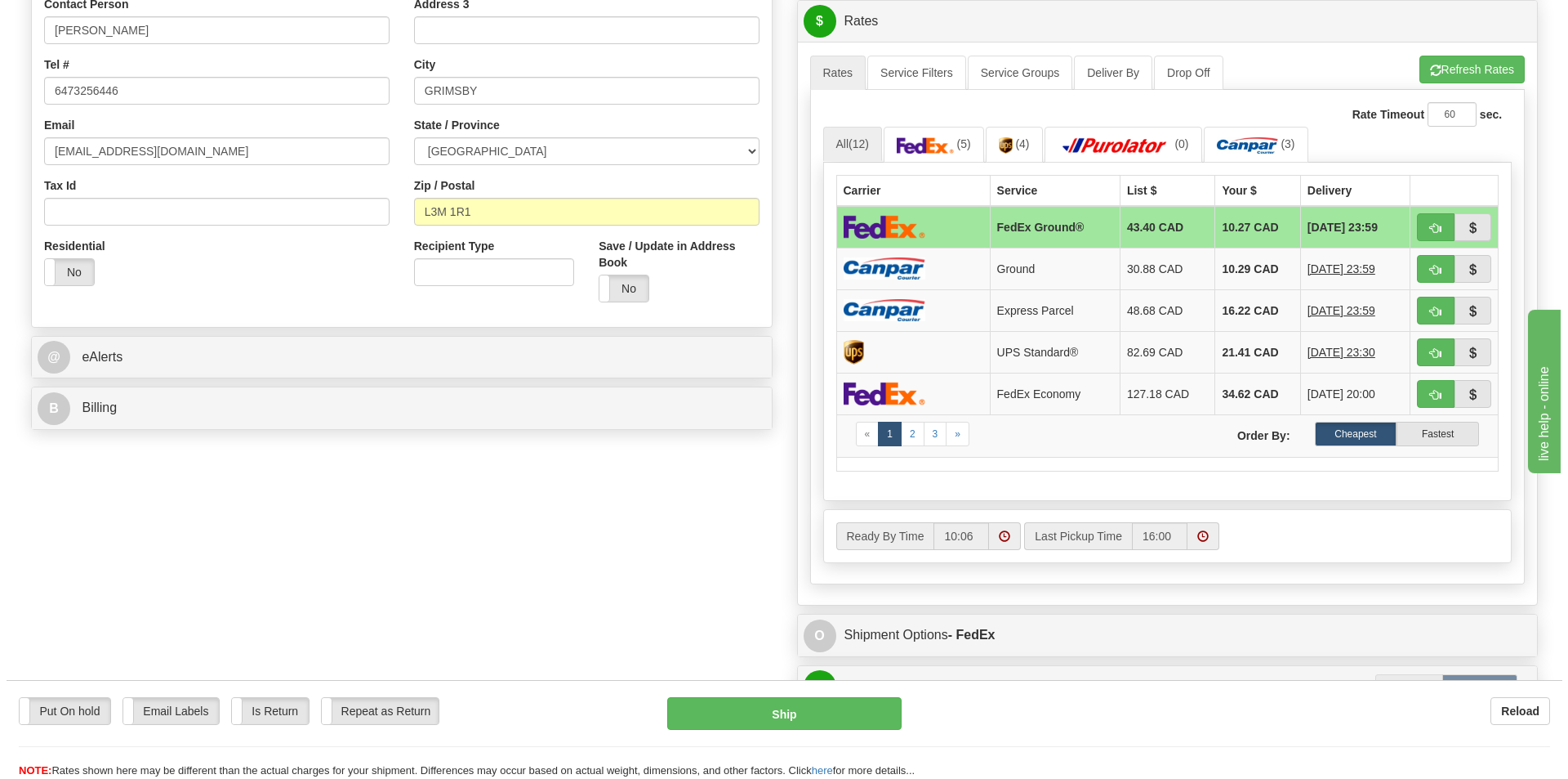
scroll to position [490, 0]
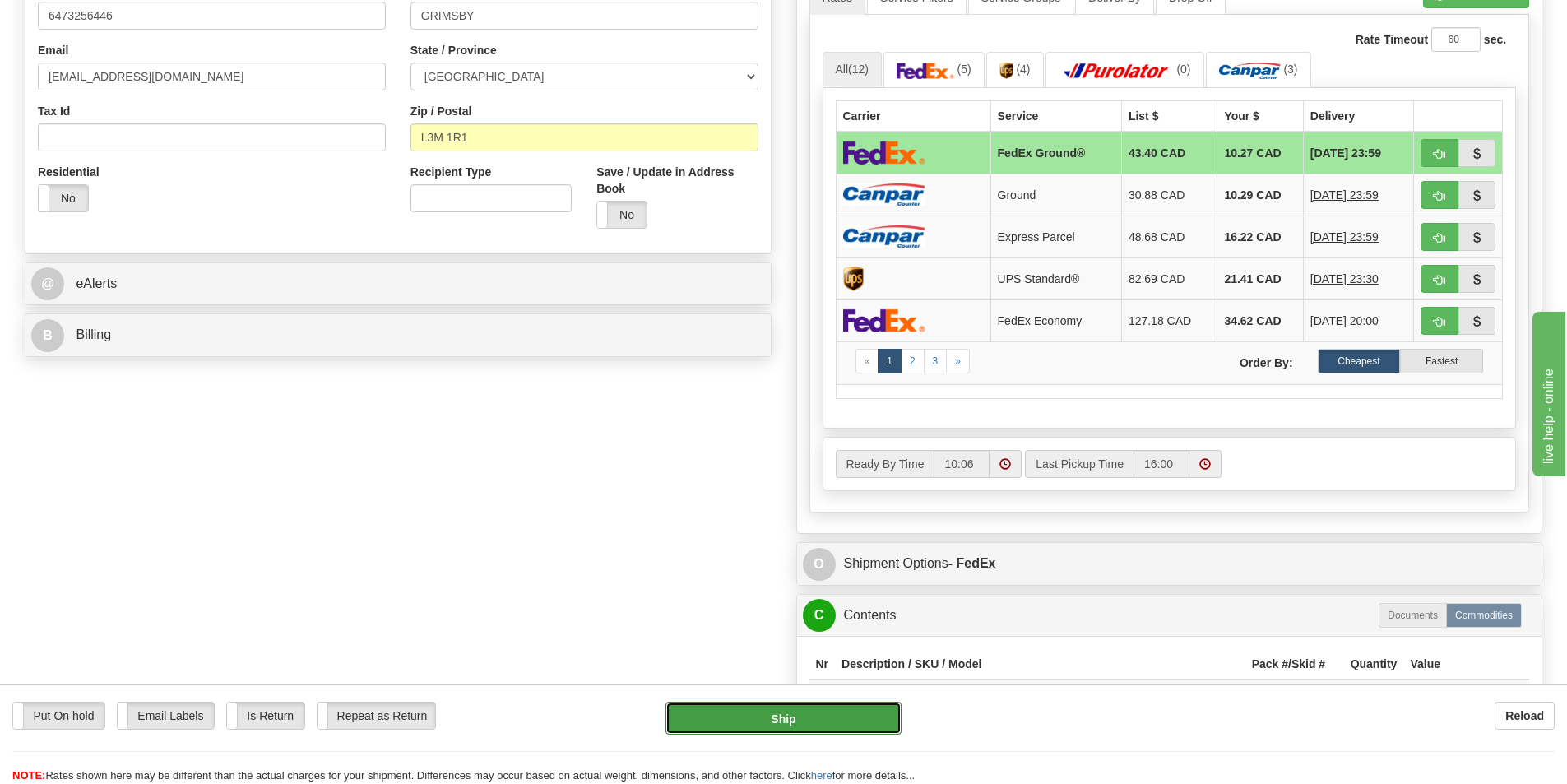
click at [843, 701] on button "Ship" at bounding box center [784, 717] width 236 height 33
type input "92"
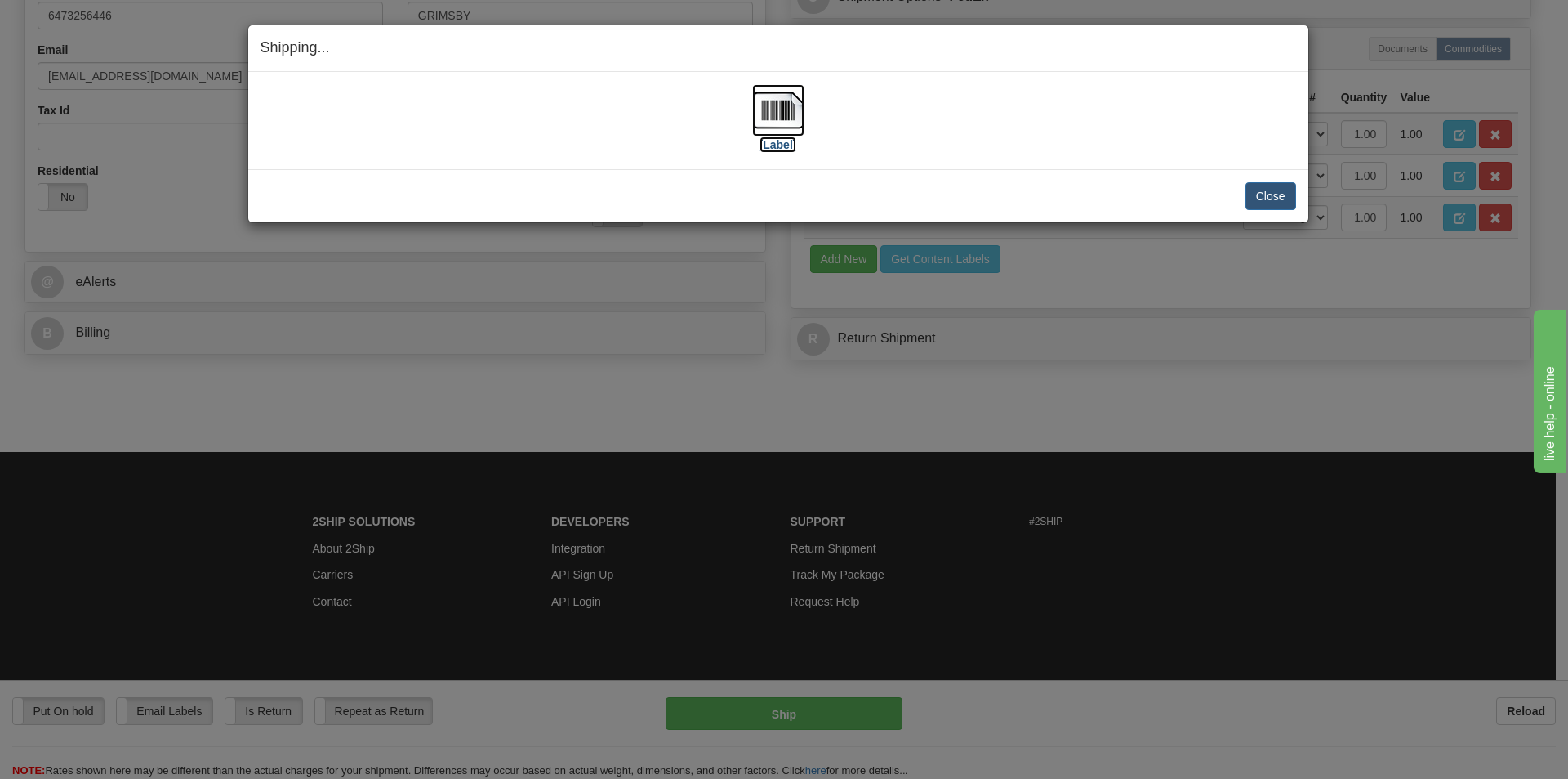
click at [774, 122] on img at bounding box center [778, 110] width 52 height 52
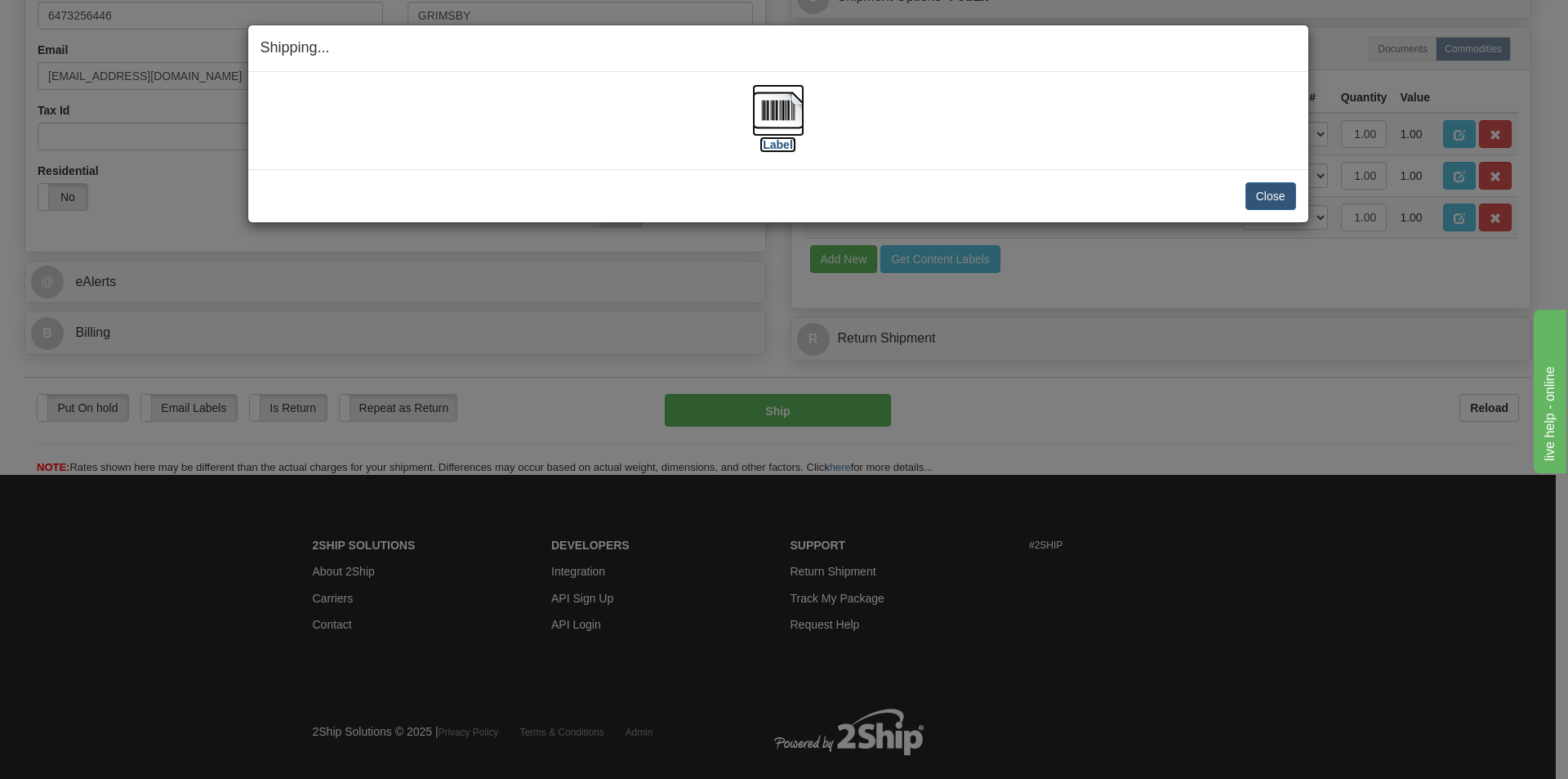
click at [781, 117] on img at bounding box center [778, 110] width 52 height 52
click at [1256, 200] on button "Close" at bounding box center [1270, 196] width 50 height 28
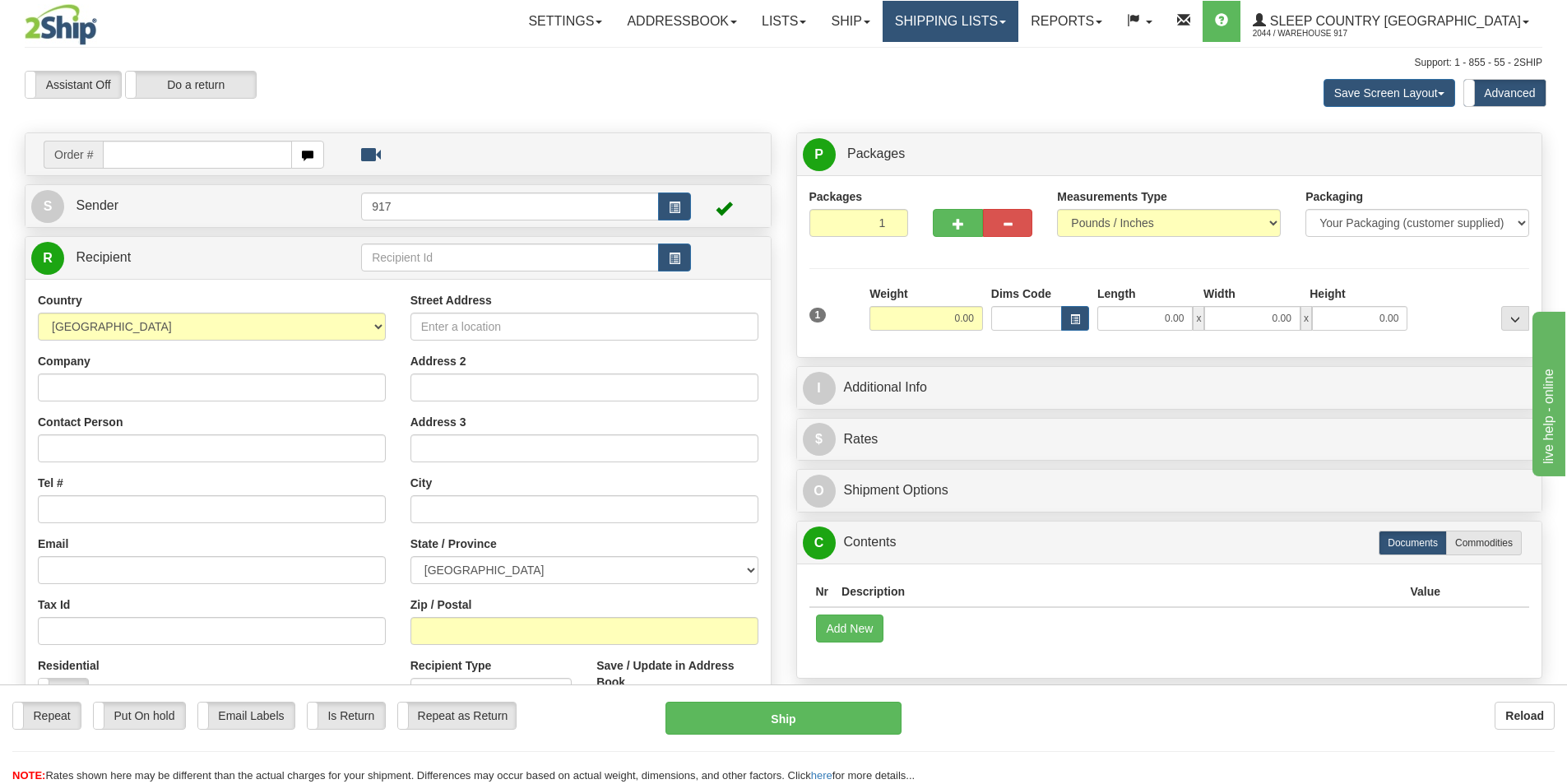
click at [1003, 25] on link "Shipping lists" at bounding box center [950, 21] width 136 height 41
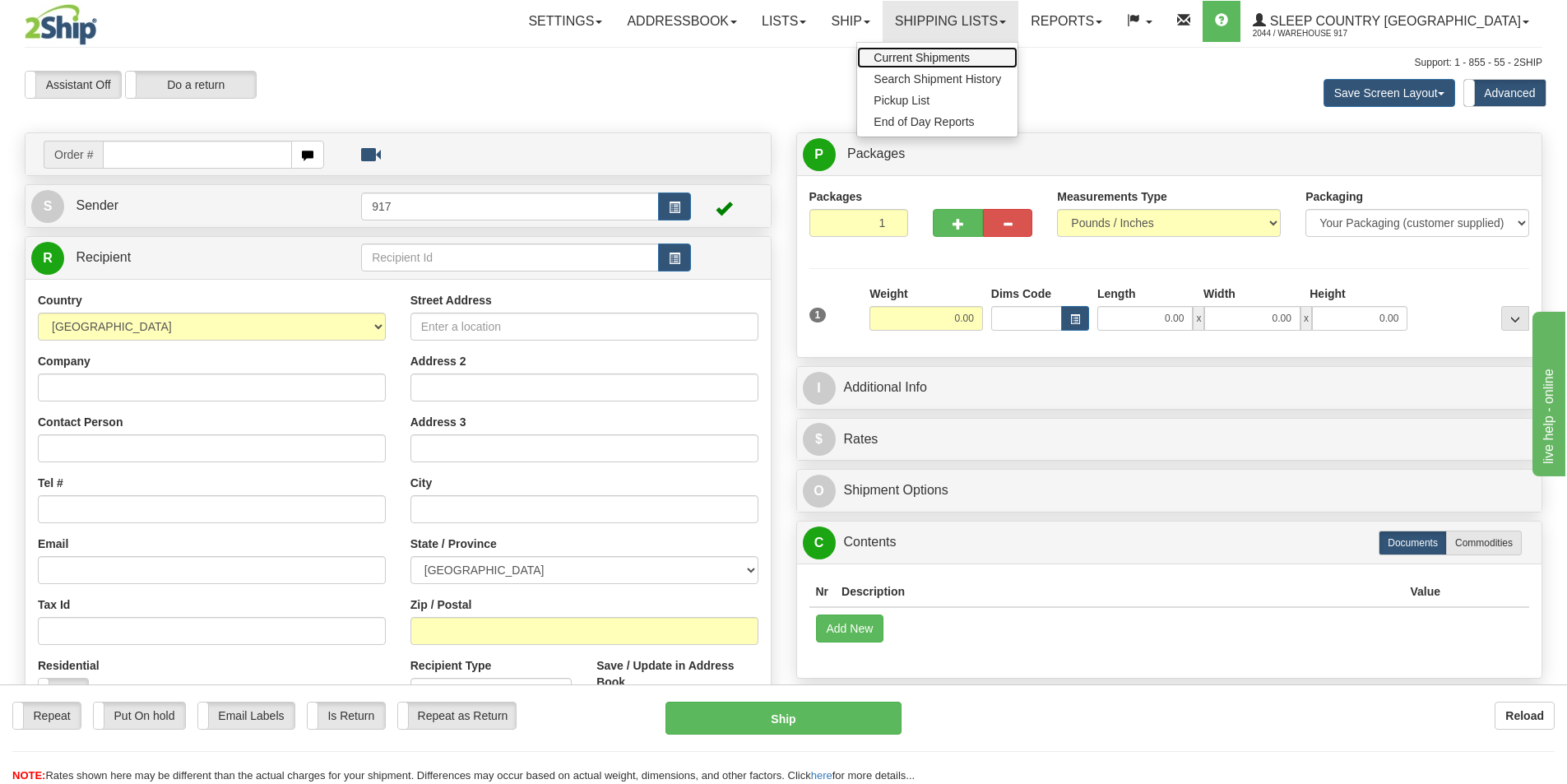
click at [970, 61] on span "Current Shipments" at bounding box center [922, 58] width 97 height 14
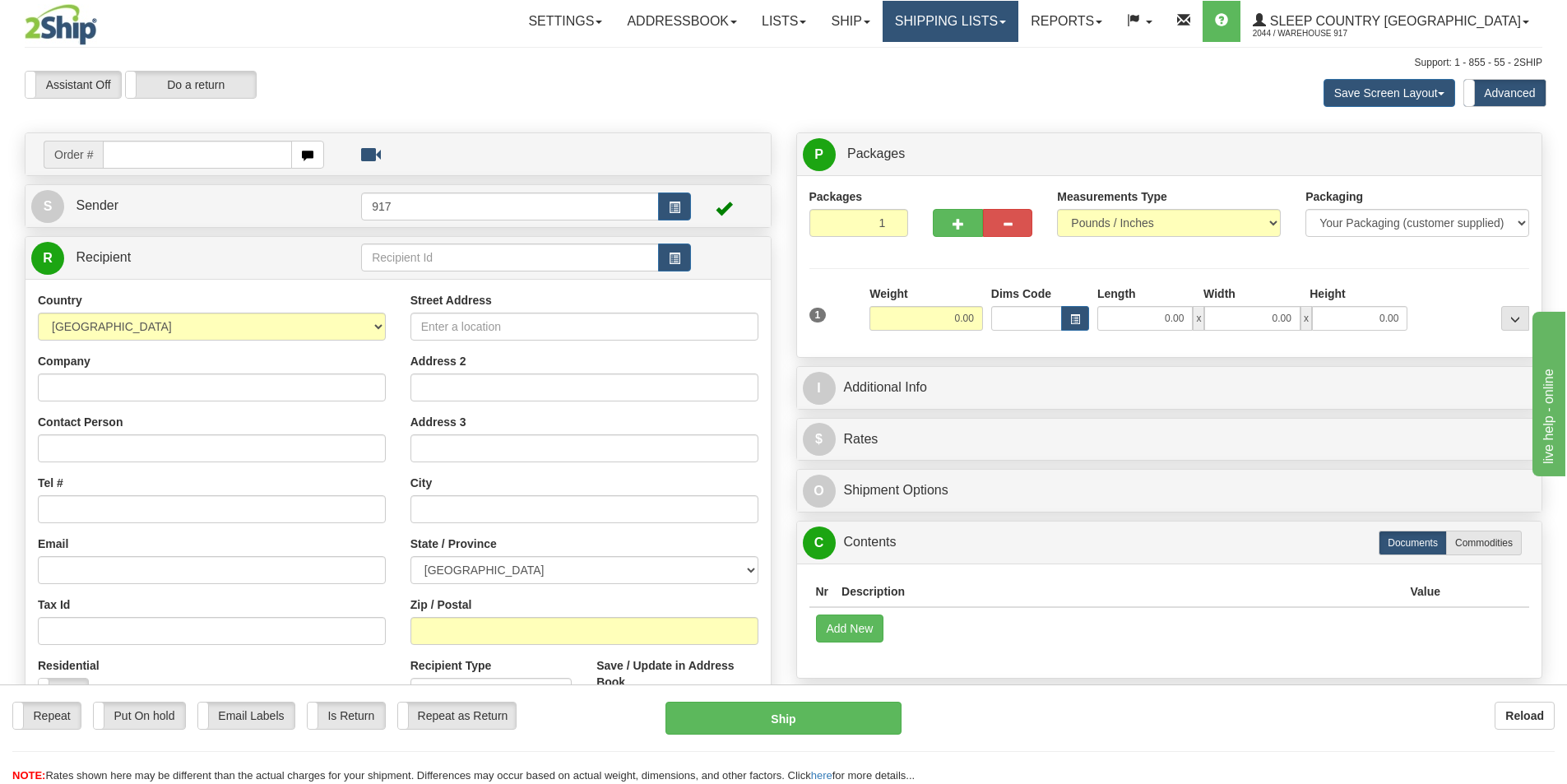
click at [976, 18] on link "Shipping lists" at bounding box center [950, 21] width 136 height 41
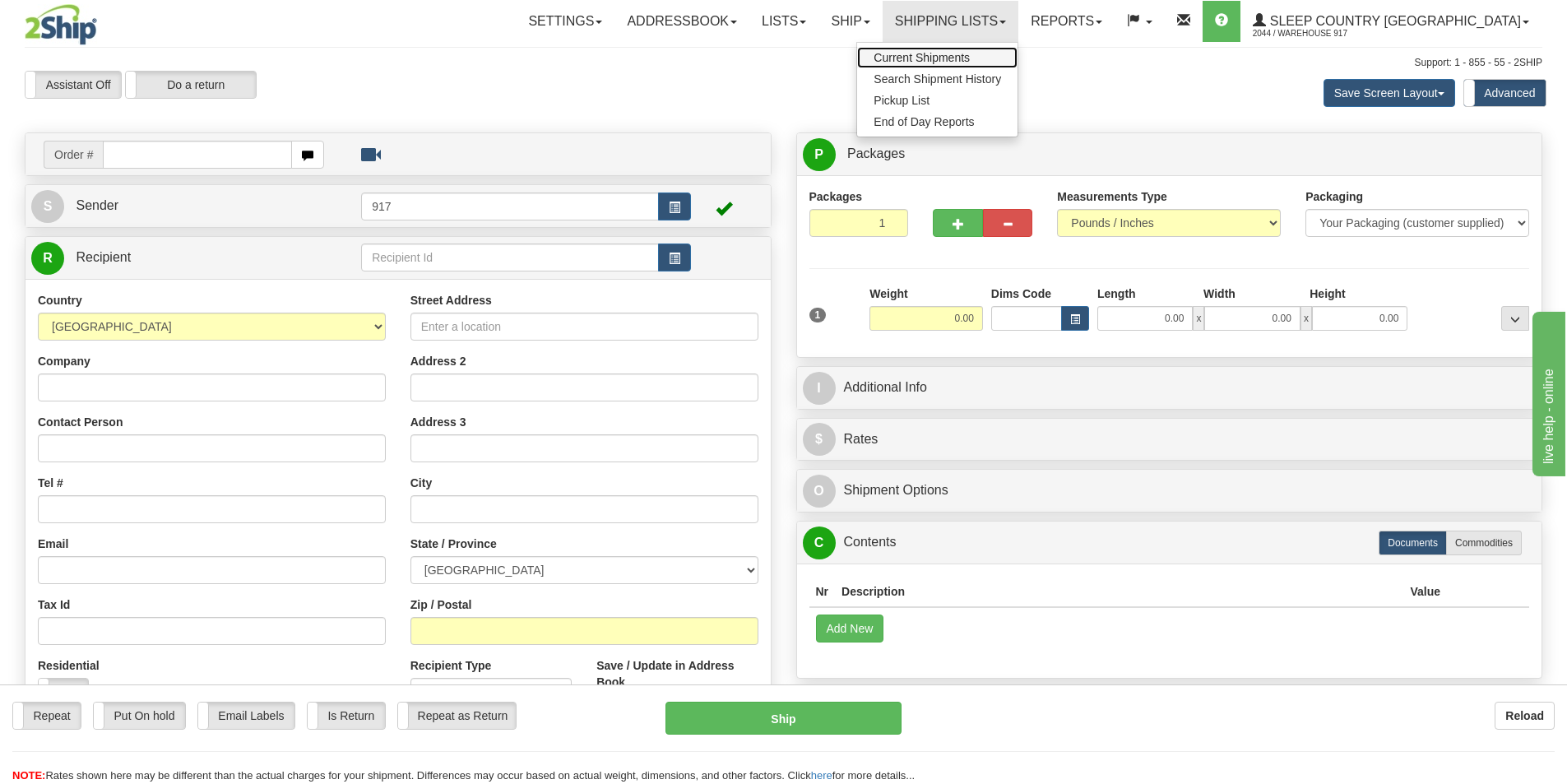
click at [970, 58] on span "Current Shipments" at bounding box center [922, 58] width 97 height 14
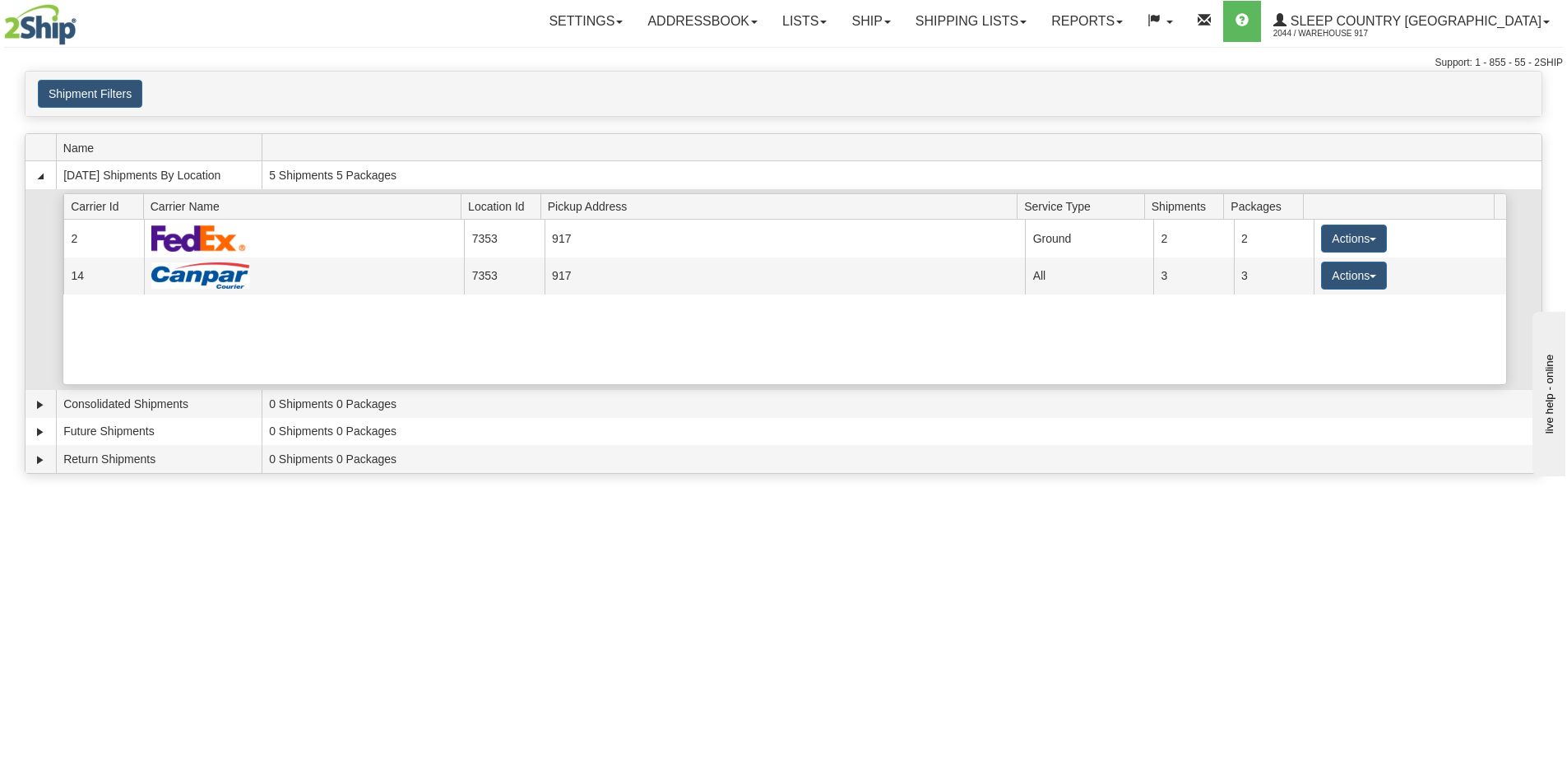
click at [632, 341] on div "Current 2 7353 917 19374 Ground 2 2 Actions Details Close Pickup Zip Print Curr…" at bounding box center [784, 301] width 1442 height 164
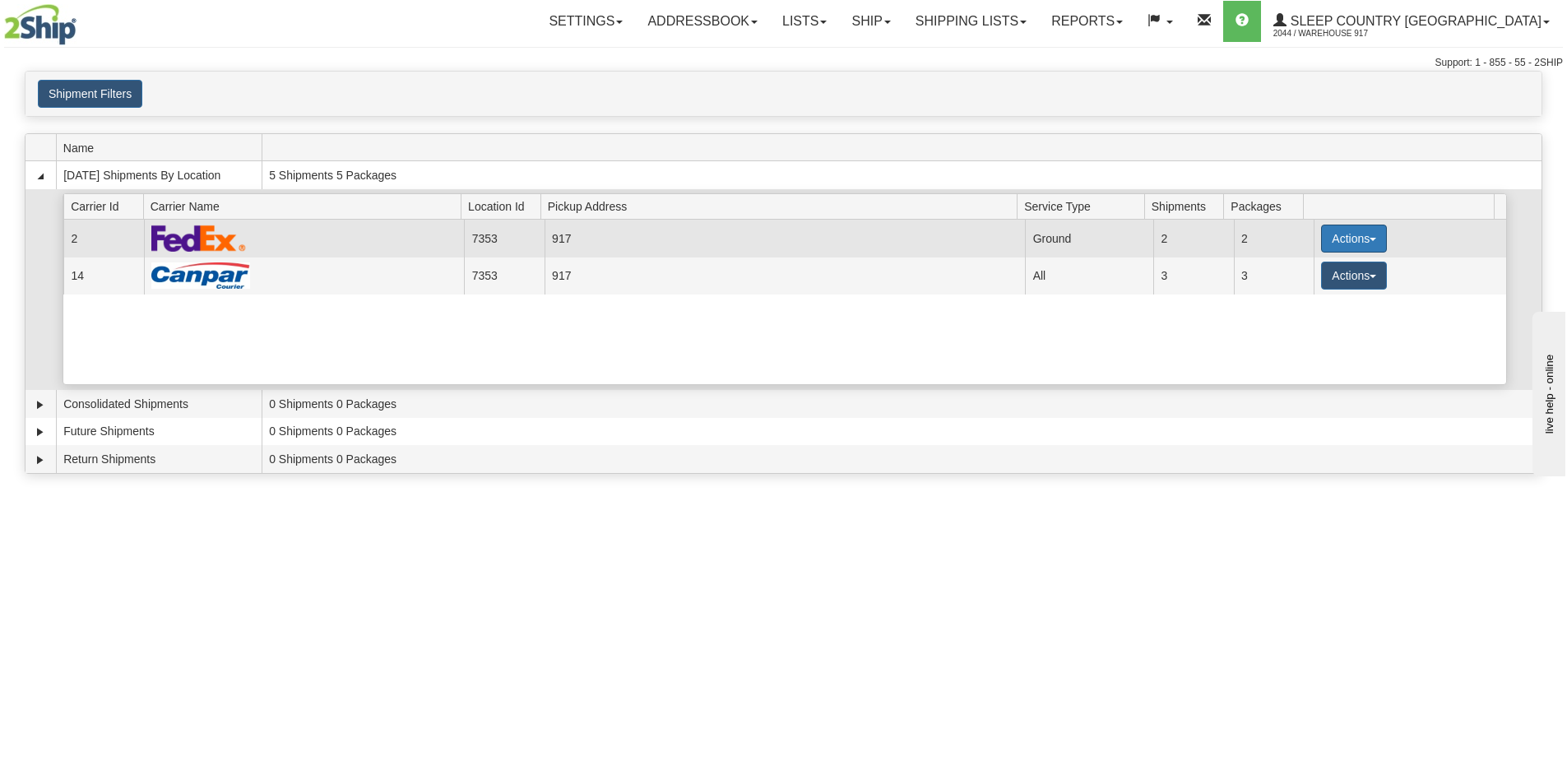
click at [1328, 244] on button "Actions" at bounding box center [1354, 238] width 66 height 28
click at [1309, 294] on span "Close" at bounding box center [1289, 290] width 38 height 12
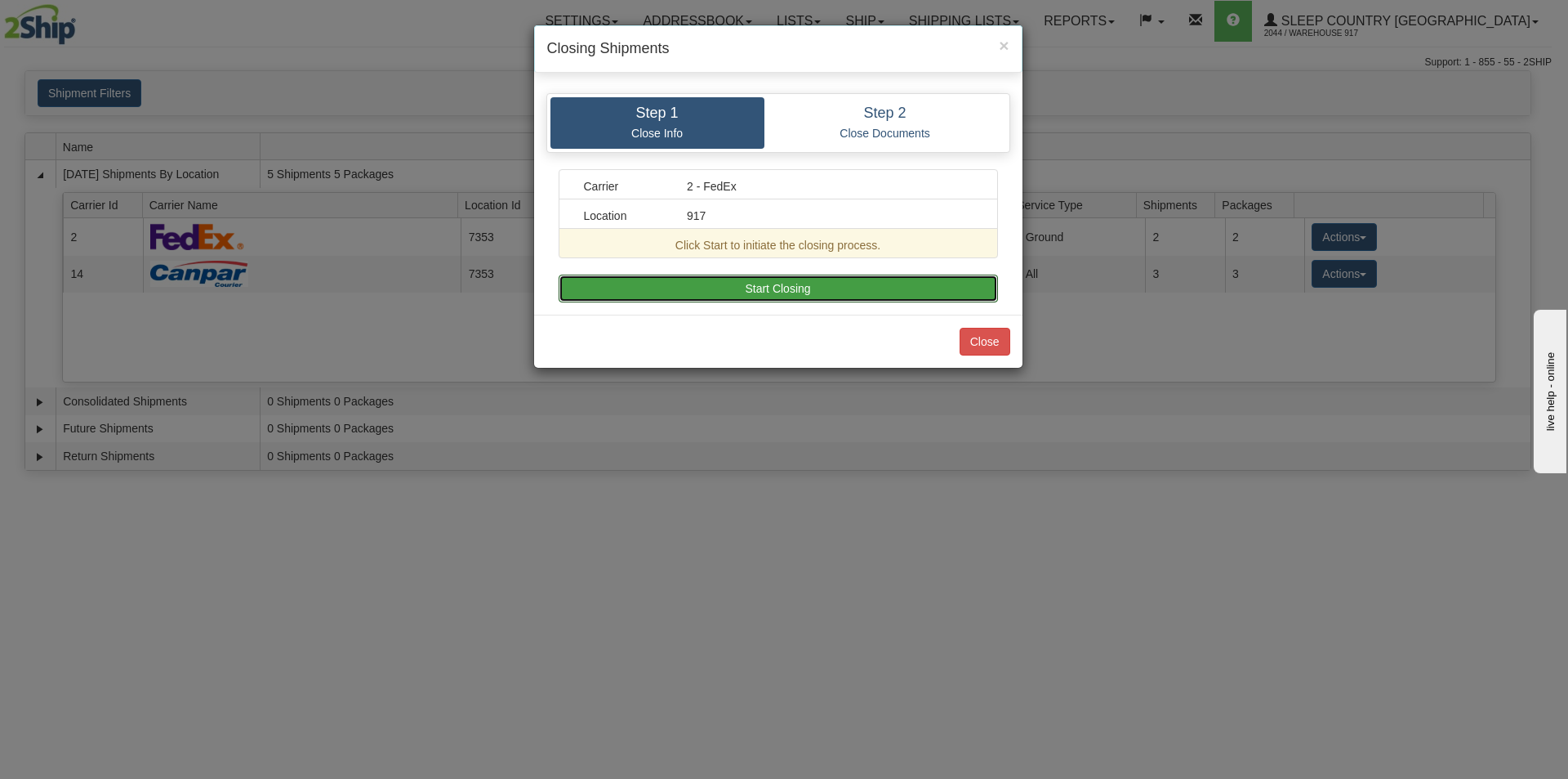
drag, startPoint x: 787, startPoint y: 273, endPoint x: 800, endPoint y: 312, distance: 41.1
click at [787, 280] on button "Start Closing" at bounding box center [778, 288] width 440 height 28
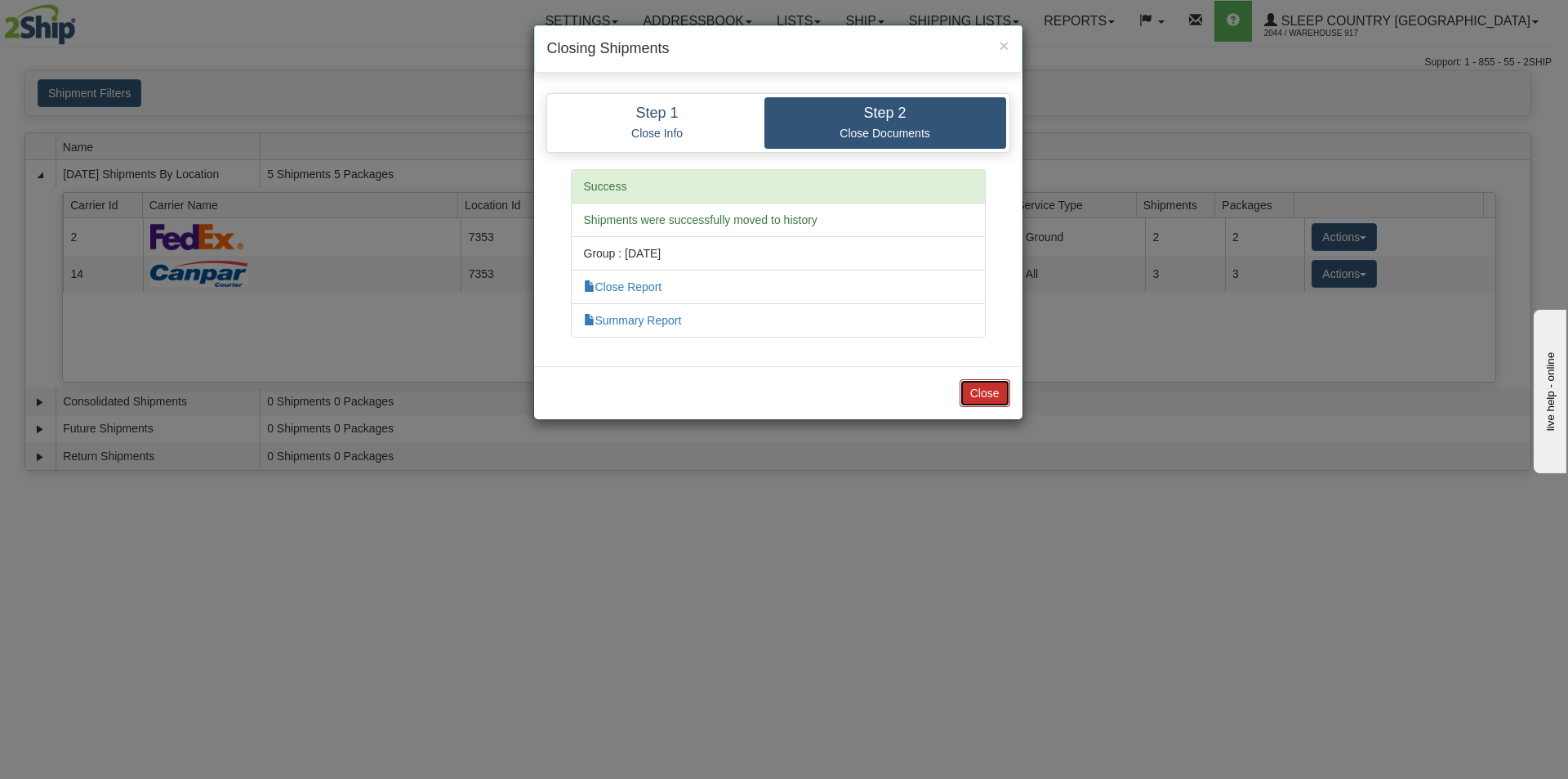
click at [994, 393] on button "Close" at bounding box center [985, 393] width 50 height 28
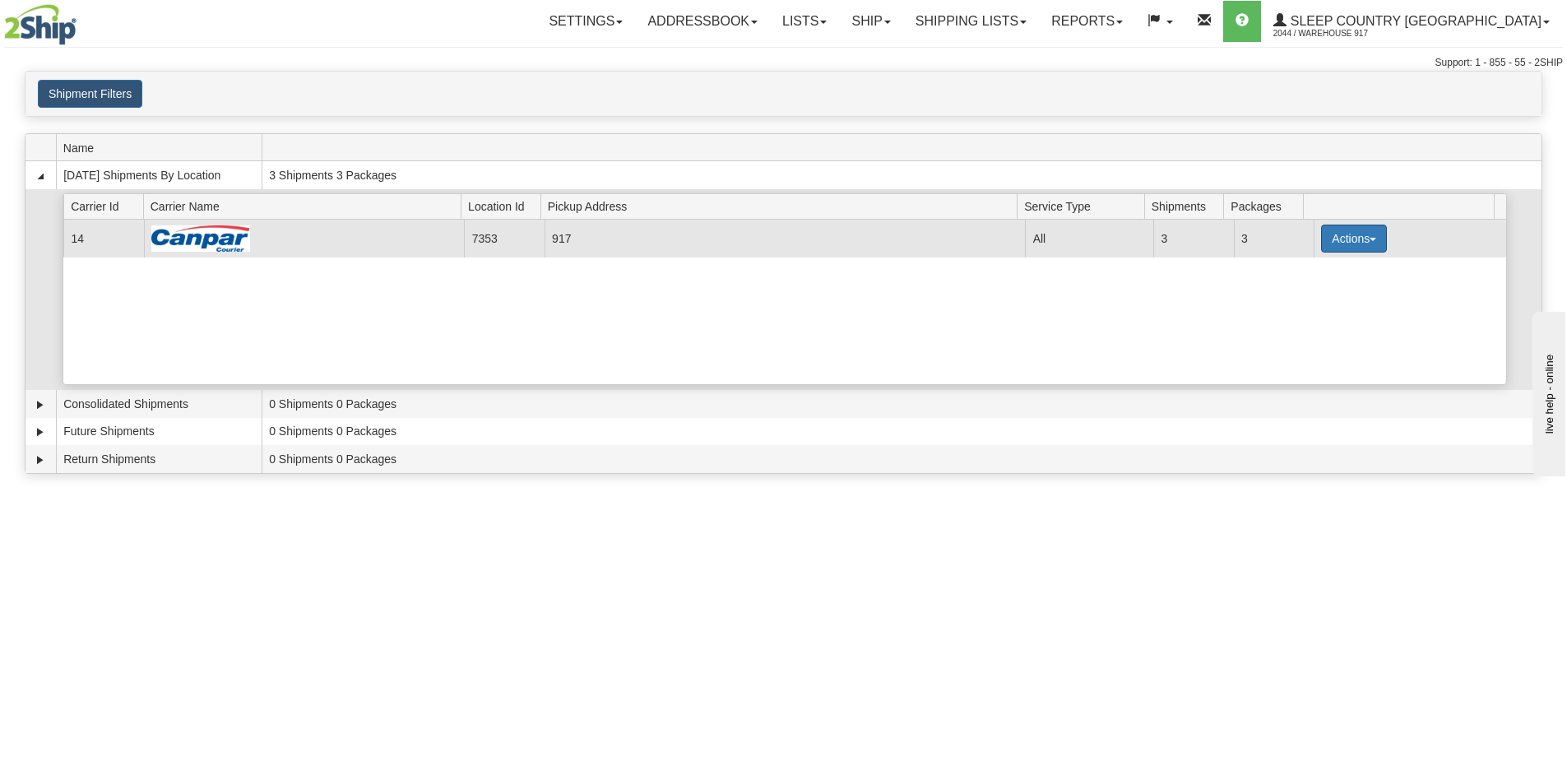
click at [1347, 234] on button "Actions" at bounding box center [1354, 238] width 66 height 28
click at [1325, 292] on link "Close" at bounding box center [1320, 290] width 131 height 21
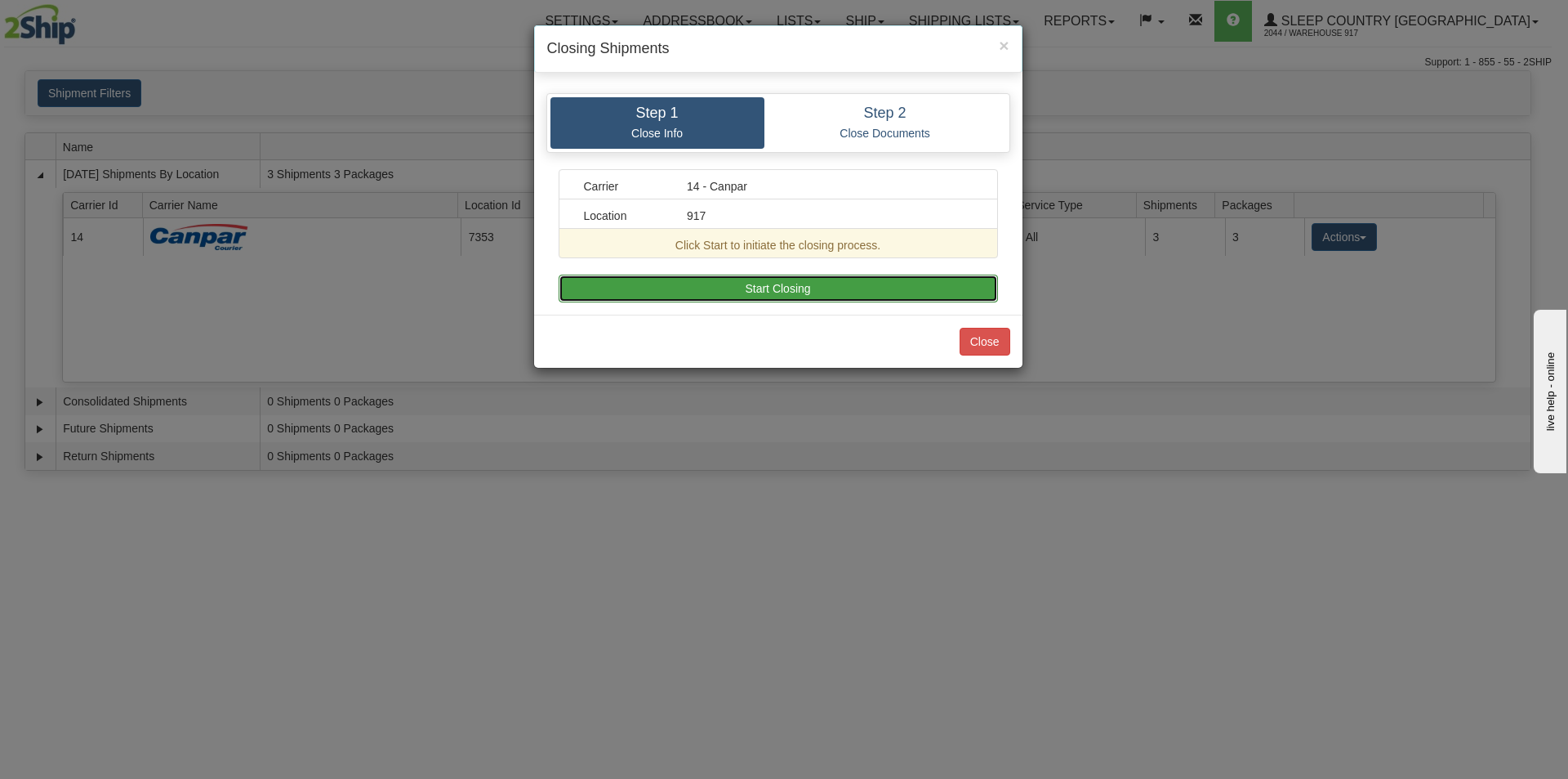
click at [924, 283] on button "Start Closing" at bounding box center [778, 288] width 440 height 28
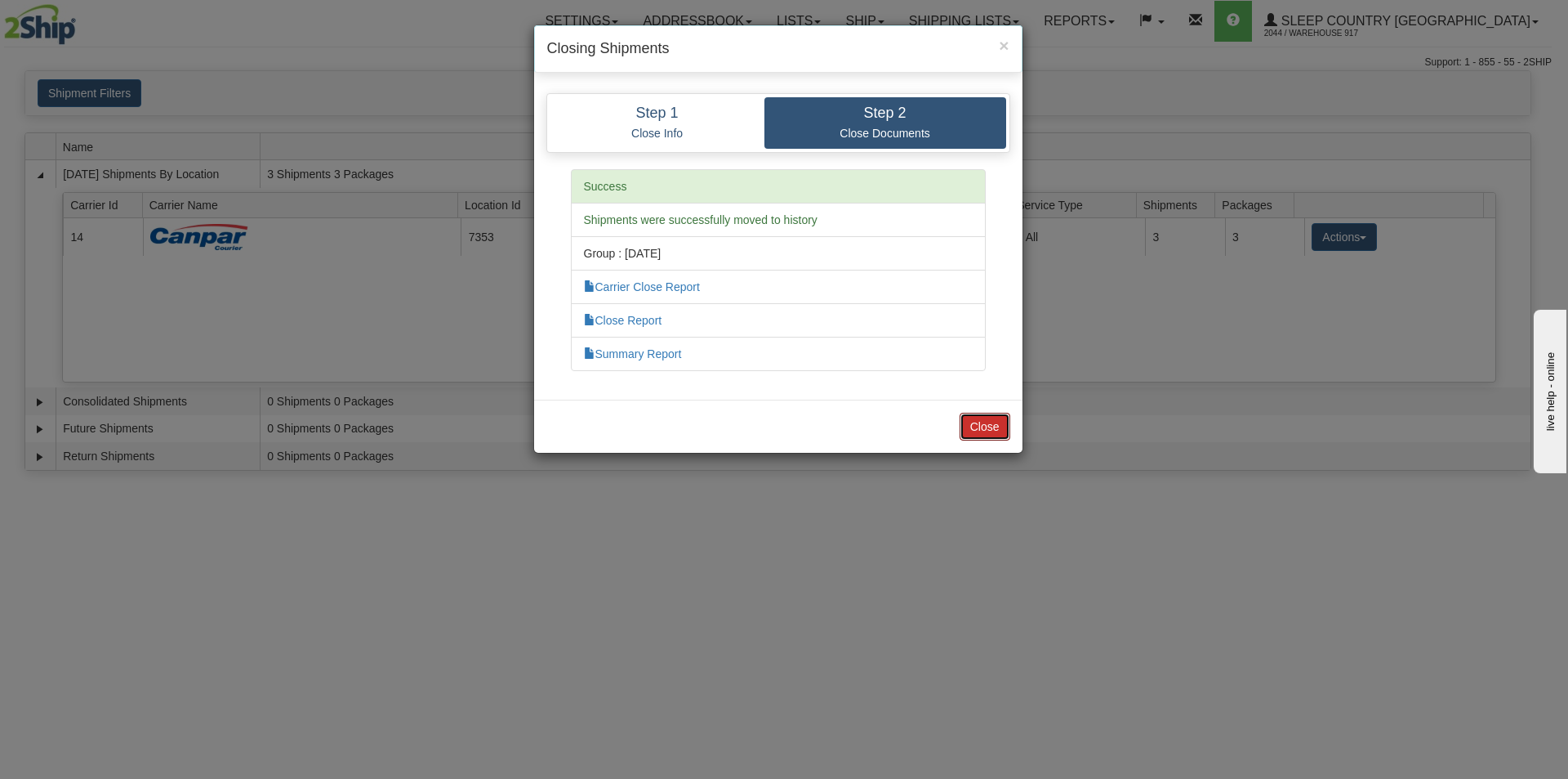
drag, startPoint x: 975, startPoint y: 424, endPoint x: 966, endPoint y: 425, distance: 9.1
click at [966, 424] on button "Close" at bounding box center [985, 426] width 50 height 28
